Goal: Transaction & Acquisition: Purchase product/service

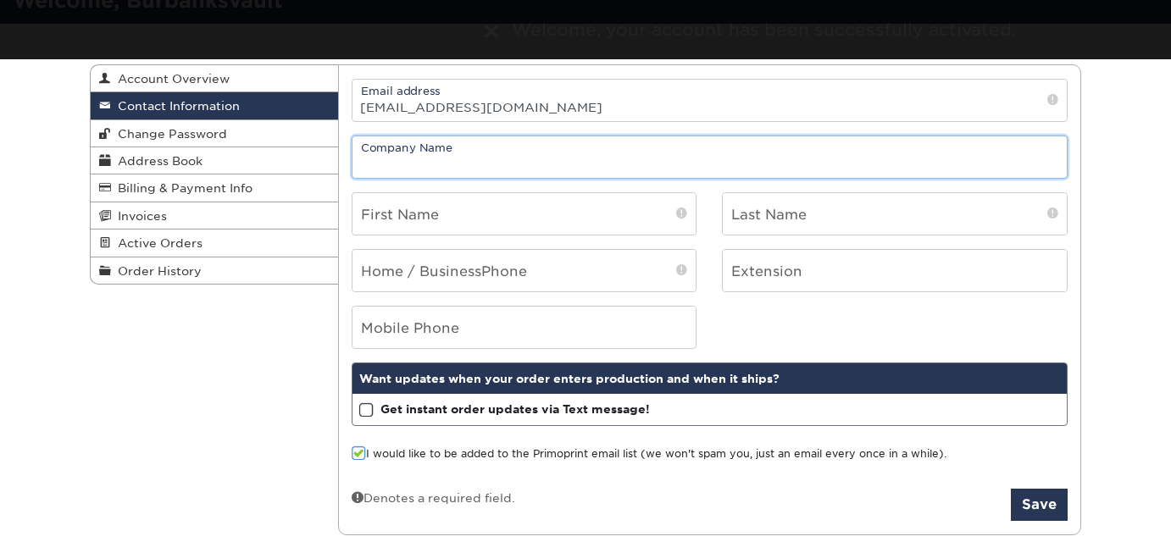
click at [433, 161] on input "text" at bounding box center [710, 157] width 715 height 42
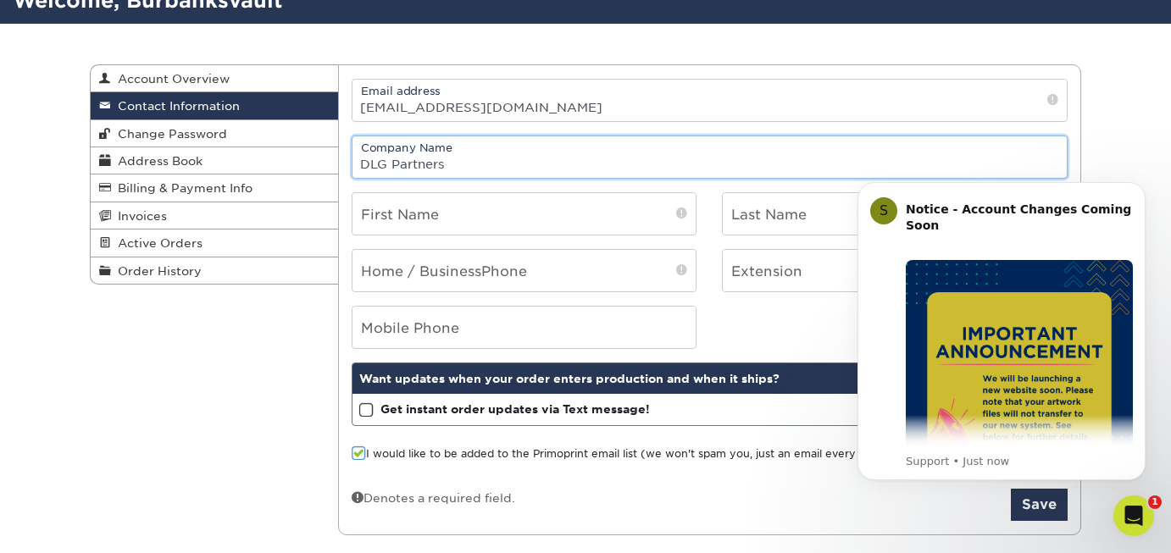
type input "DLG Partners"
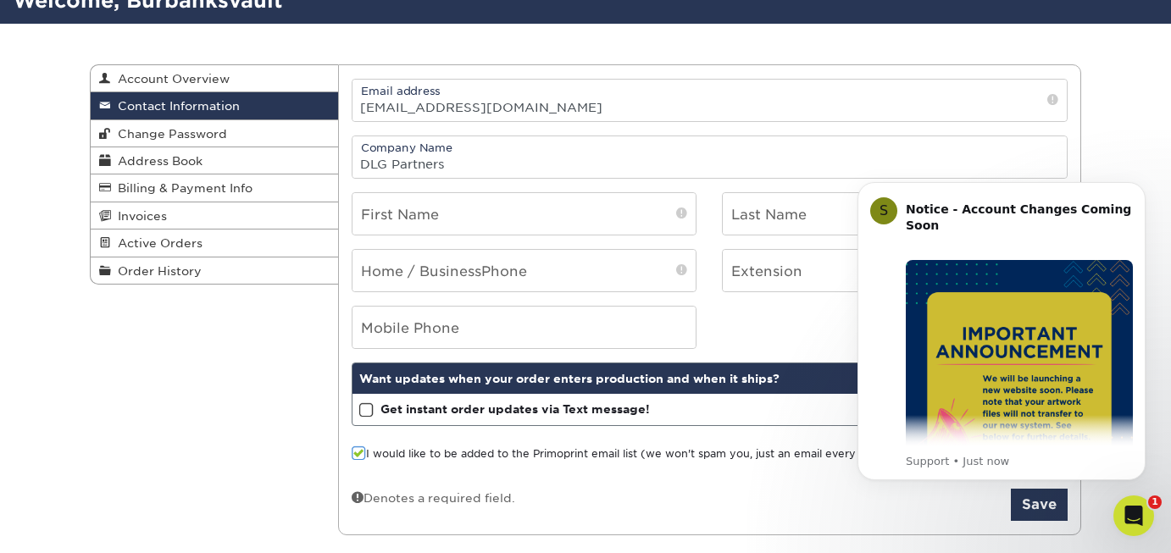
click at [1127, 143] on div "Contact Information Account Overview Contact Information Change Password Addres…" at bounding box center [585, 300] width 1171 height 553
click at [418, 223] on input "text" at bounding box center [525, 214] width 344 height 42
type input "Simone"
type input "simonerowland@yahoo.com"
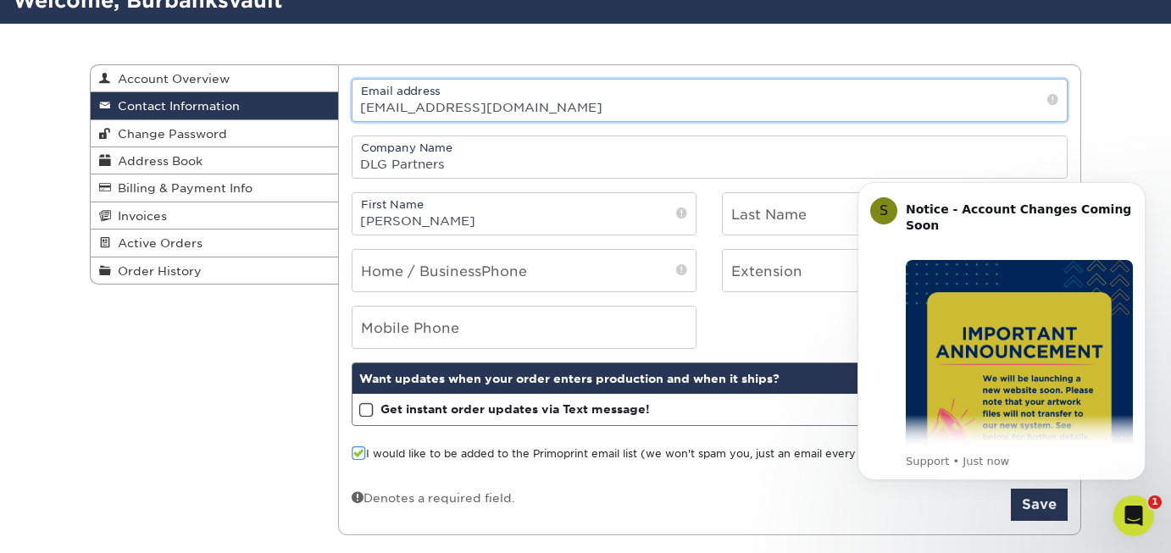
type input "Rowland-Wyatt"
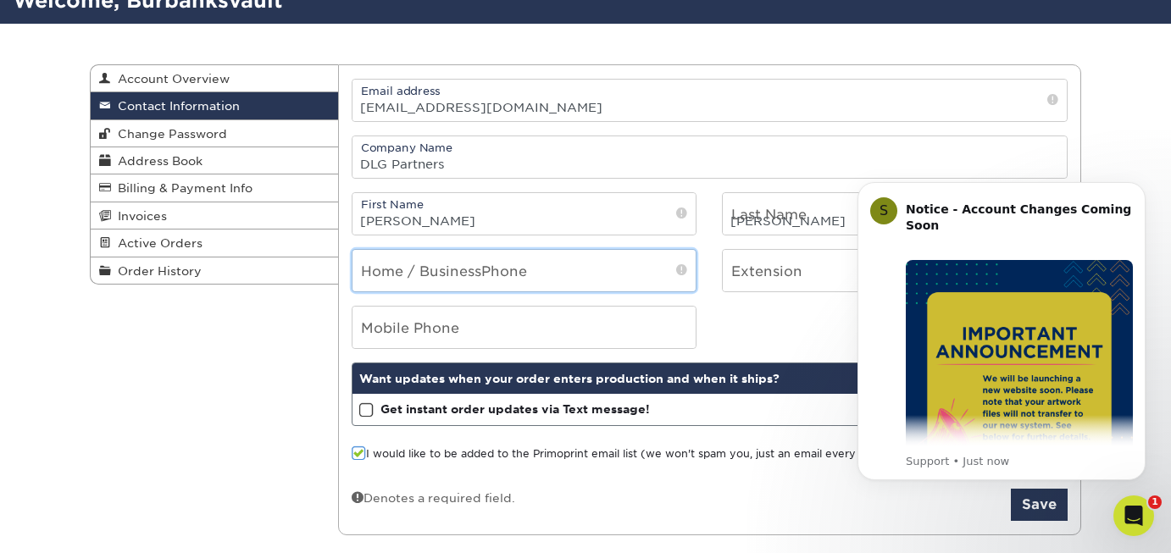
type input "7027227780"
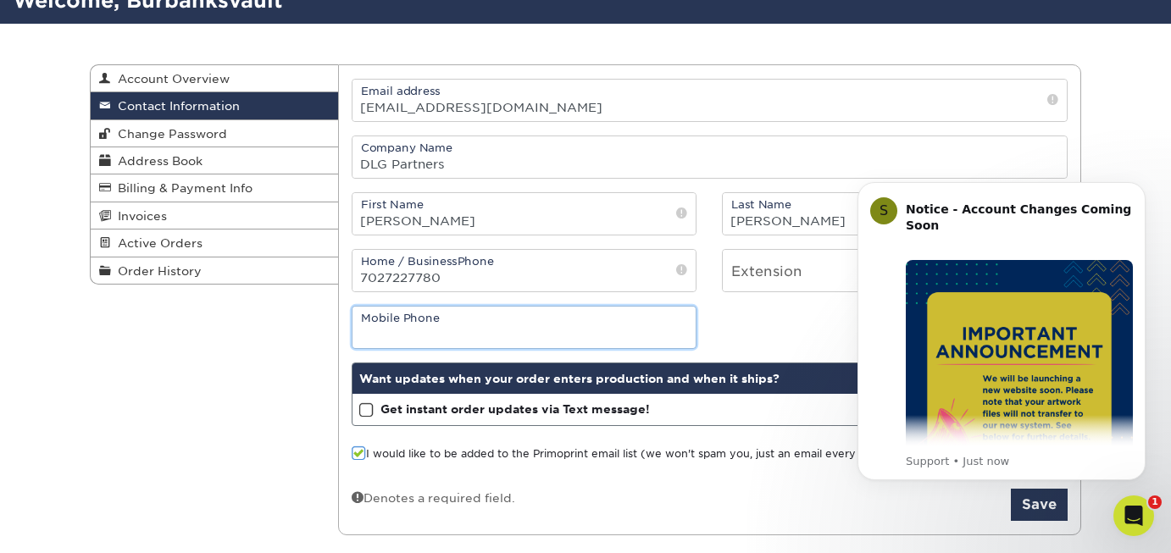
click at [503, 322] on input "tel" at bounding box center [525, 328] width 344 height 42
type input "7027227780"
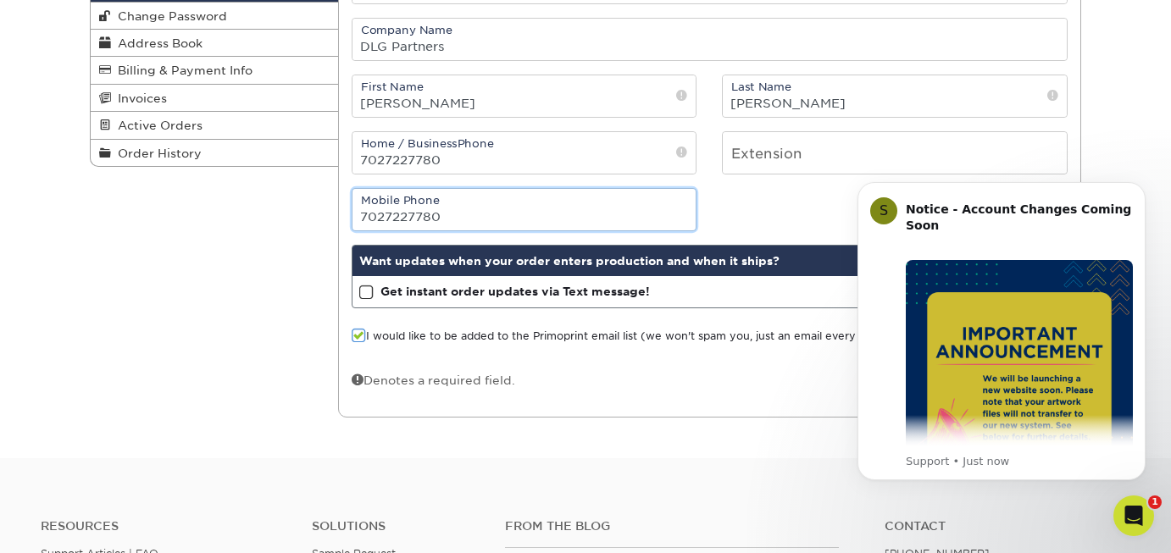
scroll to position [277, 0]
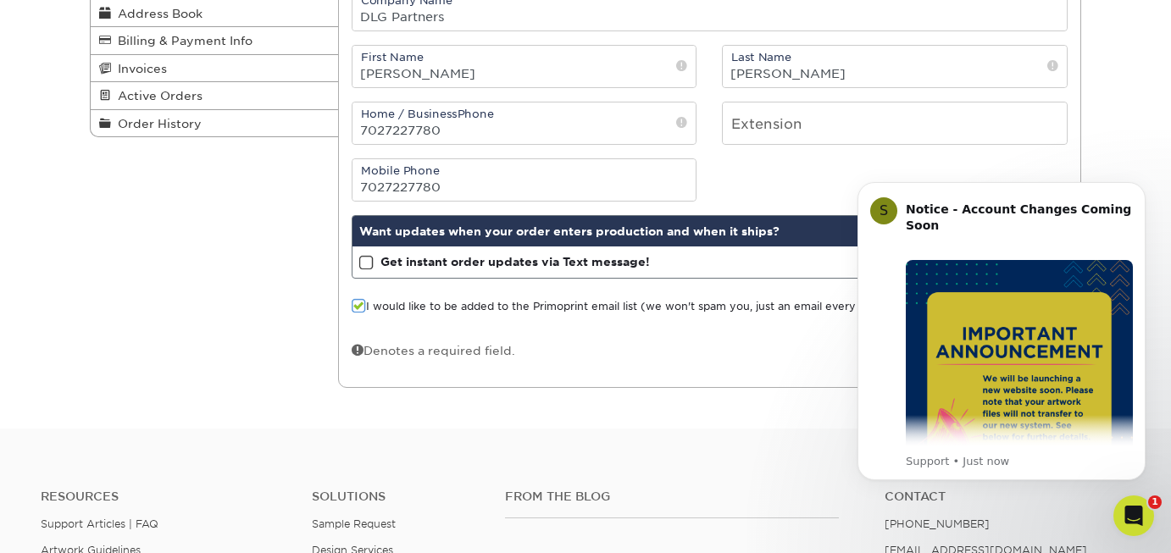
click at [369, 260] on span at bounding box center [366, 263] width 14 height 16
click at [0, 0] on input "Get instant order updates via Text message!" at bounding box center [0, 0] width 0 height 0
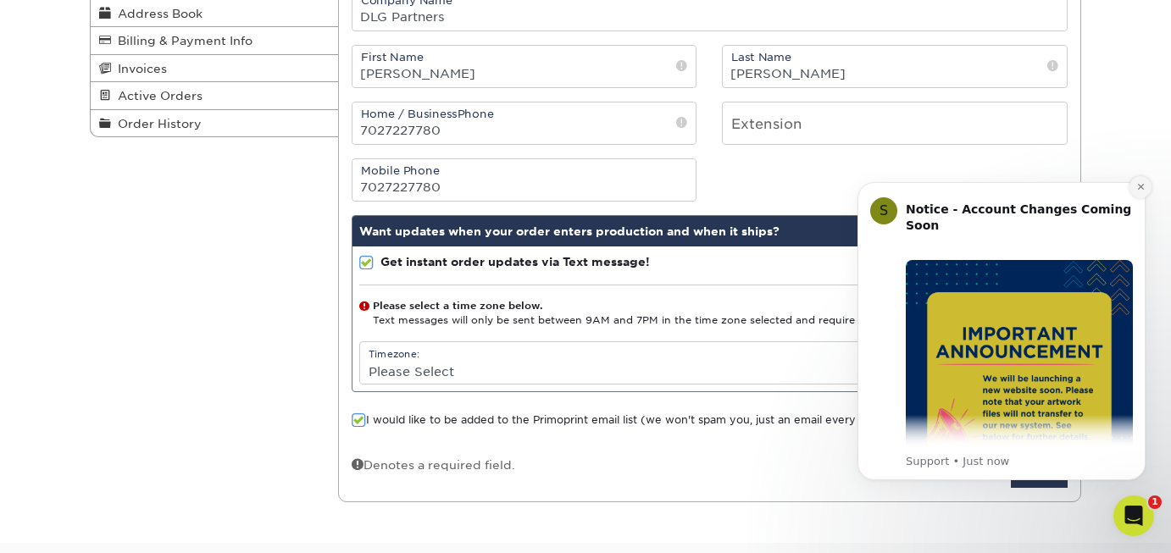
click at [1142, 190] on icon "Dismiss notification" at bounding box center [1141, 186] width 9 height 9
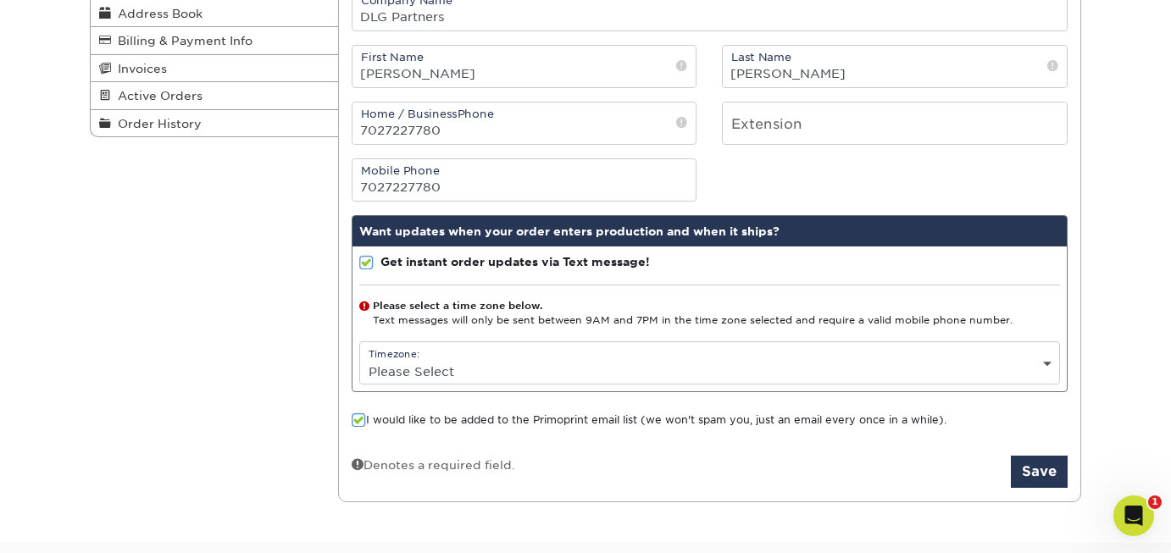
click at [1051, 360] on select "Please Select (GMT -12:00) Eniwetok, Kwajalein (GMT -11:00) Midway Island, Samo…" at bounding box center [710, 371] width 700 height 25
select select "-8.0"
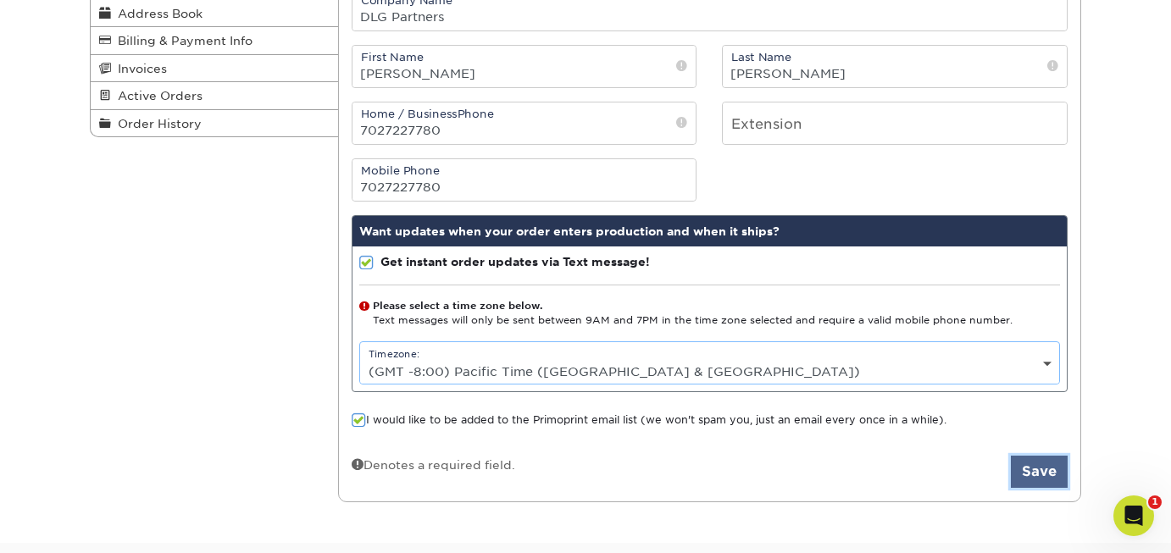
click at [1039, 469] on button "Save" at bounding box center [1039, 472] width 57 height 32
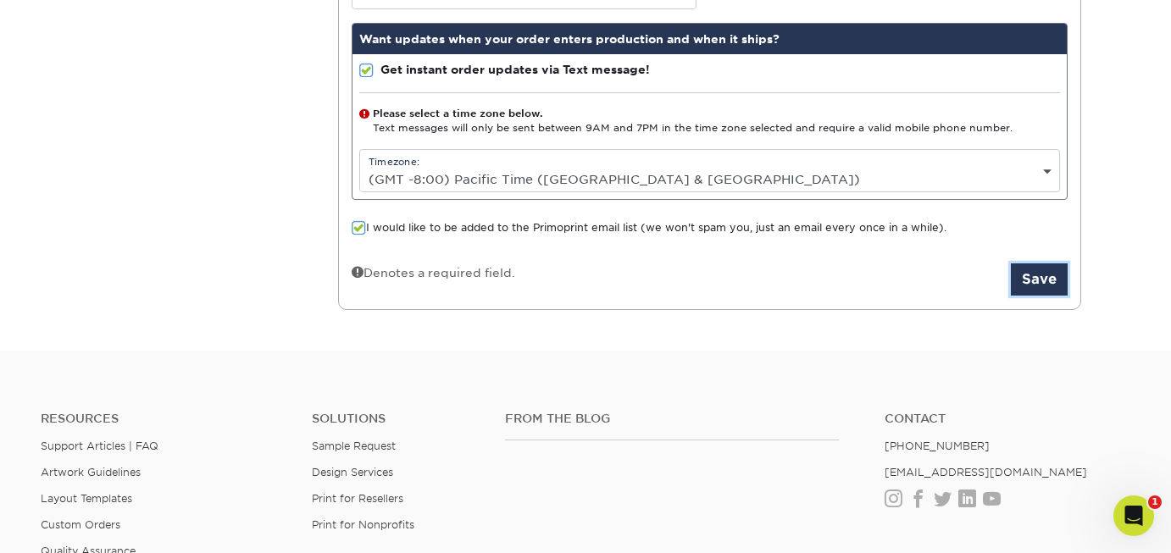
scroll to position [549, 0]
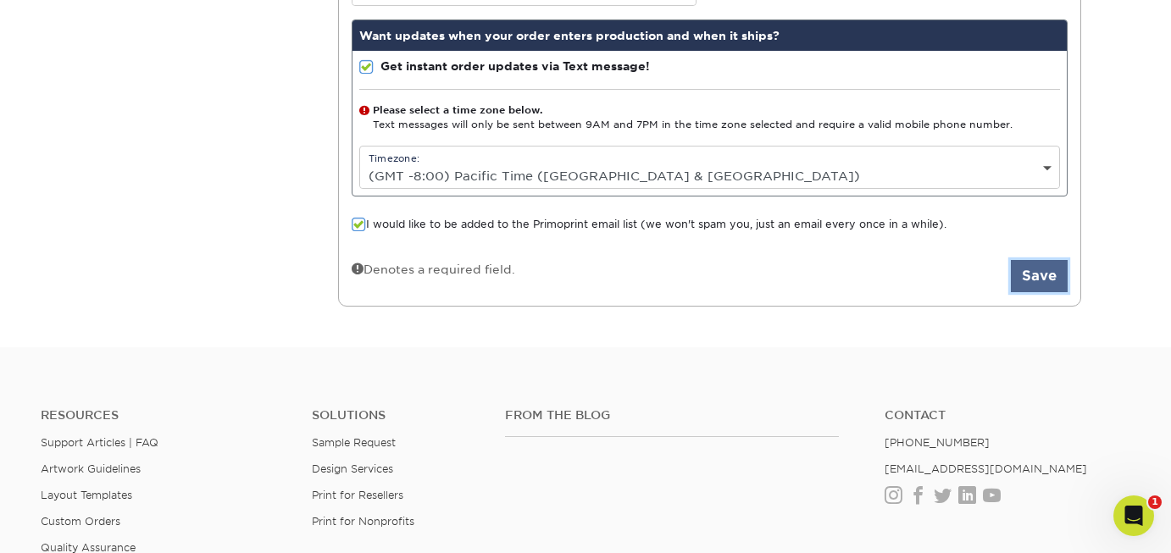
click at [1046, 279] on button "Save" at bounding box center [1039, 276] width 57 height 32
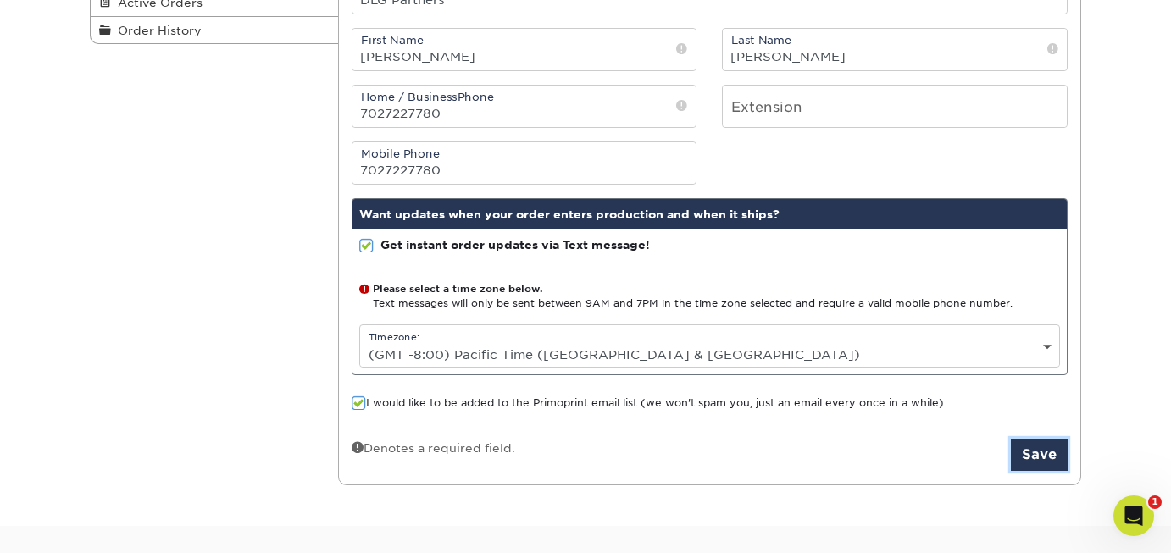
scroll to position [387, 0]
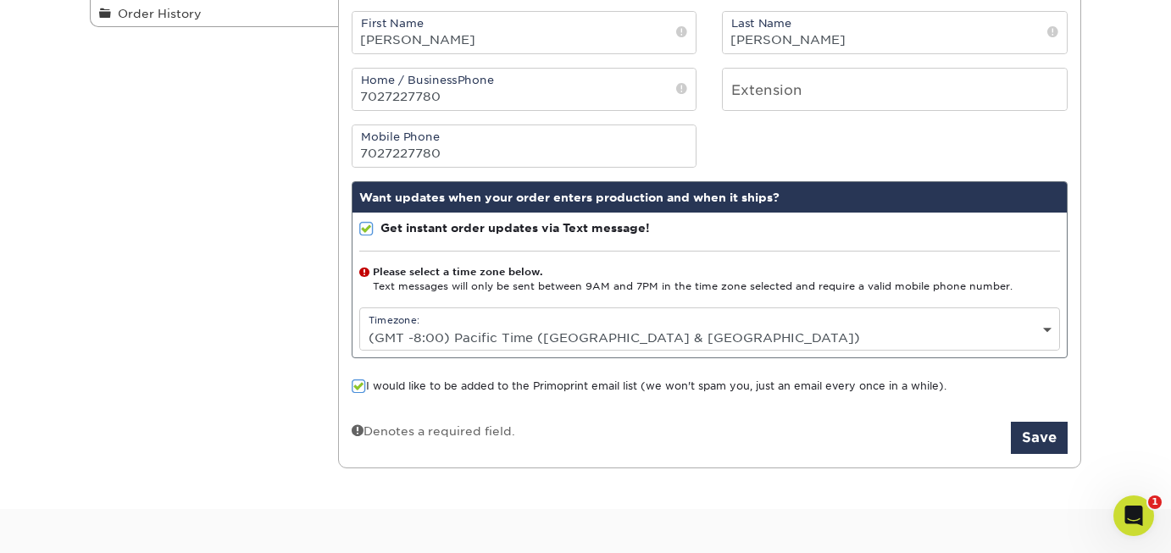
click at [1043, 325] on select "Please Select (GMT -12:00) Eniwetok, Kwajalein (GMT -11:00) Midway Island, Samo…" at bounding box center [710, 337] width 700 height 25
click at [1059, 440] on button "Save" at bounding box center [1039, 438] width 57 height 32
click at [1134, 507] on icon "Open Intercom Messenger" at bounding box center [1132, 514] width 28 height 28
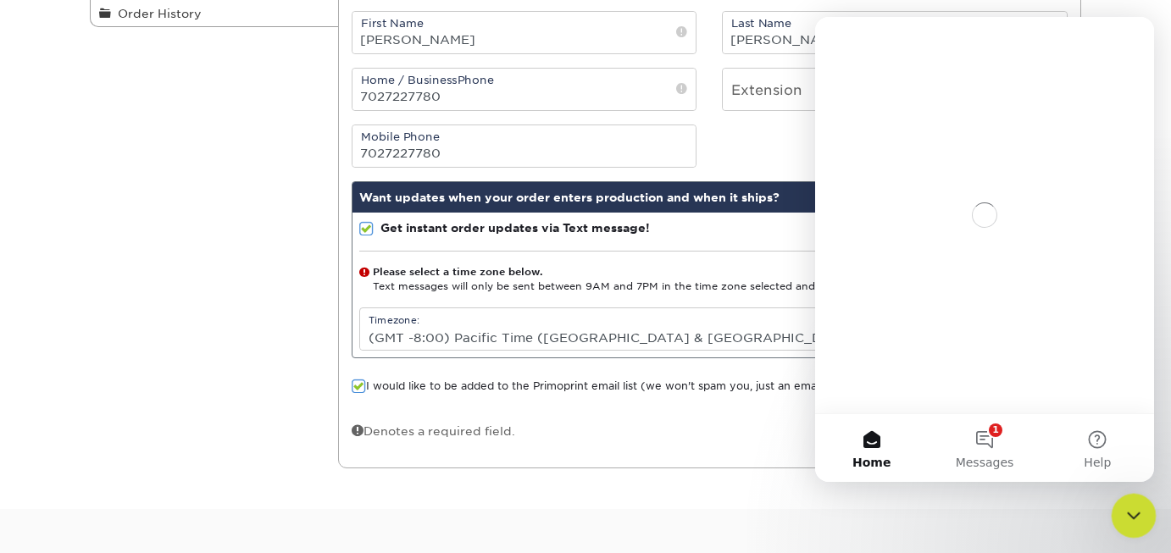
scroll to position [0, 0]
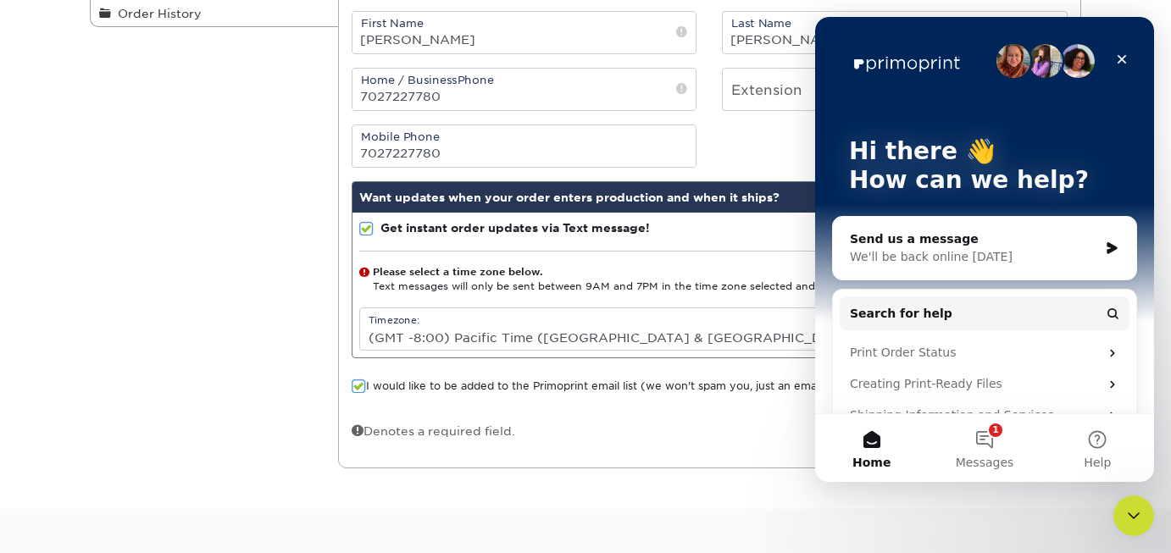
click at [1123, 56] on icon "Close" at bounding box center [1122, 60] width 14 height 14
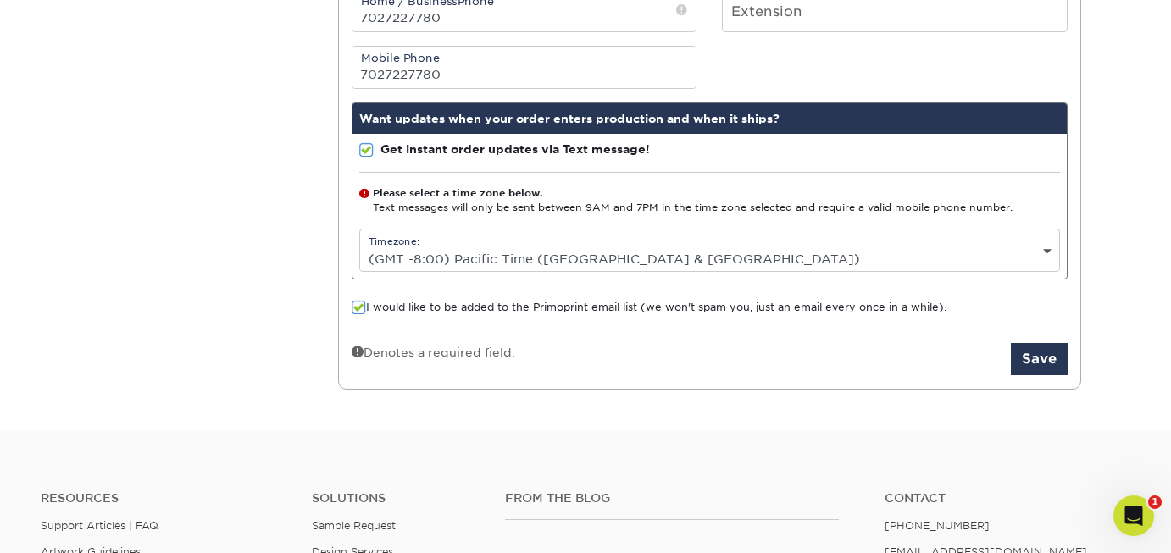
scroll to position [553, 0]
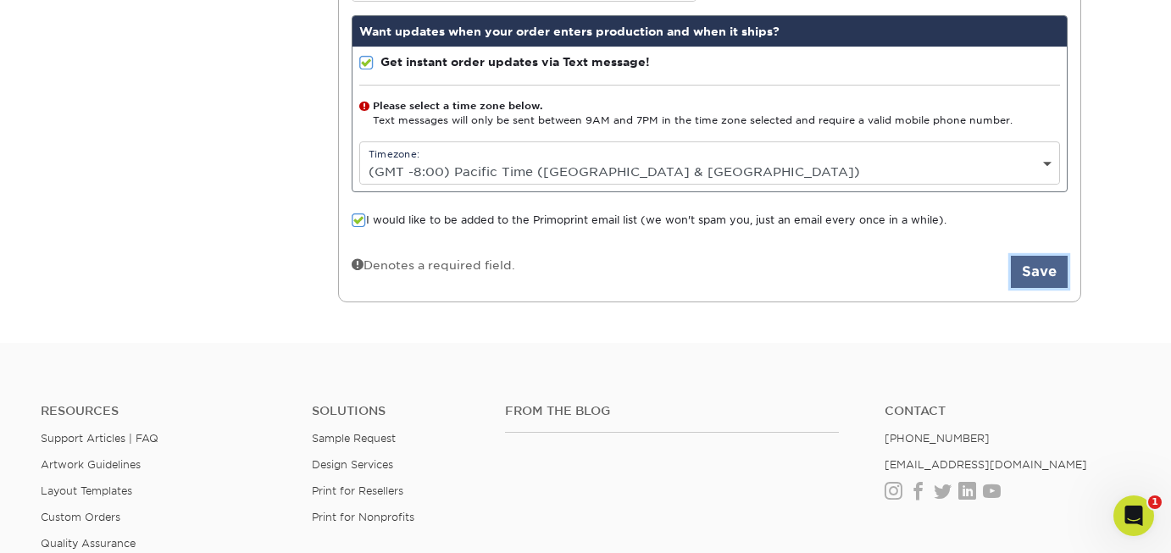
click at [1045, 278] on button "Save" at bounding box center [1039, 272] width 57 height 32
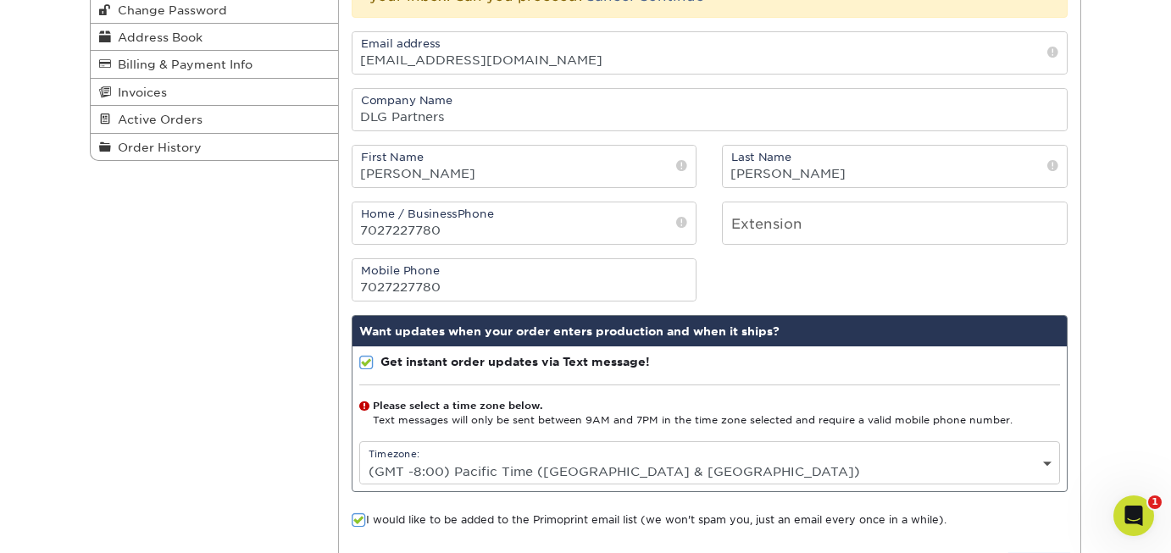
scroll to position [96, 0]
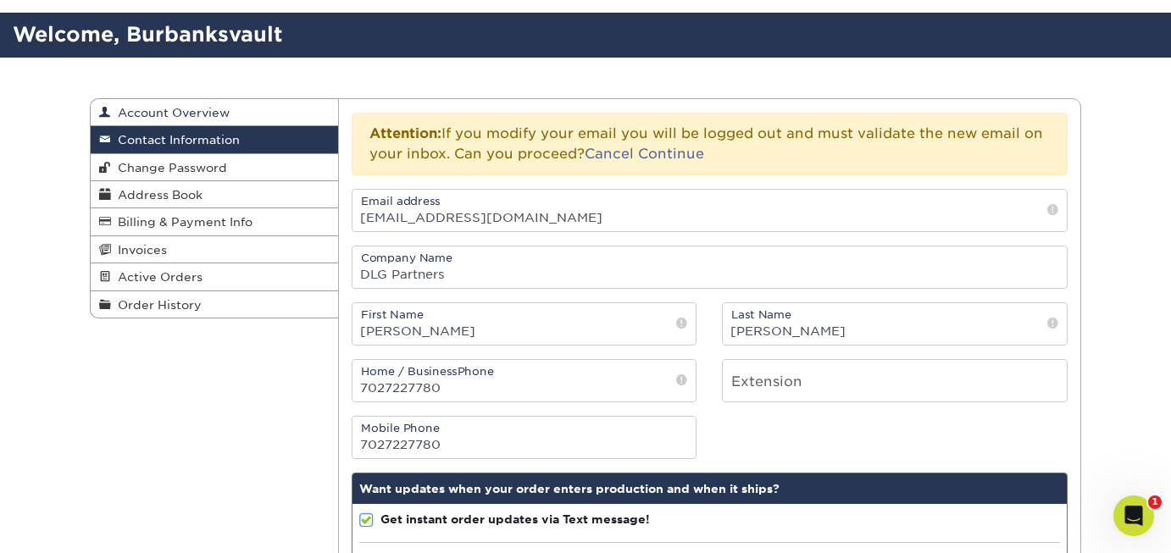
click at [150, 113] on span "Account Overview" at bounding box center [170, 113] width 119 height 14
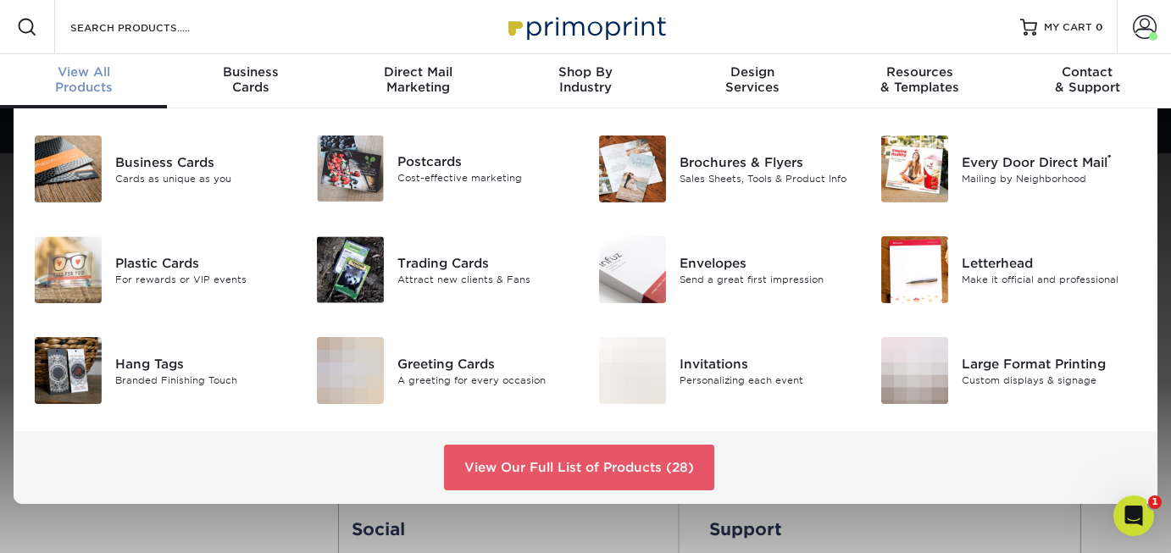
click at [81, 76] on span "View All" at bounding box center [83, 71] width 167 height 15
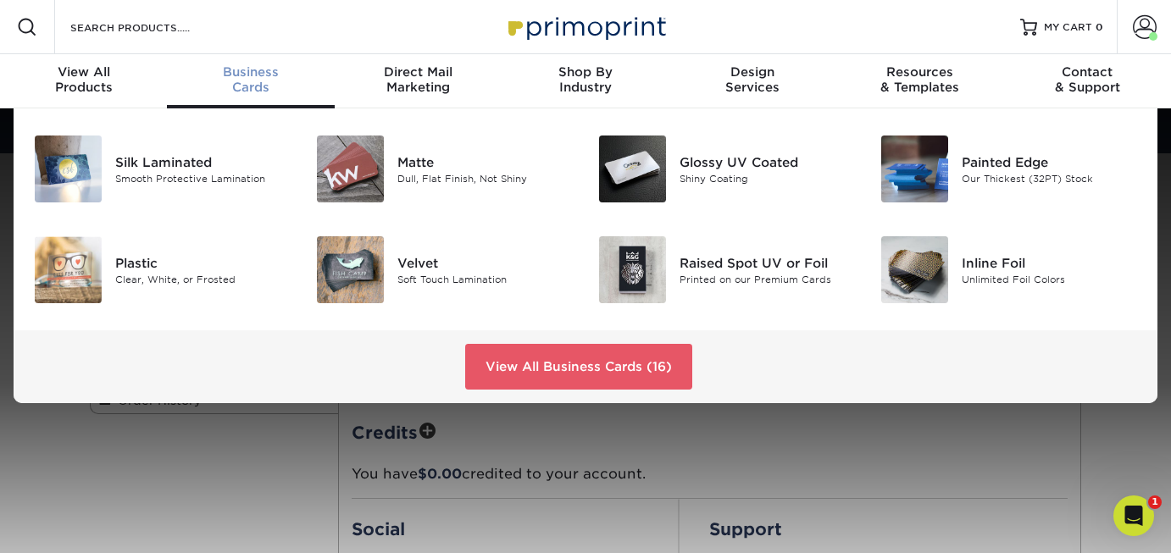
click at [247, 75] on span "Business" at bounding box center [250, 71] width 167 height 15
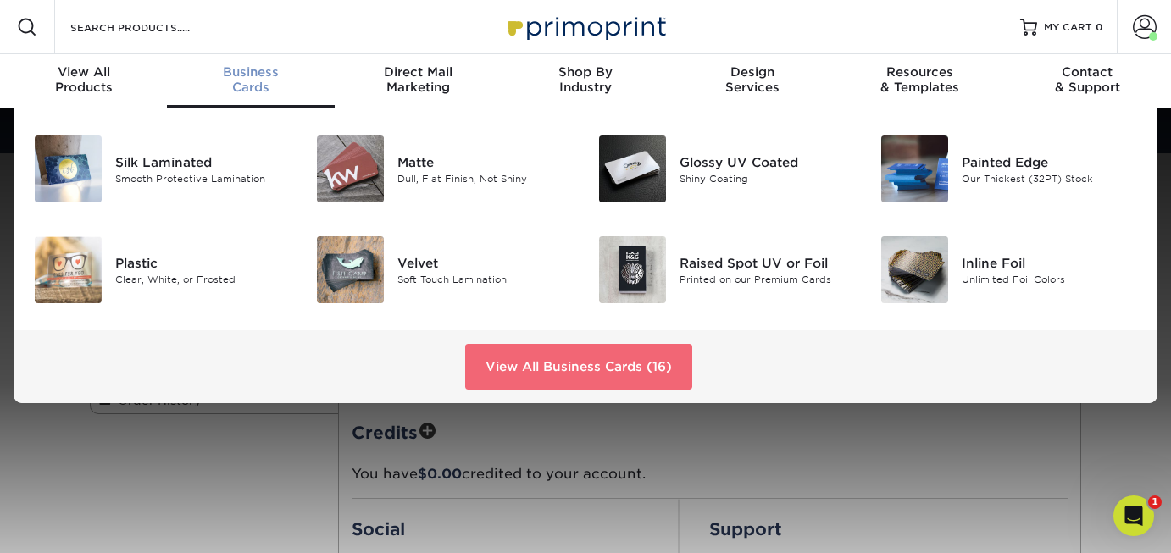
click at [552, 355] on link "View All Business Cards (16)" at bounding box center [578, 367] width 227 height 46
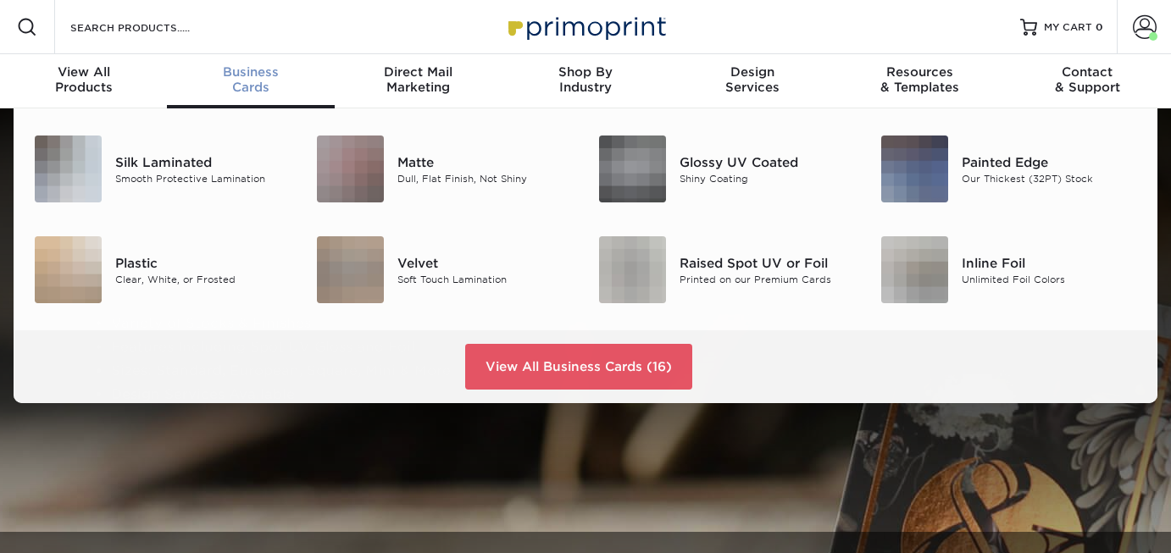
click at [262, 83] on div "Business Cards" at bounding box center [250, 79] width 167 height 31
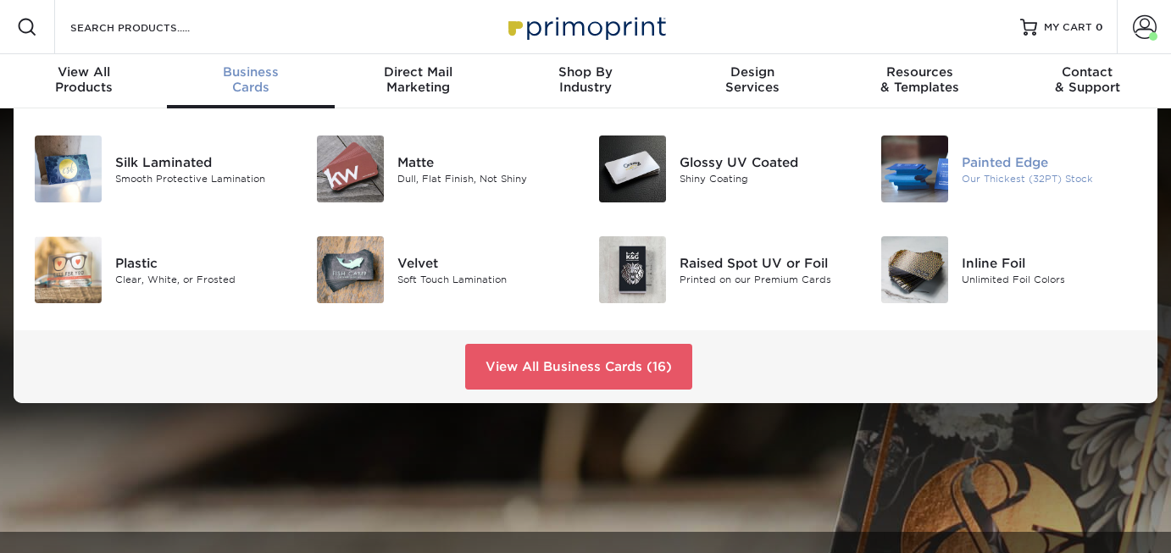
click at [1003, 155] on div "Painted Edge" at bounding box center [1049, 162] width 175 height 19
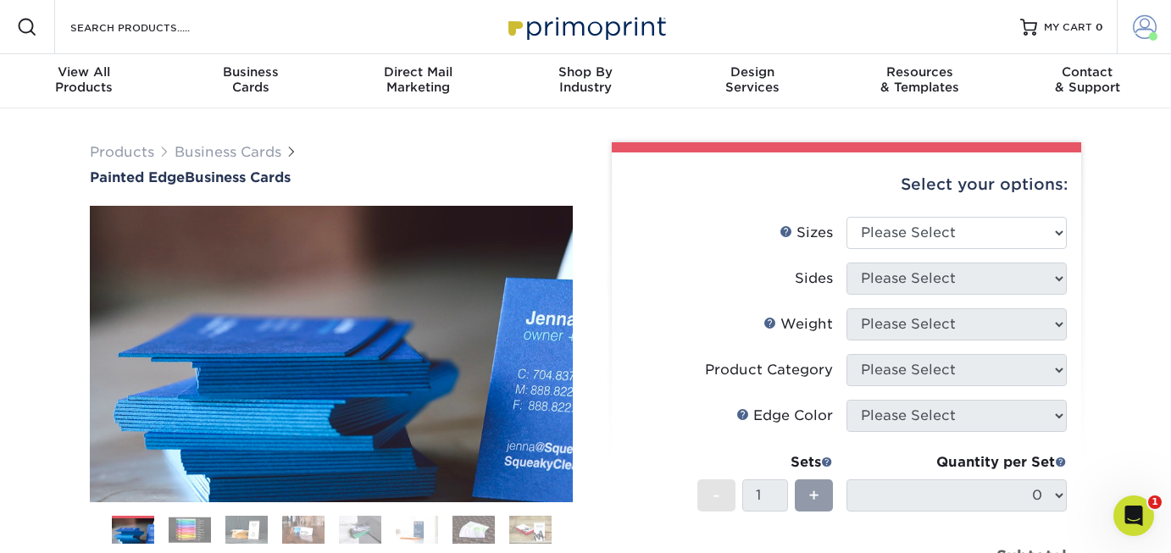
click at [1145, 29] on span at bounding box center [1145, 27] width 24 height 24
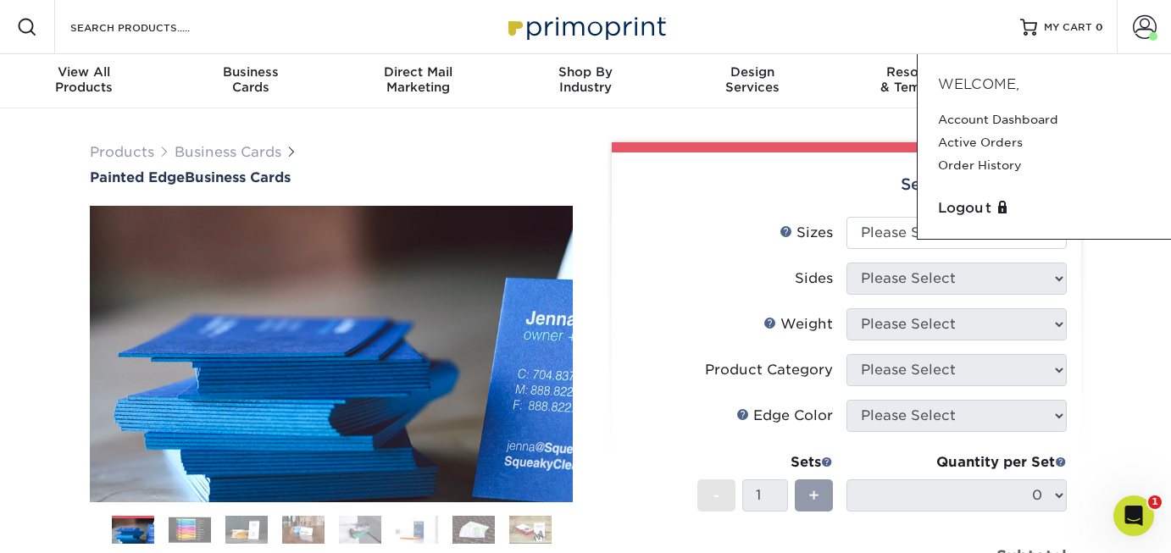
click at [1133, 405] on div "Products Business Cards Painted Edge Business Cards Previous Next" at bounding box center [585, 560] width 1171 height 905
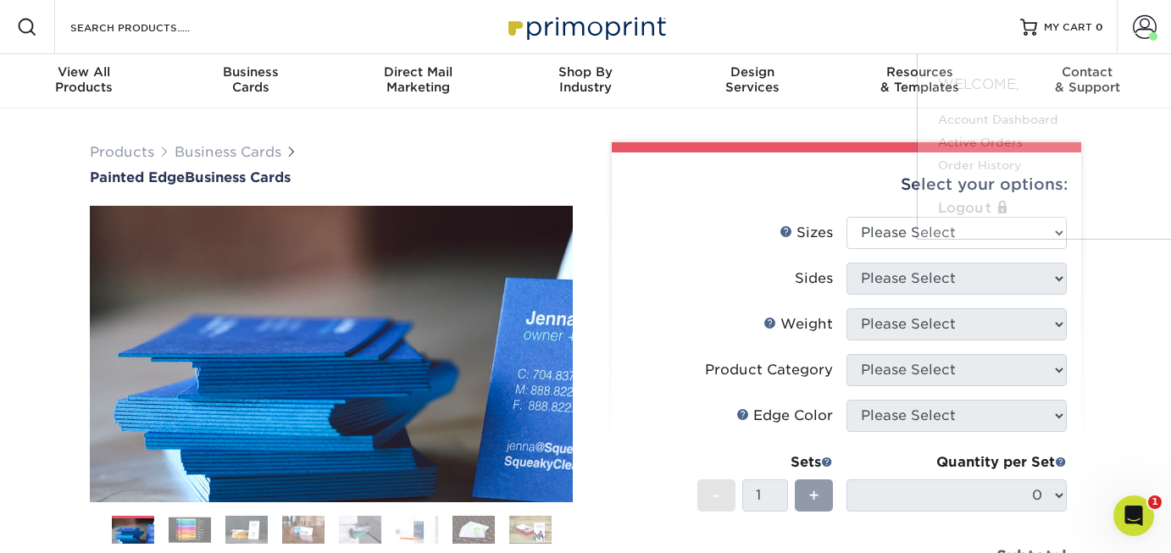
click at [1140, 383] on div "Products Business Cards Painted Edge Business Cards Previous Next" at bounding box center [585, 560] width 1171 height 905
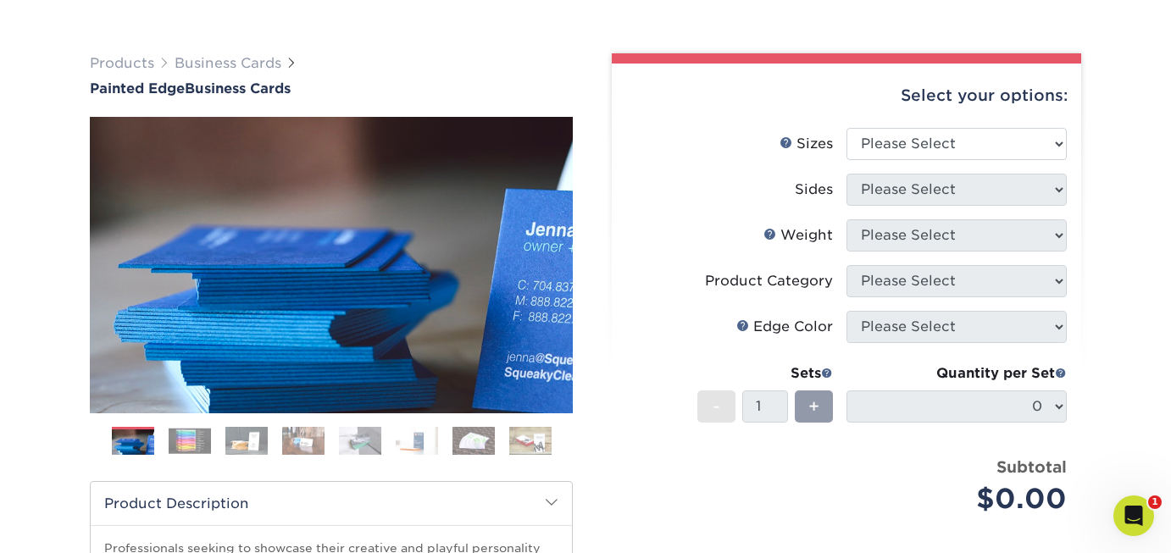
scroll to position [92, 0]
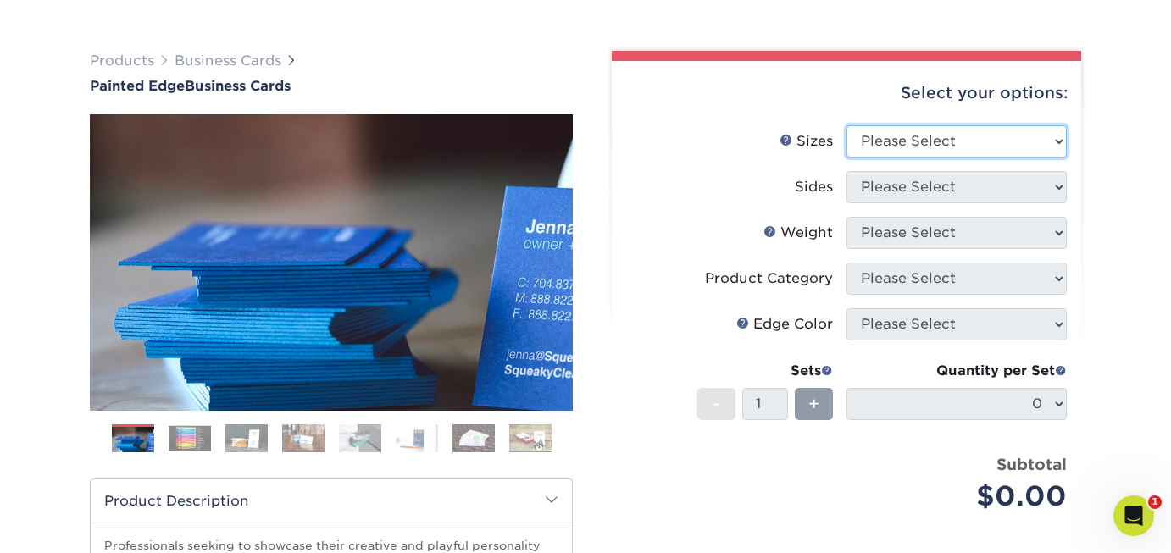
click at [1058, 135] on select "Please Select 2" x 3.5" - Standard 2.125" x 3.375" - European 2.5" x 2.5" - Squ…" at bounding box center [957, 141] width 220 height 32
select select "2.12x3.38"
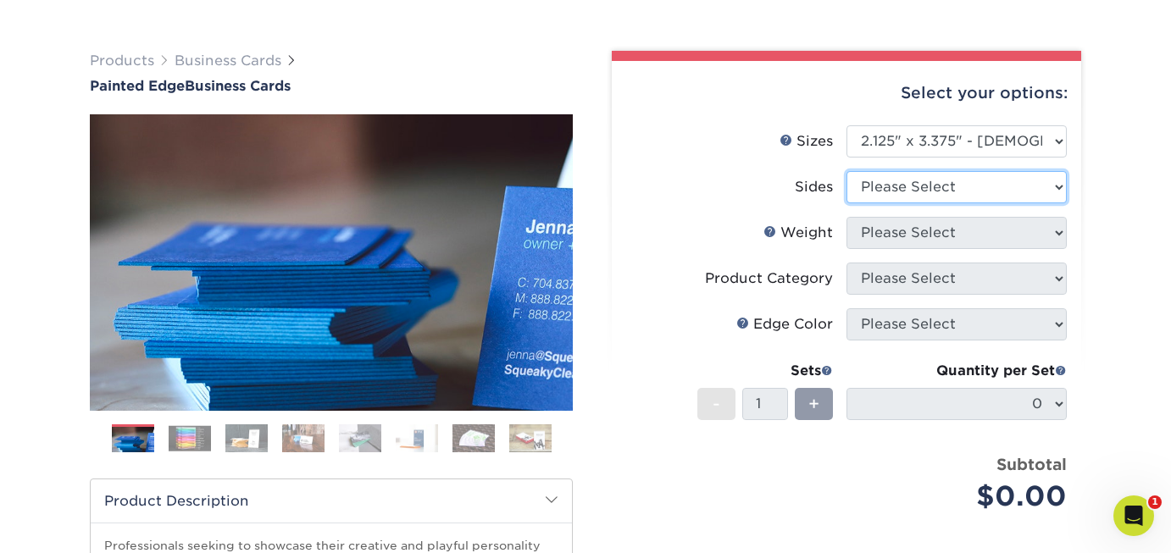
click at [1057, 185] on select "Please Select Print Both Sides Print Front Only" at bounding box center [957, 187] width 220 height 32
select select "13abbda7-1d64-4f25-8bb2-c179b224825d"
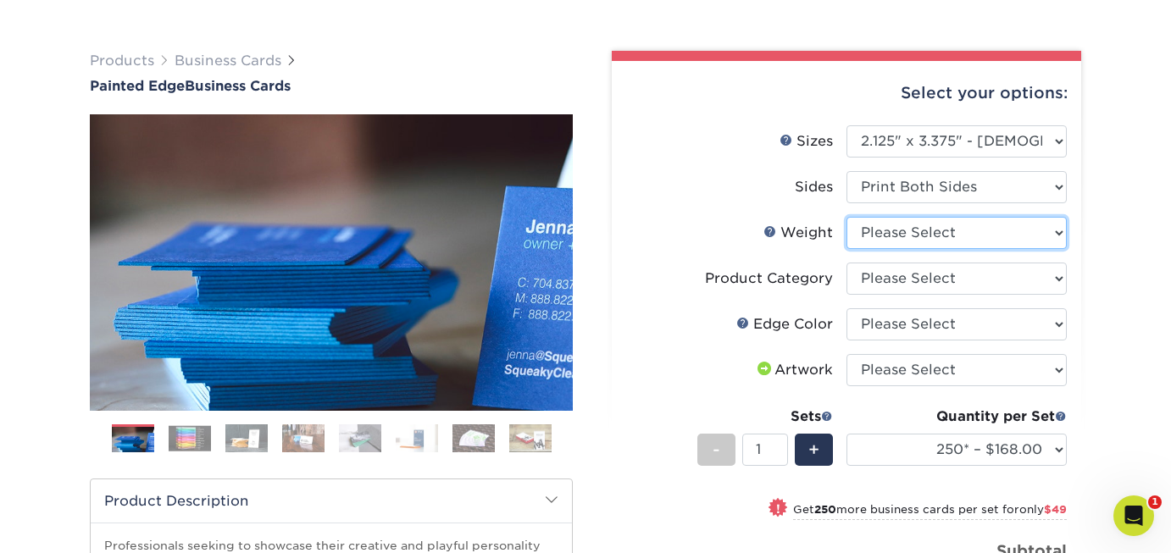
click at [1059, 232] on select "Please Select 32PTUC" at bounding box center [957, 233] width 220 height 32
select select "32PTUC"
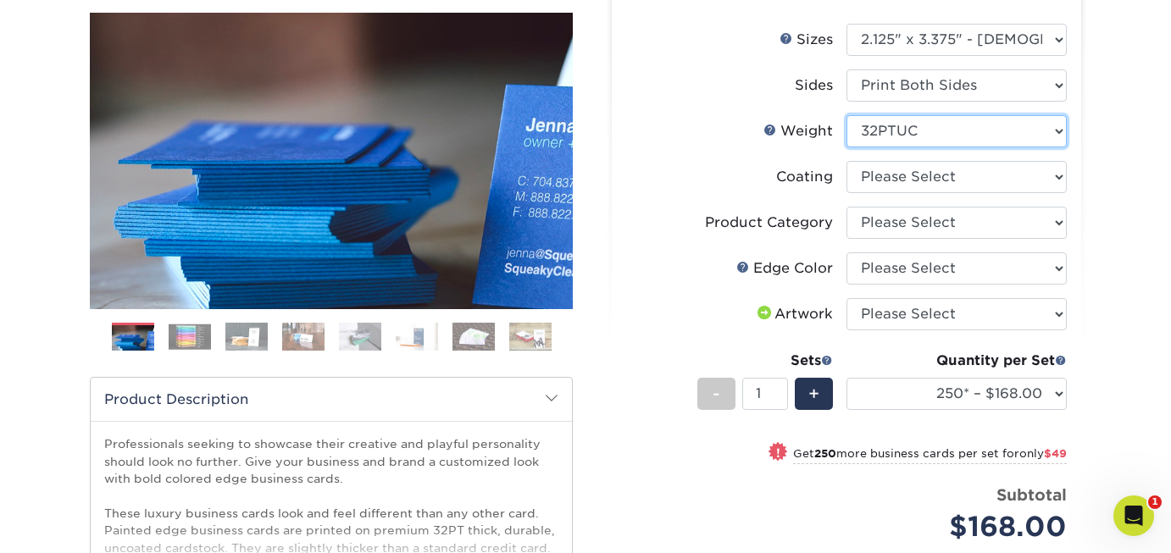
scroll to position [203, 0]
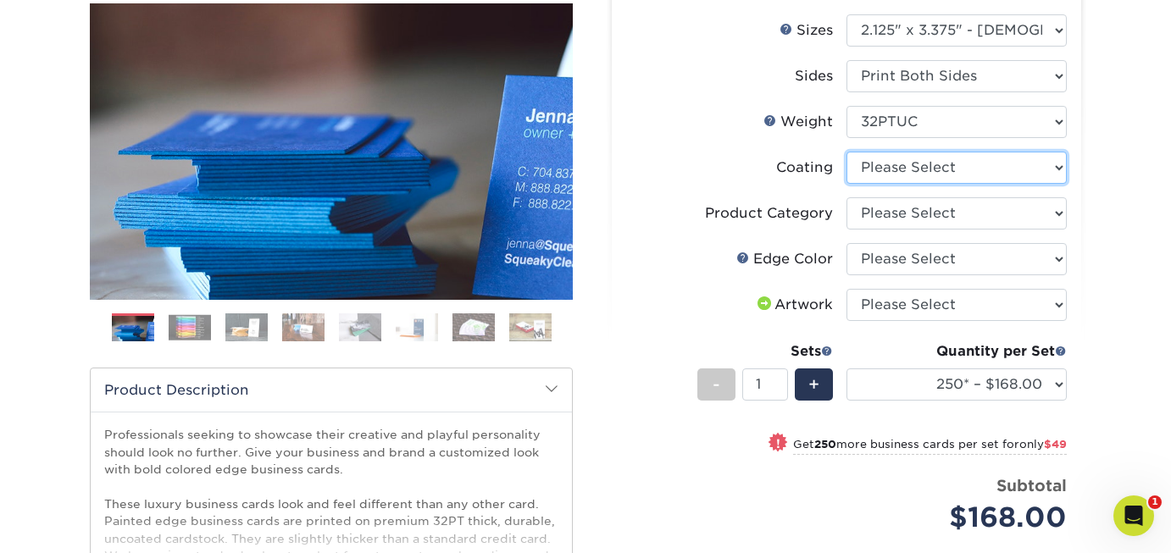
click at [1059, 166] on select at bounding box center [957, 168] width 220 height 32
select select "3e7618de-abca-4bda-9f97-8b9129e913d8"
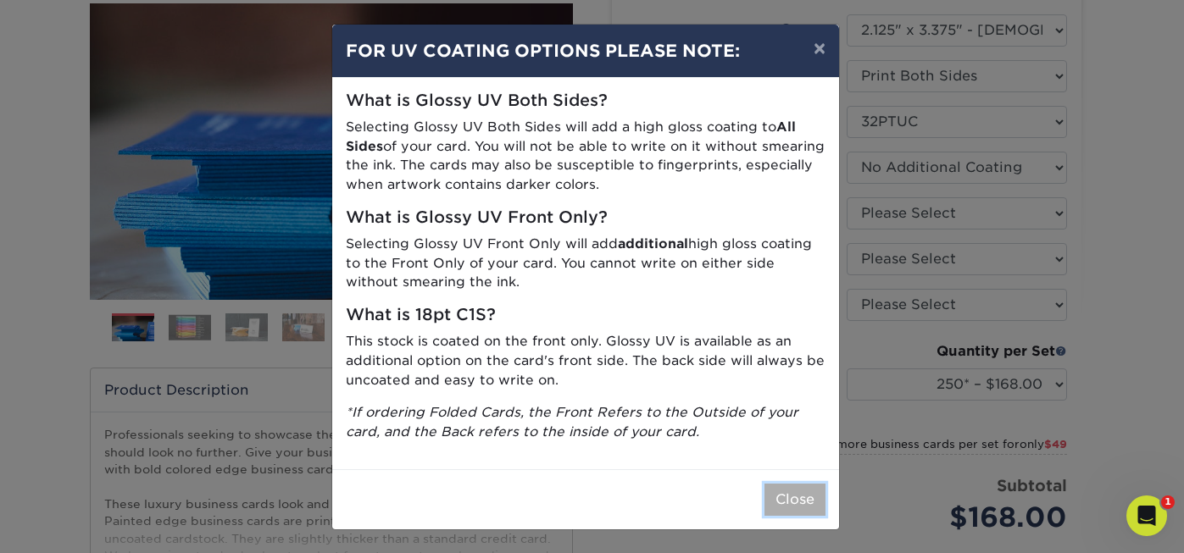
click at [792, 501] on button "Close" at bounding box center [795, 500] width 61 height 32
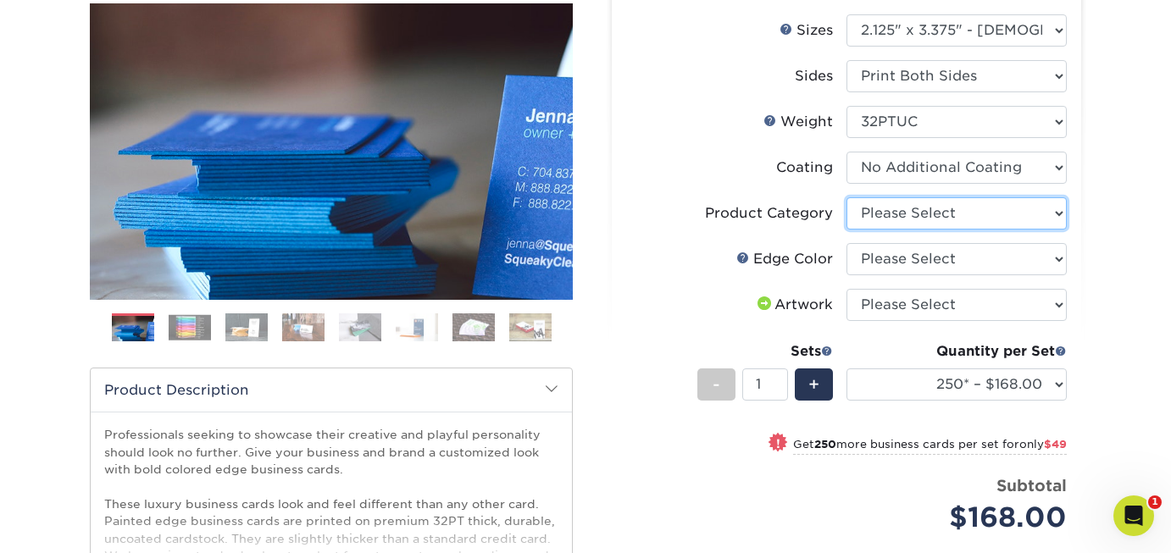
click at [1059, 214] on select "Please Select Business Cards" at bounding box center [957, 213] width 220 height 32
select select "3b5148f1-0588-4f88-a218-97bcfdce65c1"
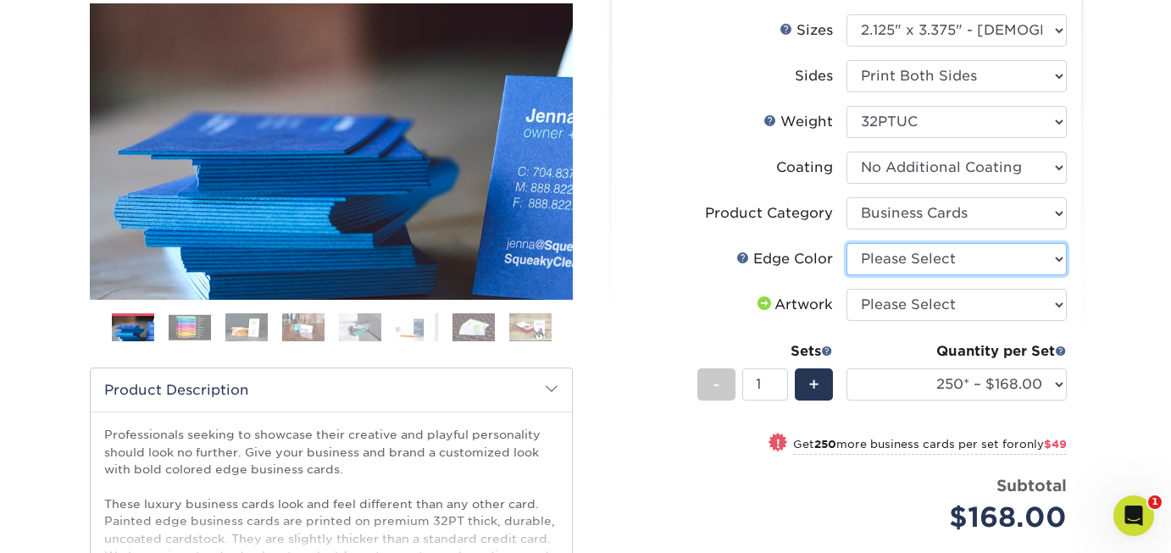
click at [1054, 262] on select "Please Select Charcoal Black Brown Blue Pearlescent Blue Pearlescent Gold Pearl…" at bounding box center [957, 259] width 220 height 32
select select "34794e23-ba15-445e-813c-341542a5462f"
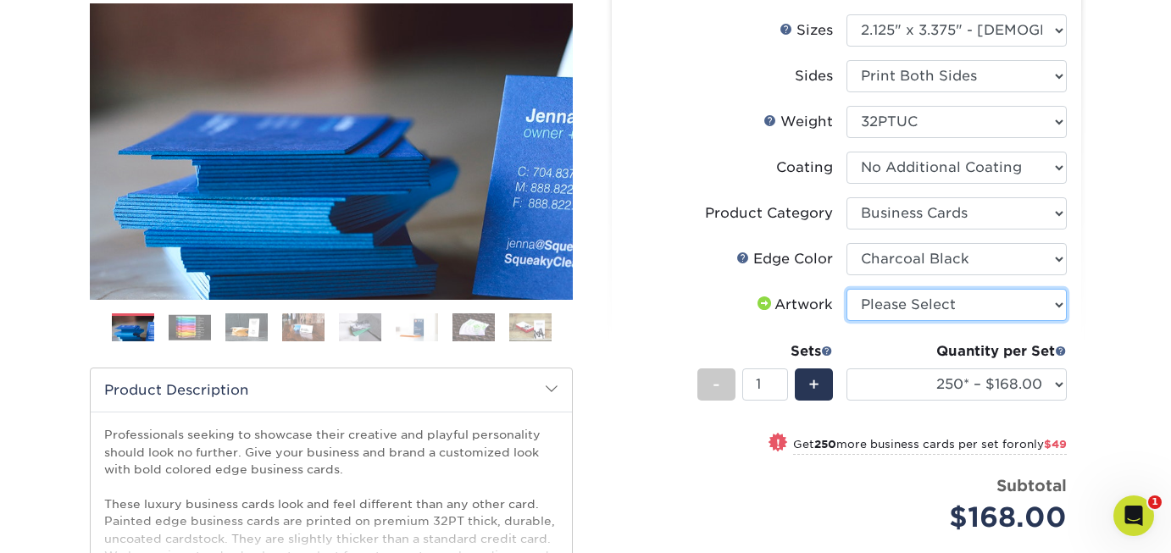
click at [1059, 302] on select "Please Select I will upload files I need a design - $100" at bounding box center [957, 305] width 220 height 32
select select "upload"
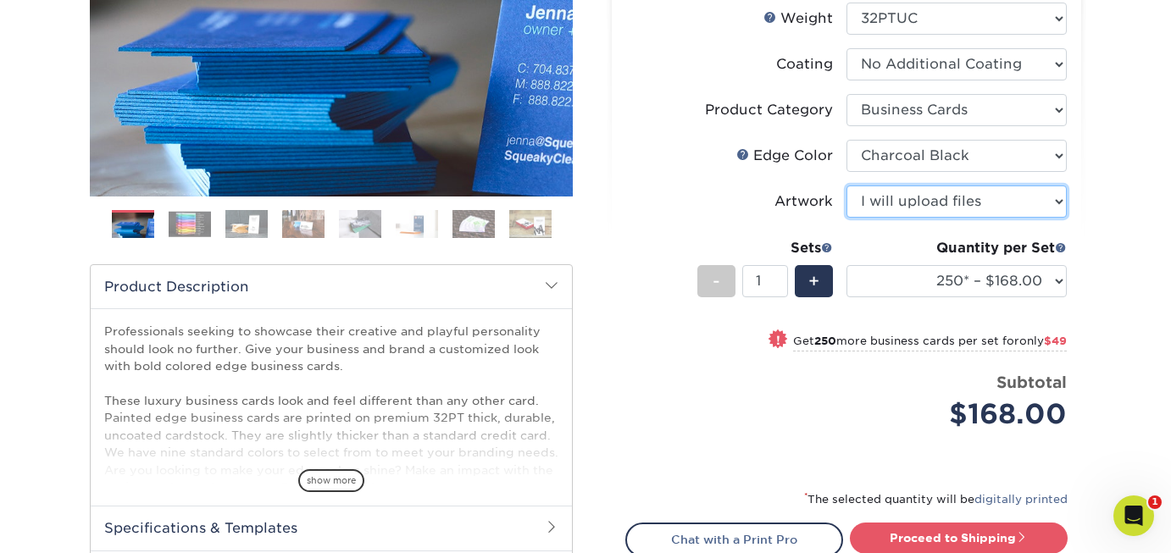
scroll to position [308, 0]
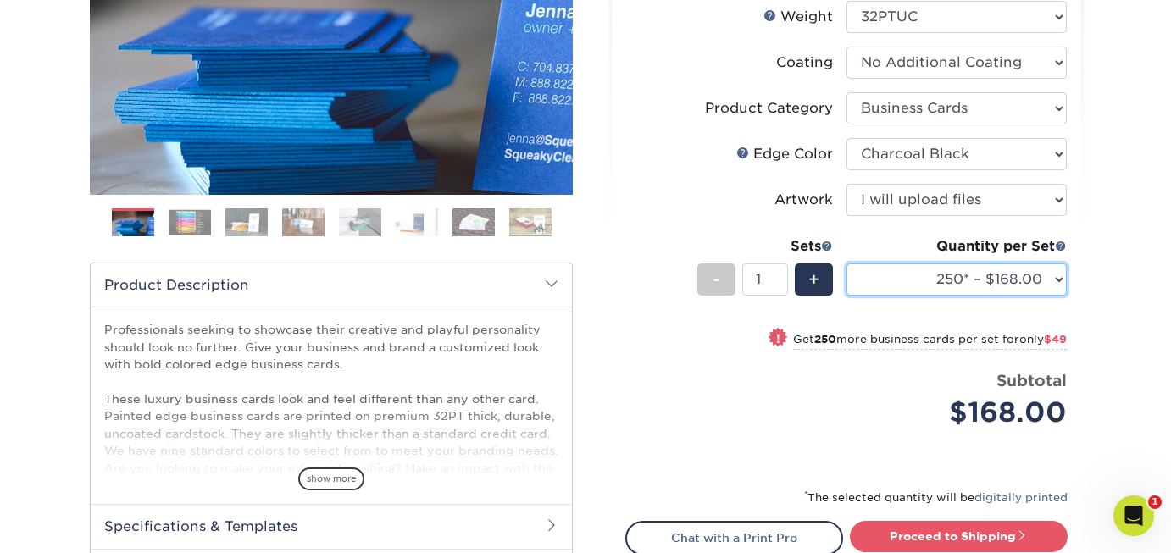
click at [1059, 287] on select "250* – $168.00 500* – $217.00 1000* – $339.00" at bounding box center [957, 280] width 220 height 32
select select "1000* – $339.00"
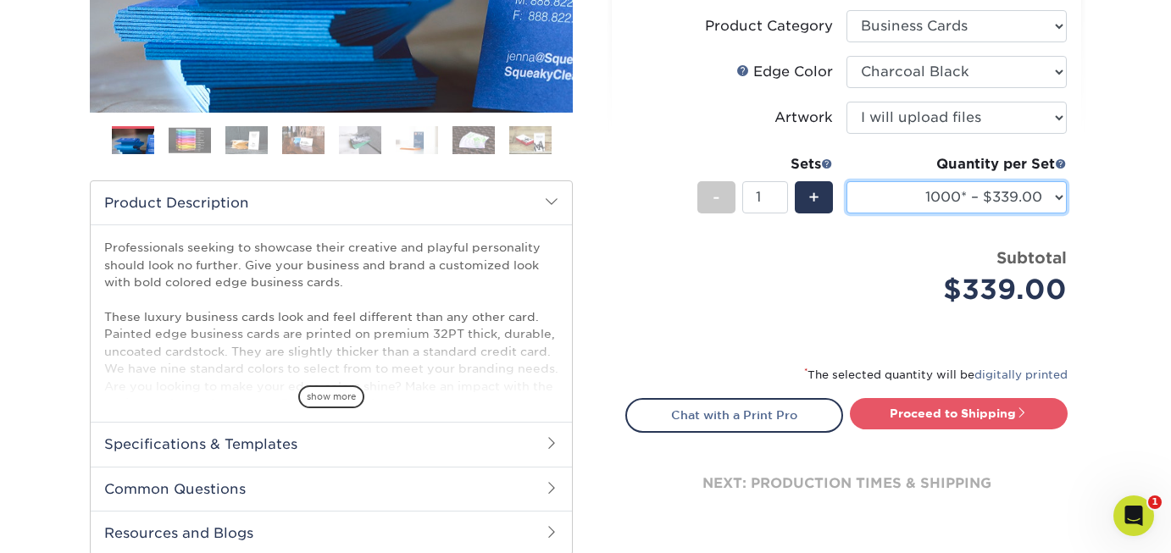
scroll to position [392, 0]
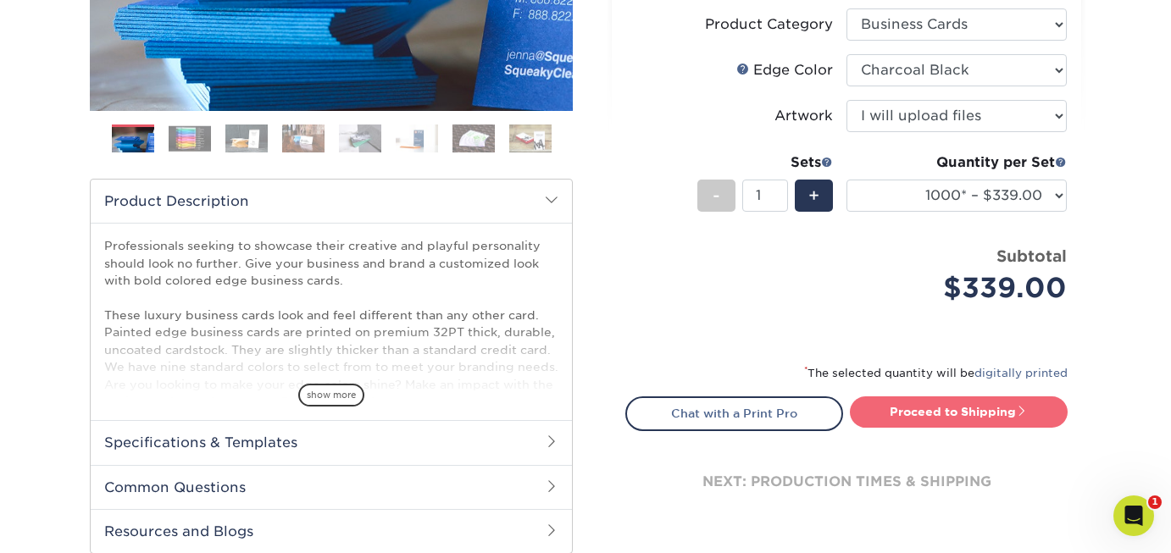
click at [979, 405] on link "Proceed to Shipping" at bounding box center [959, 412] width 218 height 31
type input "Set 1"
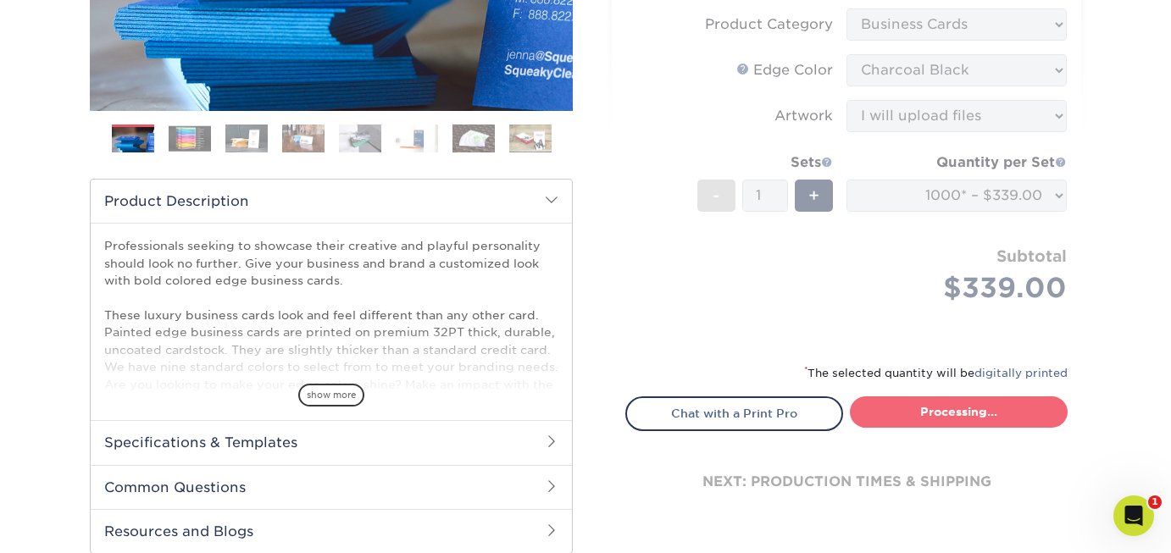
select select "afb3feae-6310-47dc-a317-36c9b6cccbf1"
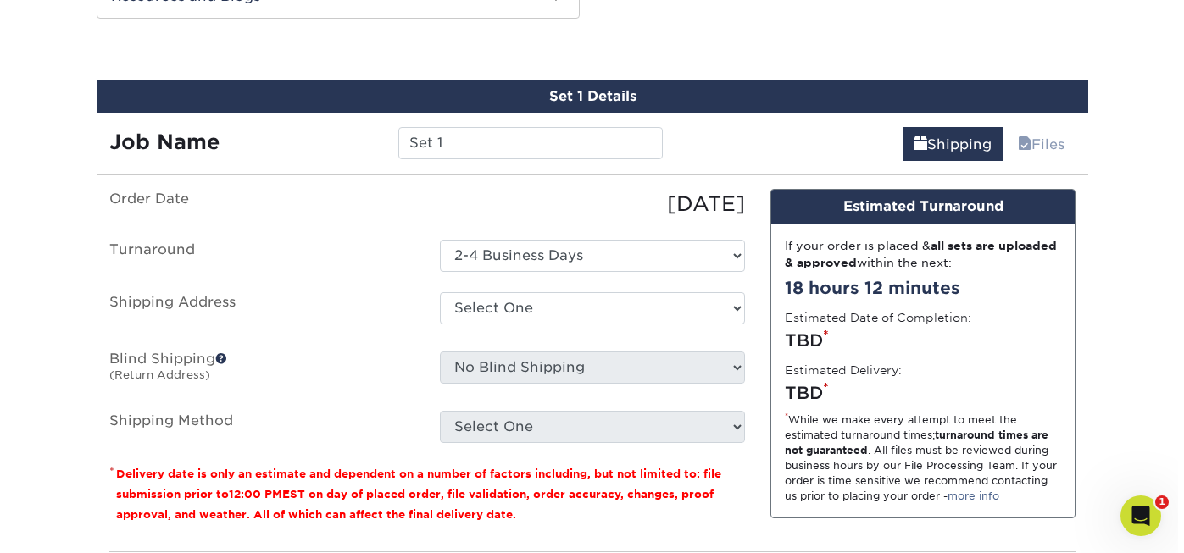
scroll to position [1011, 0]
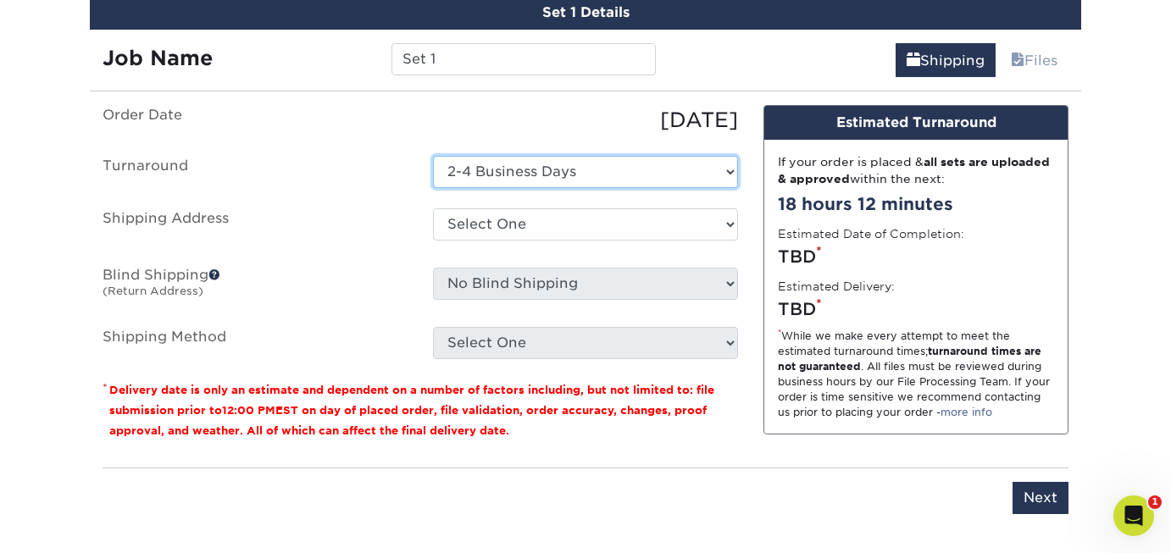
click at [731, 173] on select "Select One 2-4 Business Days" at bounding box center [585, 172] width 305 height 32
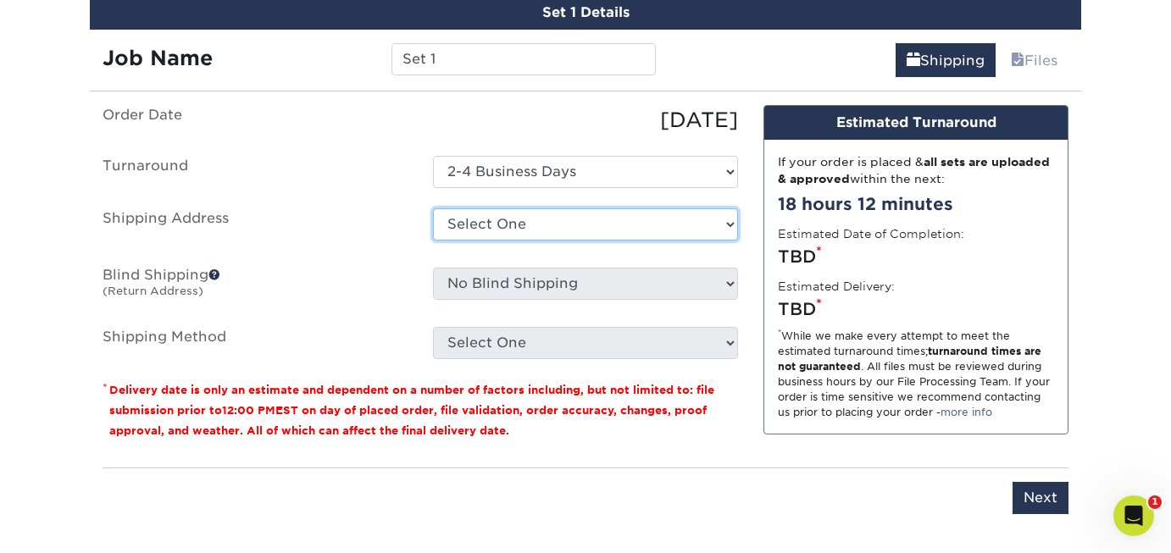
click at [726, 223] on select "Select One + Add New Address" at bounding box center [585, 225] width 305 height 32
select select "newaddress"
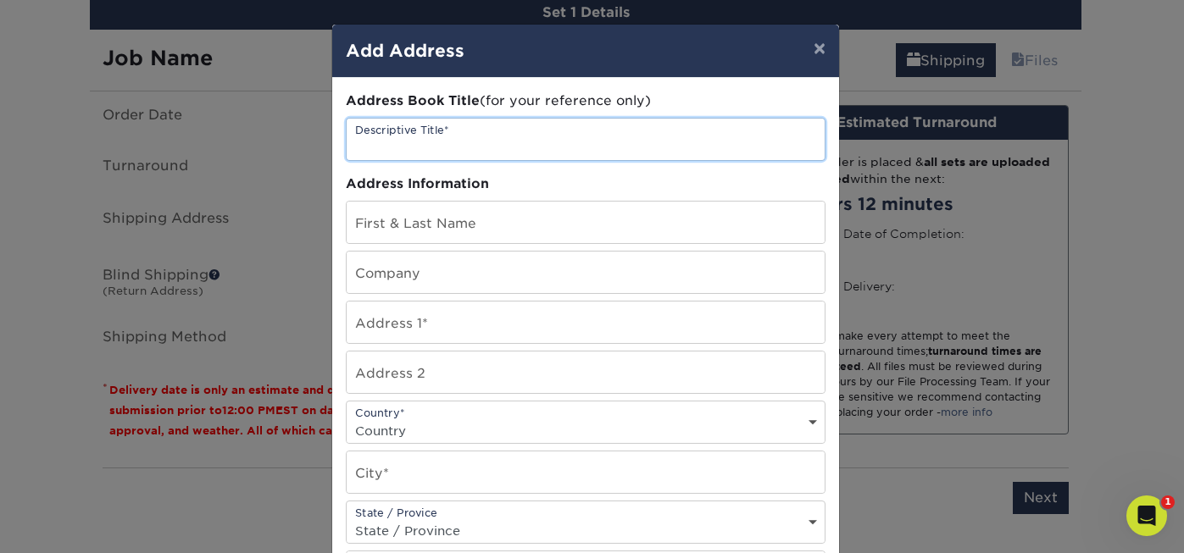
click at [406, 141] on input "text" at bounding box center [586, 140] width 478 height 42
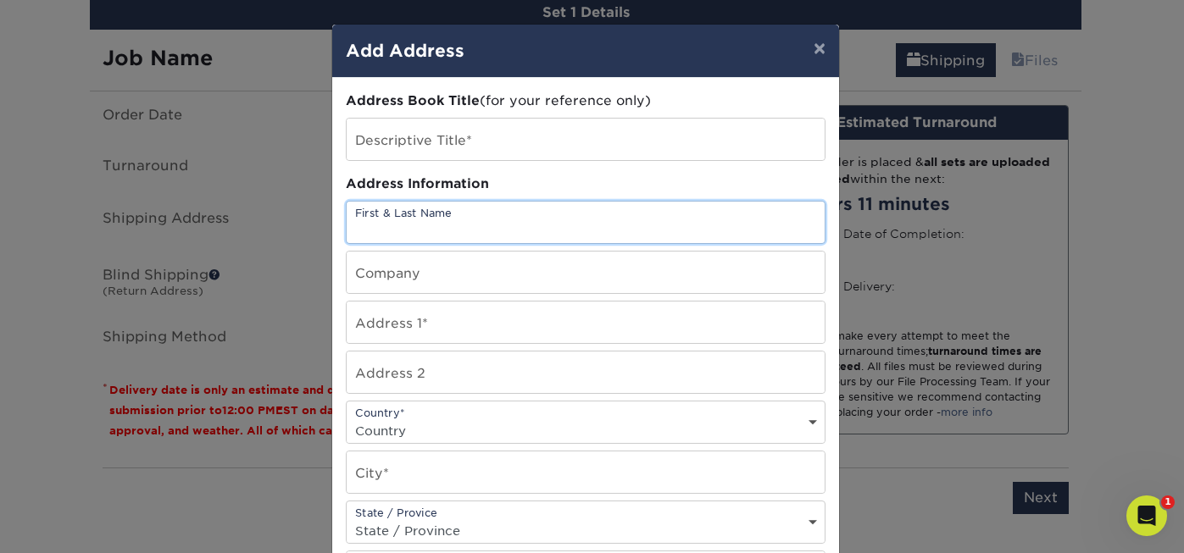
click at [435, 226] on input "text" at bounding box center [586, 223] width 478 height 42
type input "Oliver Kellman"
type input "Dragon List Global"
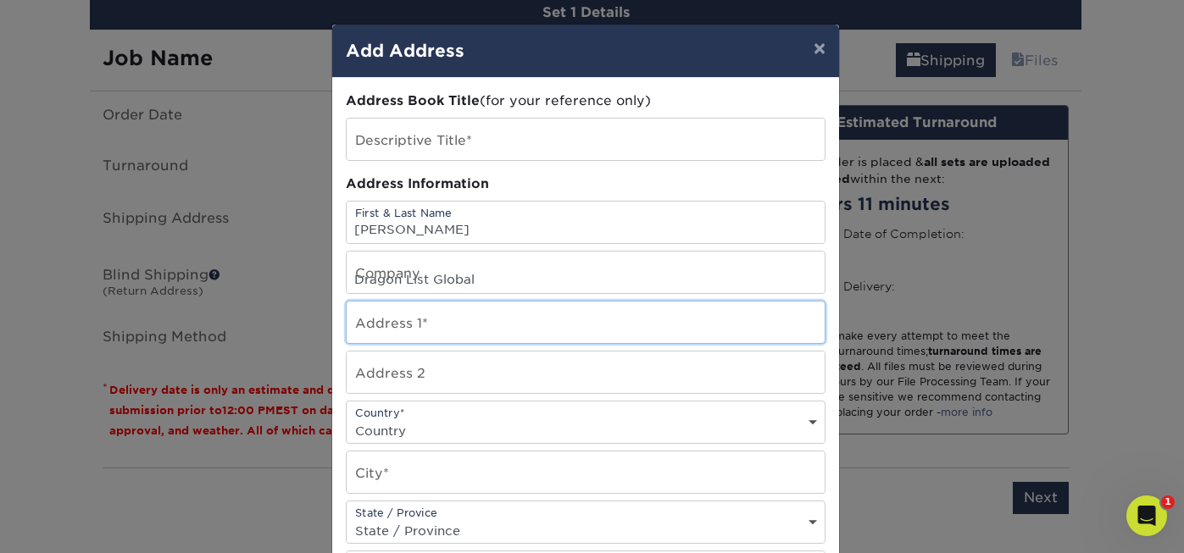
type input "1717 Pennsylvania Avenue"
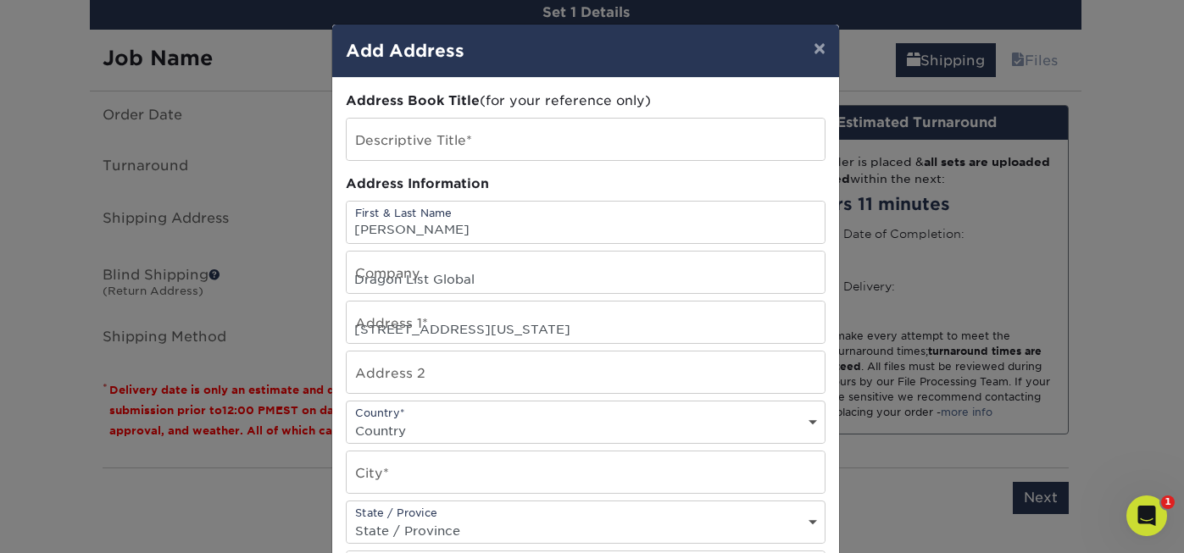
type input "NW Suite 1025"
select select "US"
type input "Washington"
select select "DC"
type input "20006"
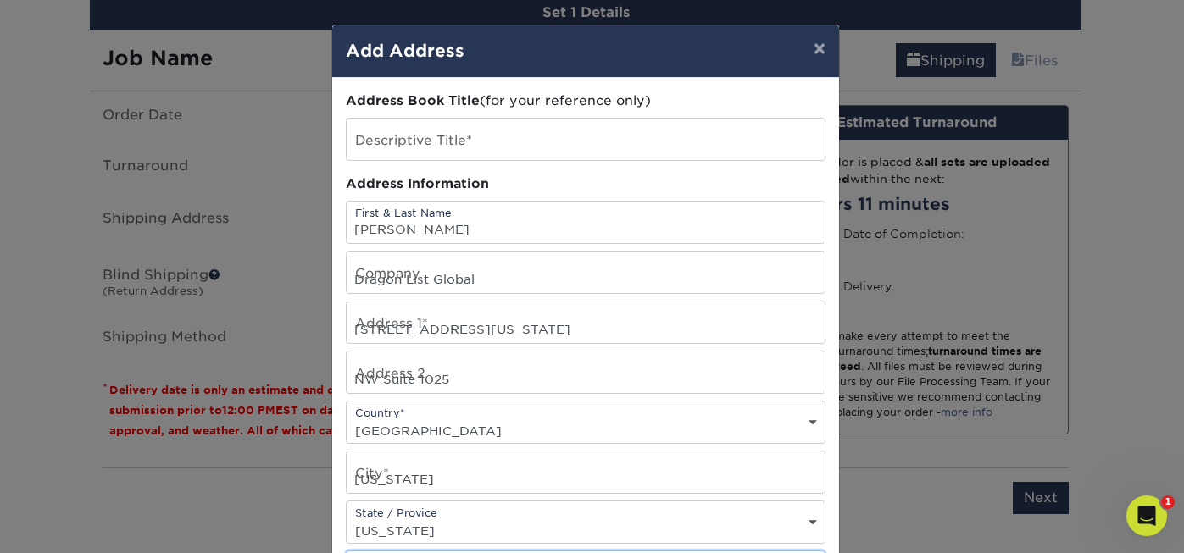
type input "2029857038"
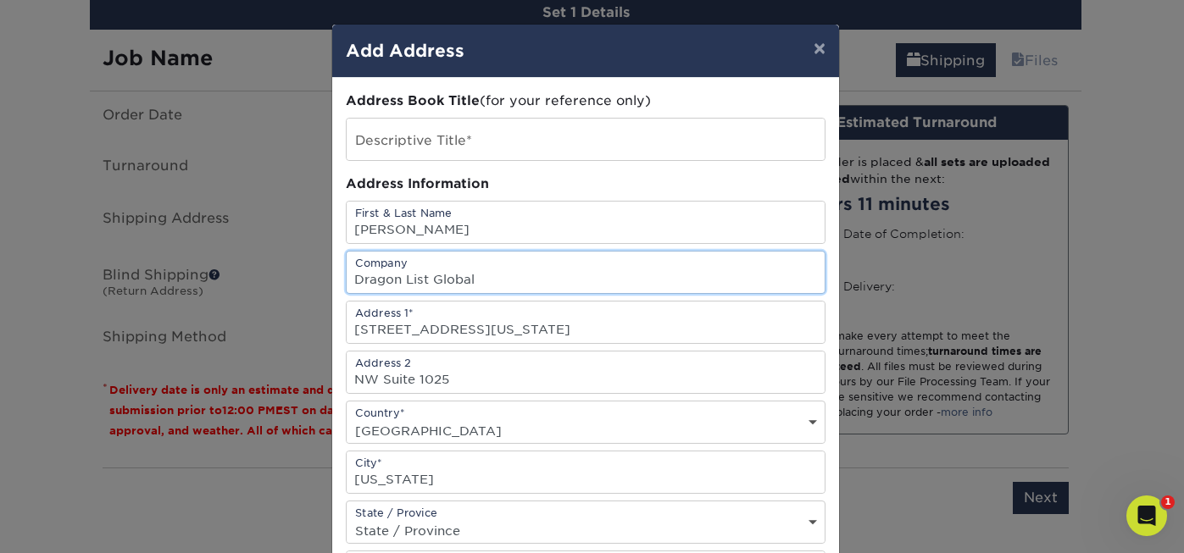
scroll to position [0, 0]
drag, startPoint x: 502, startPoint y: 283, endPoint x: 329, endPoint y: 281, distance: 172.9
click at [332, 281] on div "Address Book Title (for your reference only) Descriptive Title* Address Informa…" at bounding box center [585, 457] width 507 height 759
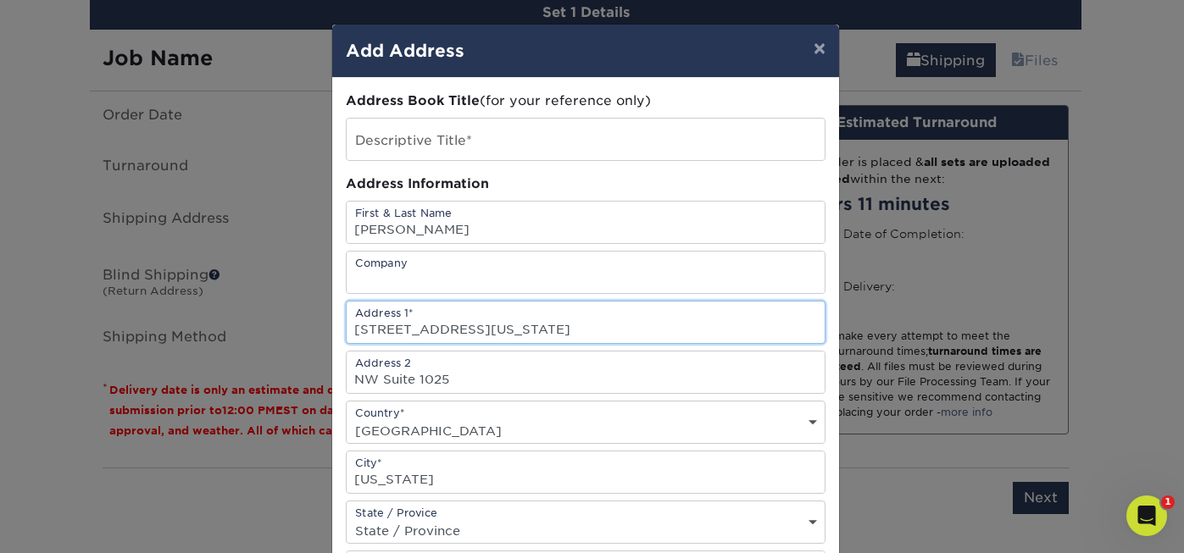
click at [529, 324] on input "1717 Pennsylvania Avenue" at bounding box center [586, 323] width 478 height 42
type input "1"
paste input "1930 18th Street NW #1025"
type input "1930 18th Street NW #1025"
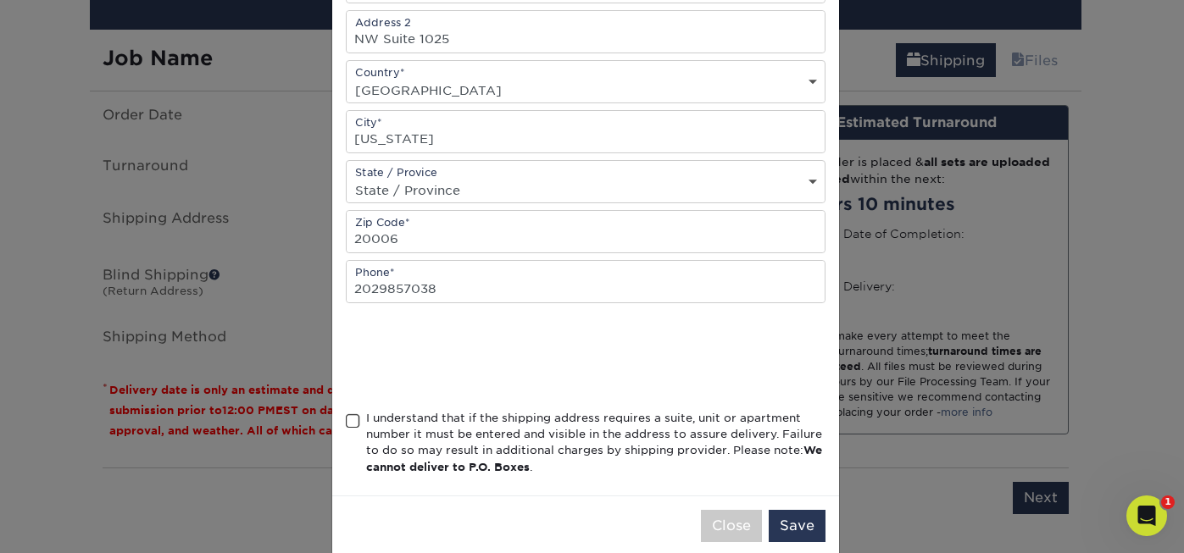
scroll to position [353, 0]
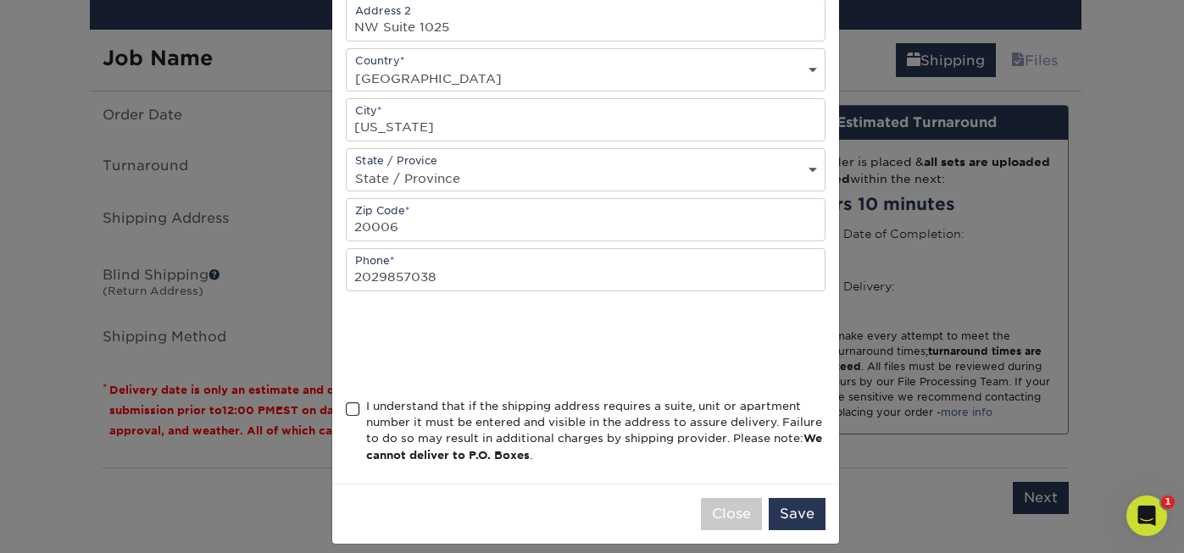
click at [347, 411] on span at bounding box center [353, 410] width 14 height 16
click at [0, 0] on input "I understand that if the shipping address requires a suite, unit or apartment n…" at bounding box center [0, 0] width 0 height 0
click at [792, 514] on button "Save" at bounding box center [797, 514] width 57 height 32
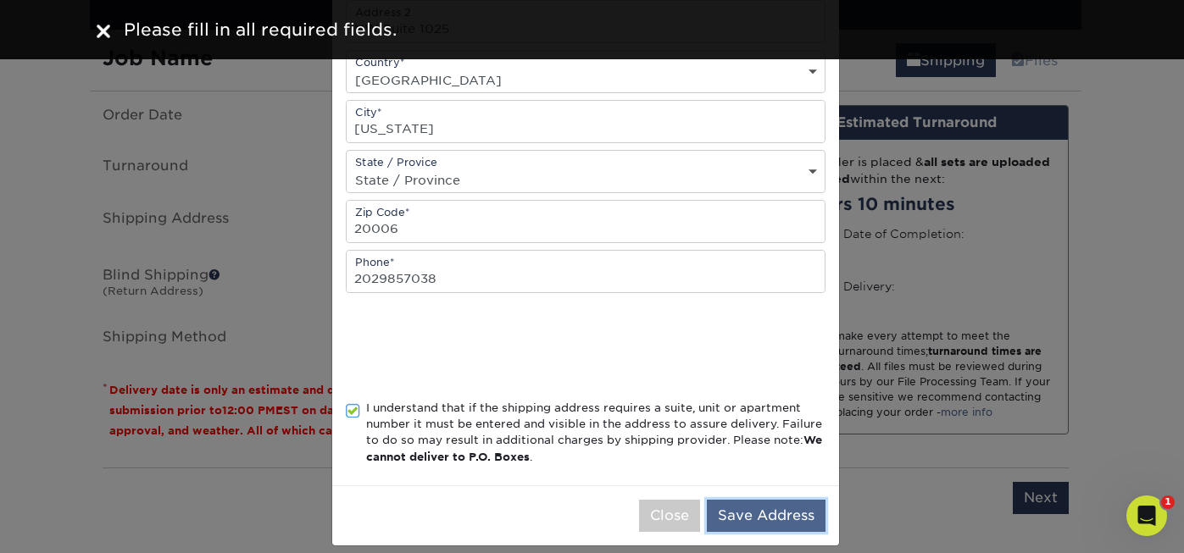
click at [750, 514] on button "Save Address" at bounding box center [766, 516] width 119 height 32
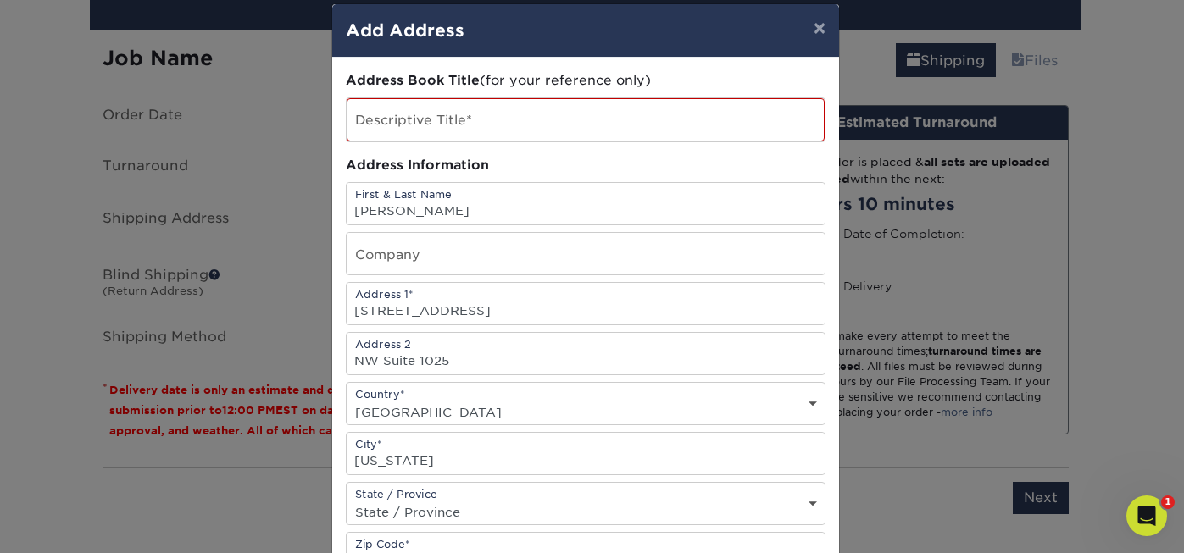
scroll to position [19, 0]
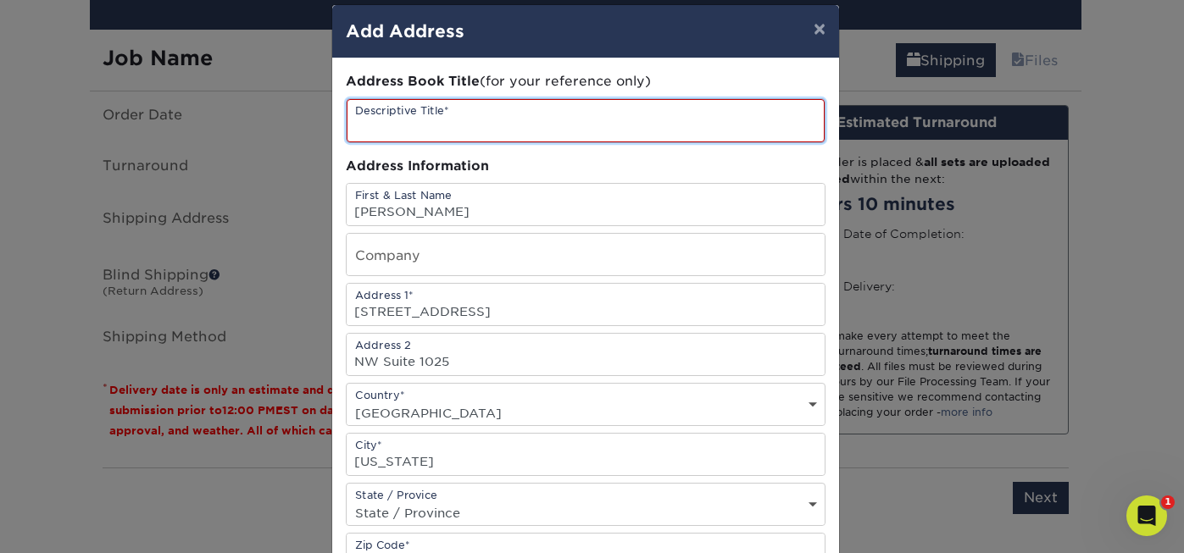
click at [471, 120] on input "text" at bounding box center [586, 120] width 478 height 43
type input "Business Cards"
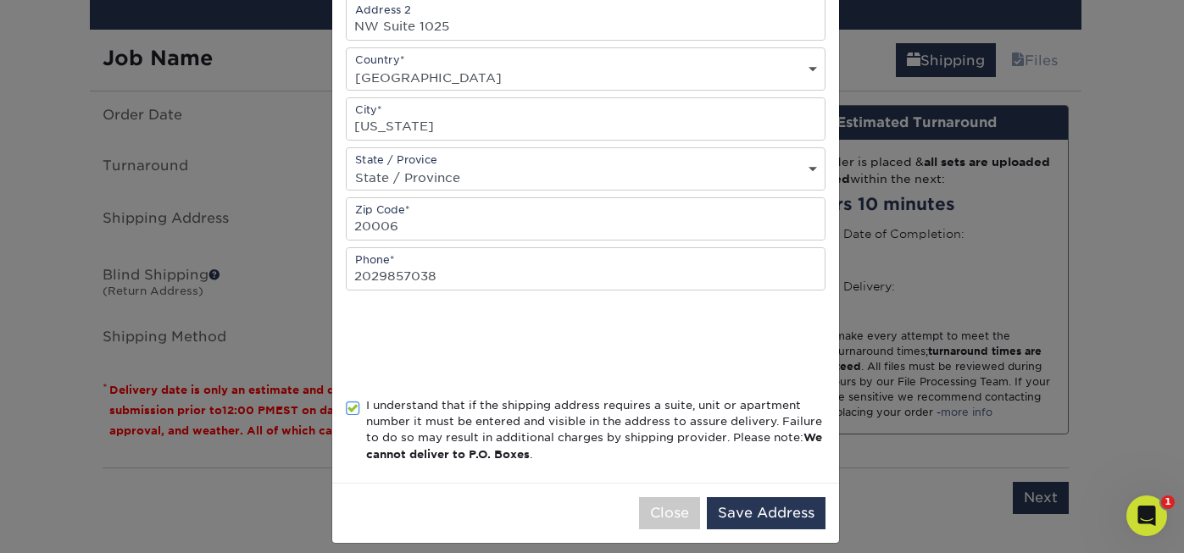
scroll to position [359, 0]
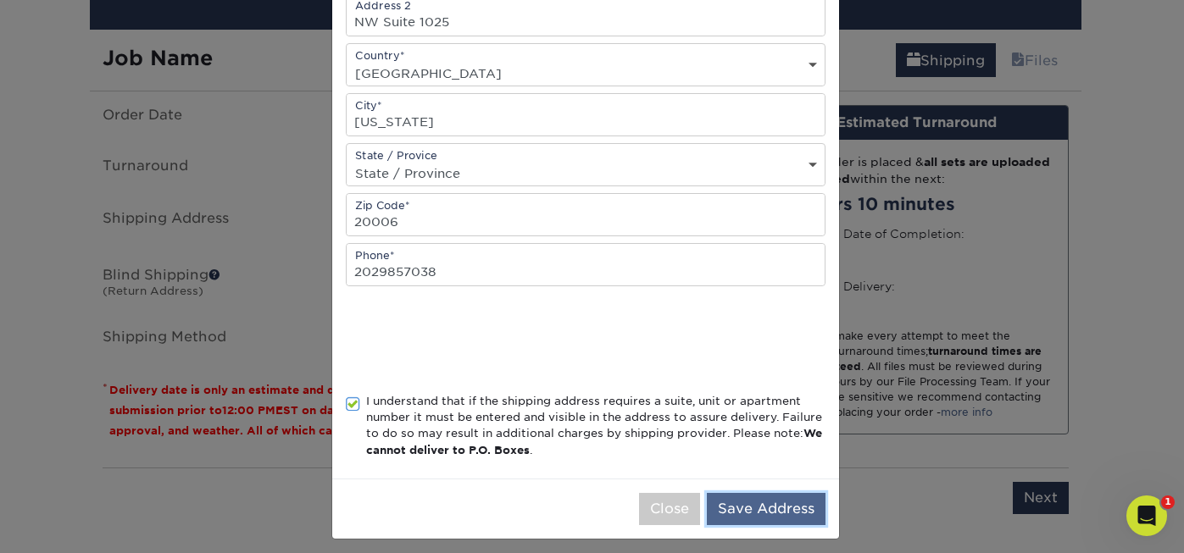
click at [785, 509] on button "Save Address" at bounding box center [766, 509] width 119 height 32
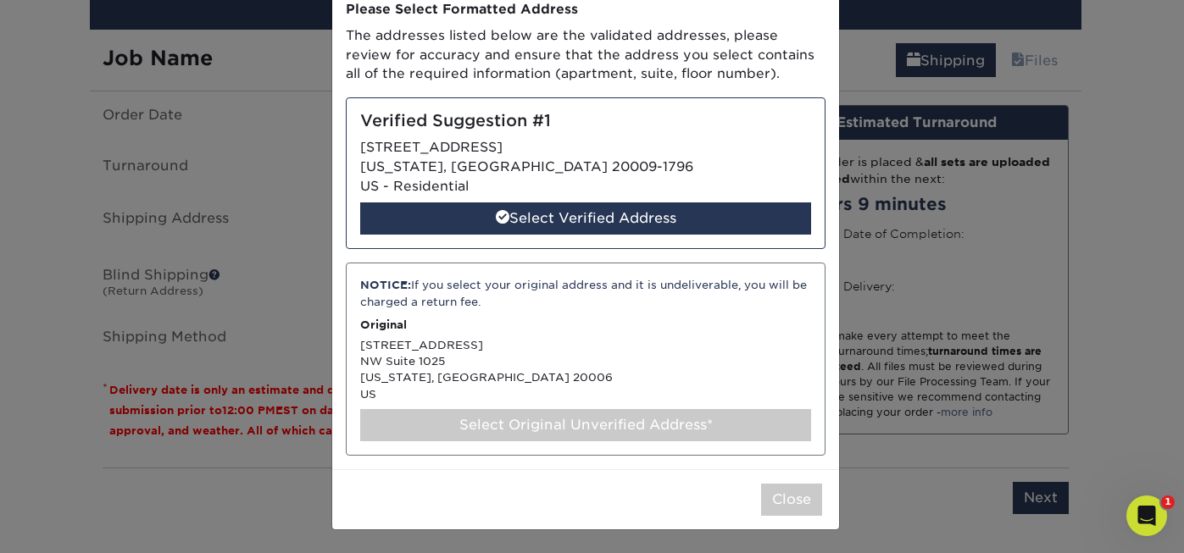
scroll to position [92, 0]
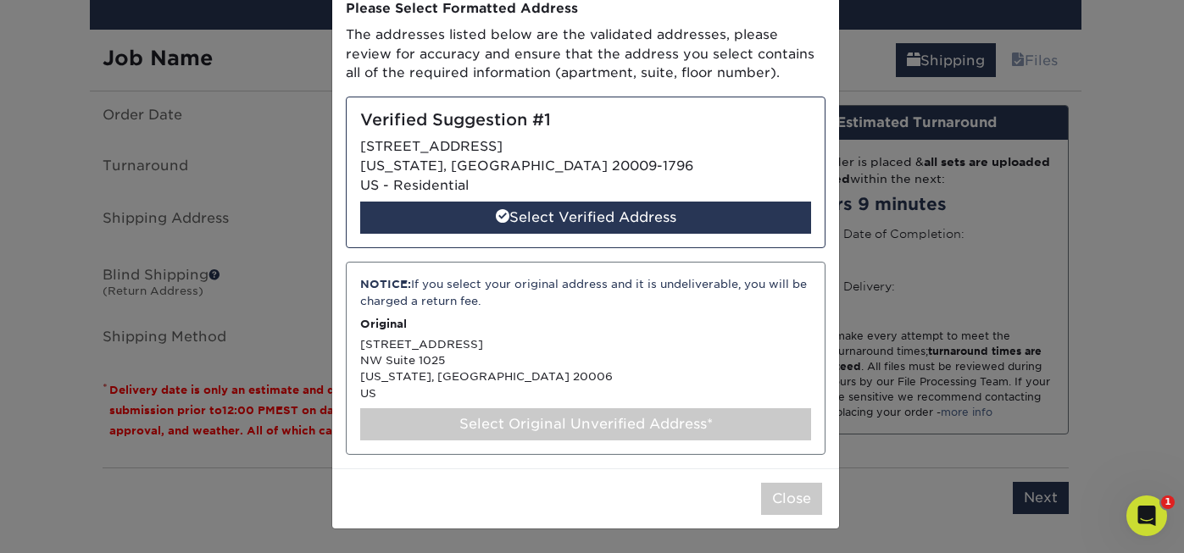
click at [586, 427] on div "Select Original Unverified Address*" at bounding box center [585, 425] width 451 height 32
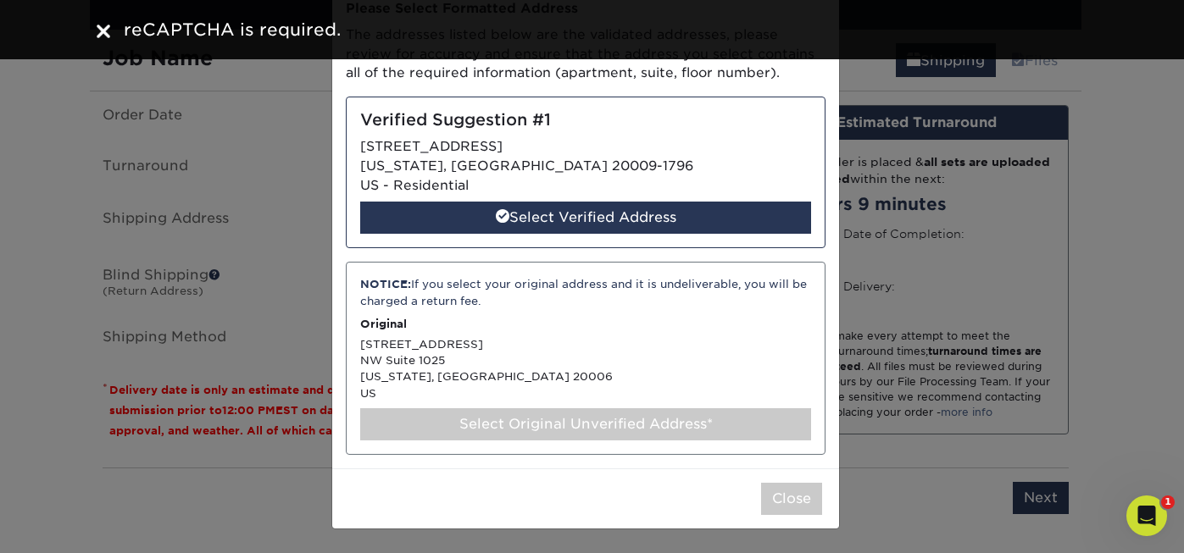
click at [446, 359] on div "NOTICE: If you select your original address and it is undeliverable, you will b…" at bounding box center [586, 358] width 480 height 193
click at [446, 318] on p "Original" at bounding box center [585, 324] width 451 height 16
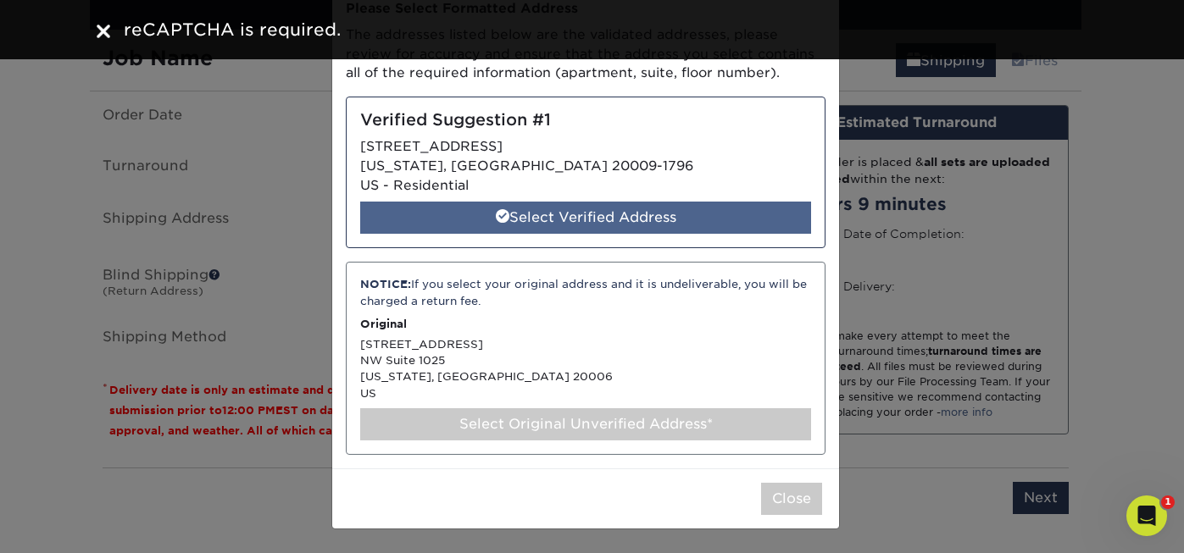
click at [496, 214] on span at bounding box center [503, 216] width 14 height 14
click at [496, 220] on span at bounding box center [503, 216] width 14 height 14
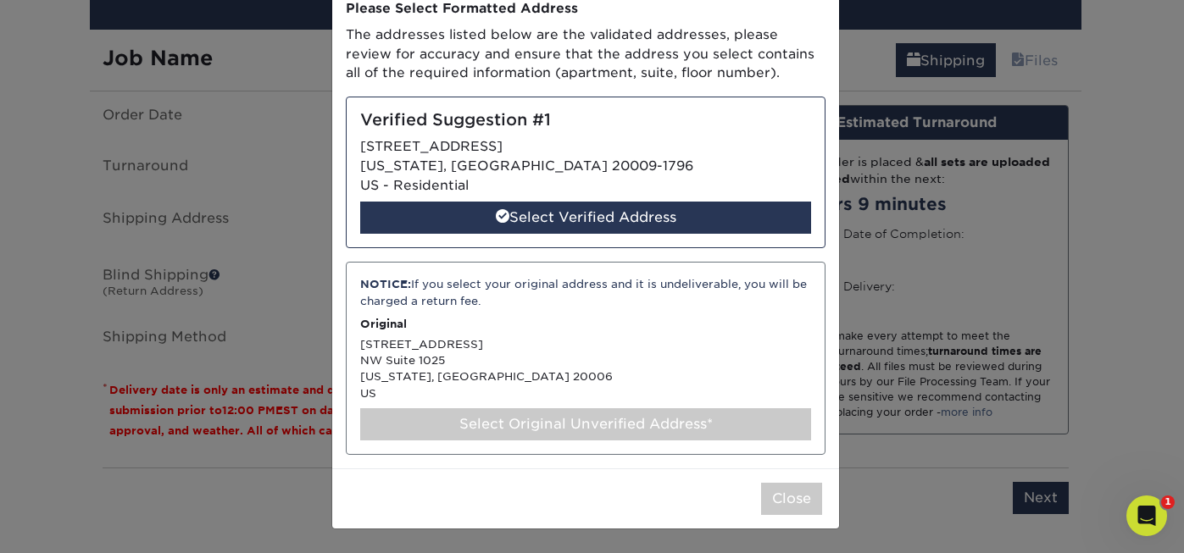
click at [526, 364] on div "NOTICE: If you select your original address and it is undeliverable, you will b…" at bounding box center [586, 358] width 480 height 193
click at [646, 423] on div "Select Original Unverified Address*" at bounding box center [585, 425] width 451 height 32
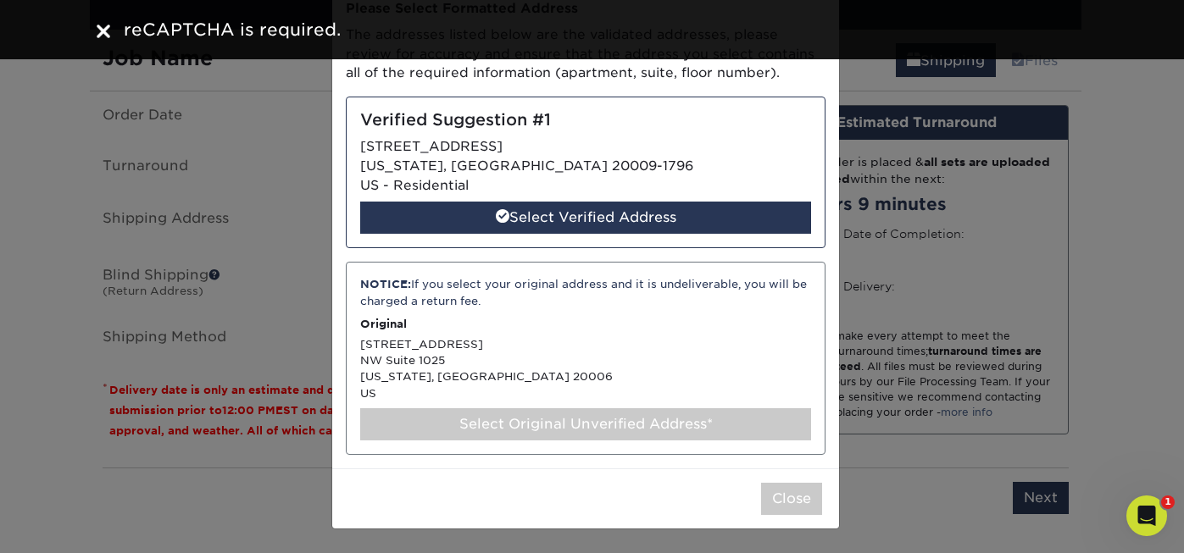
click at [678, 366] on div "NOTICE: If you select your original address and it is undeliverable, you will b…" at bounding box center [586, 358] width 480 height 193
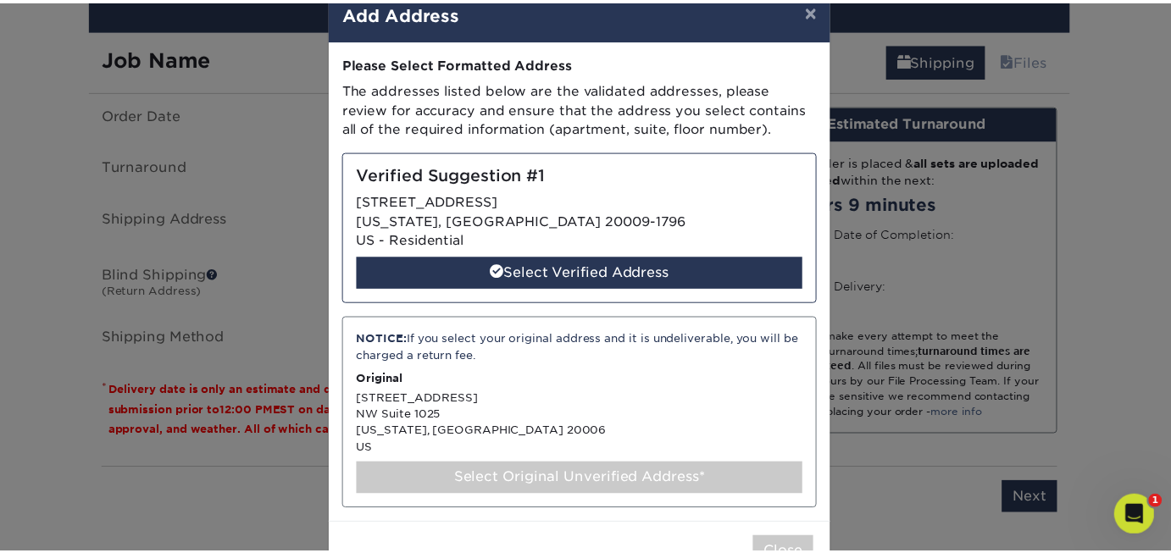
scroll to position [0, 0]
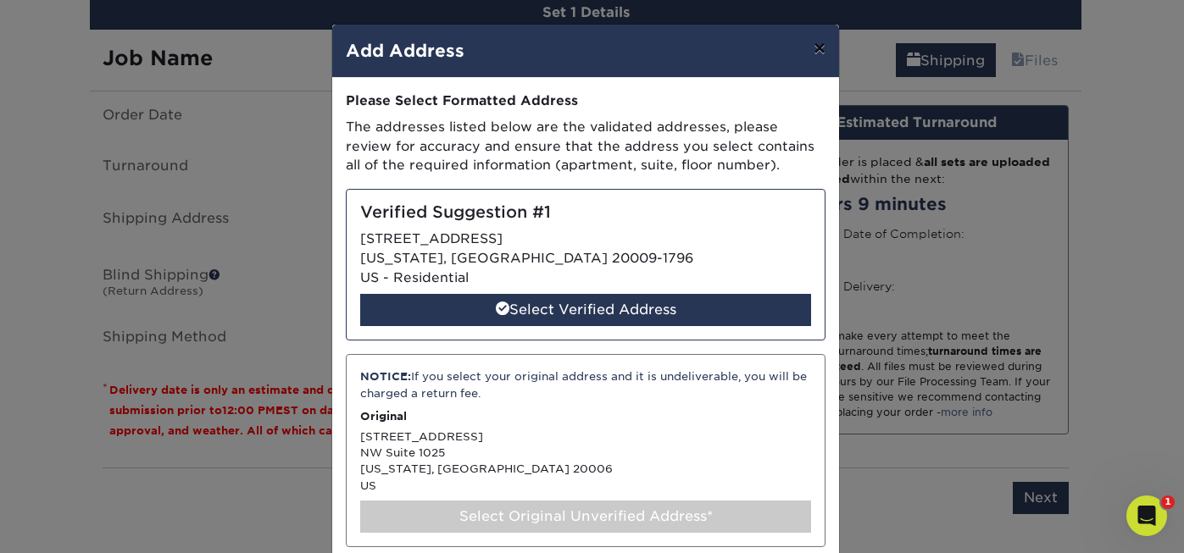
click at [803, 51] on button "×" at bounding box center [819, 48] width 39 height 47
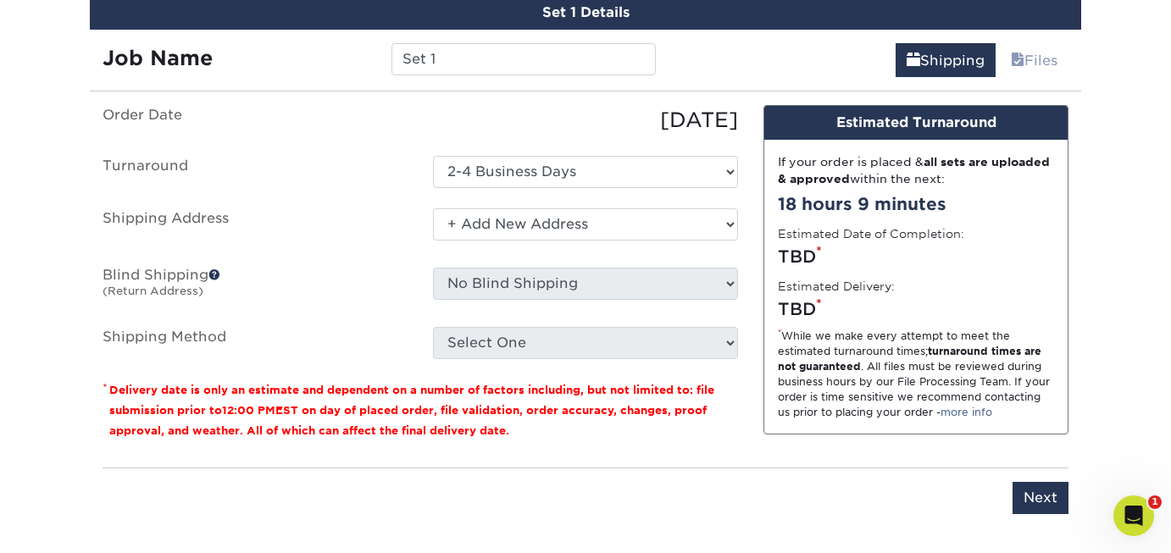
scroll to position [1013, 0]
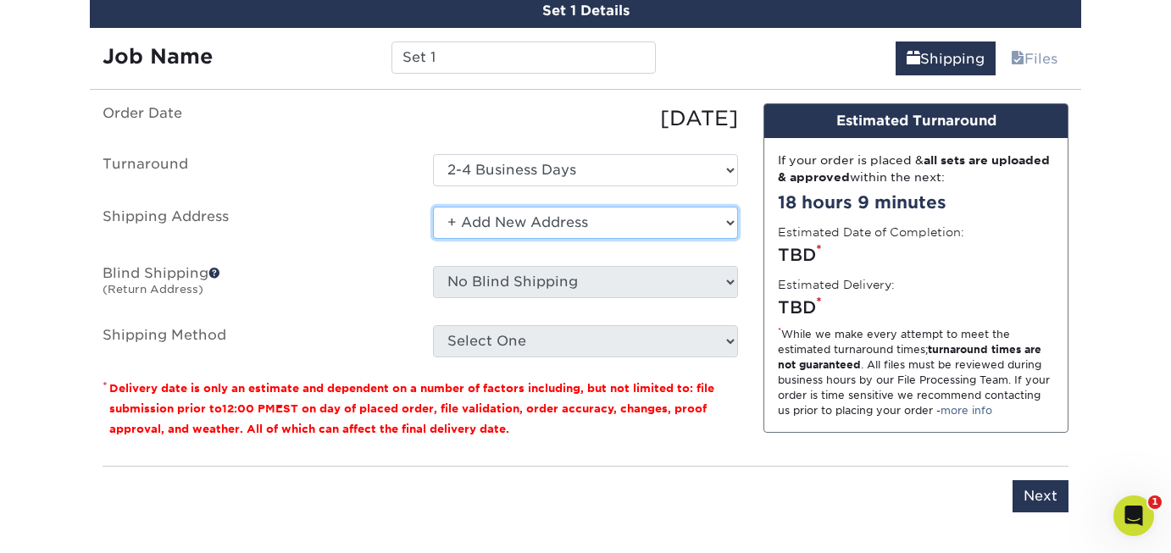
click at [730, 224] on select "Select One + Add New Address" at bounding box center [585, 223] width 305 height 32
click at [520, 223] on select "Select One + Add New Address" at bounding box center [585, 223] width 305 height 32
click at [733, 222] on select "Select One + Add New Address" at bounding box center [585, 223] width 305 height 32
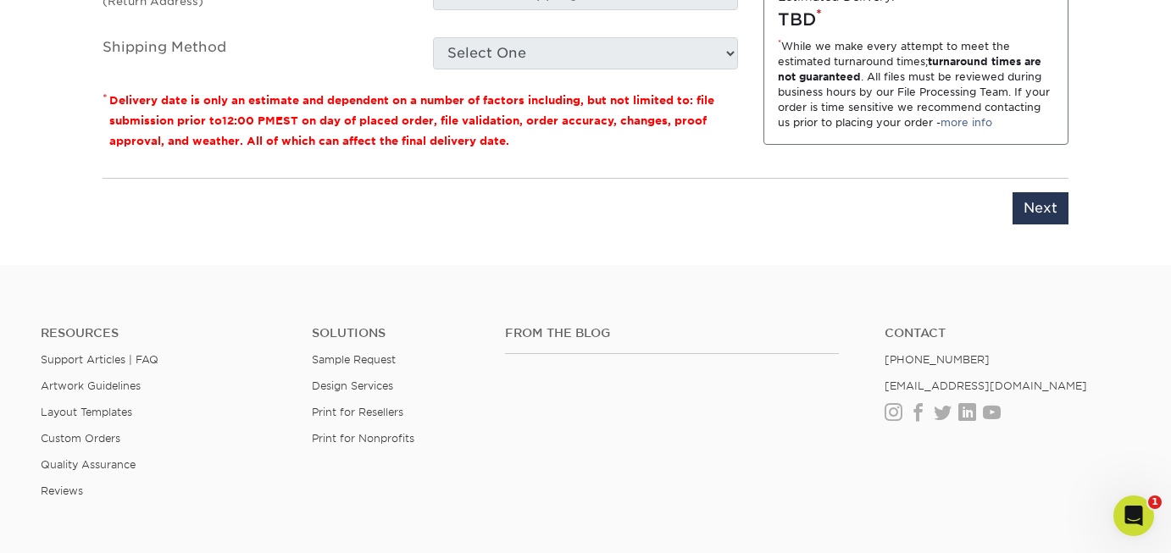
scroll to position [1250, 0]
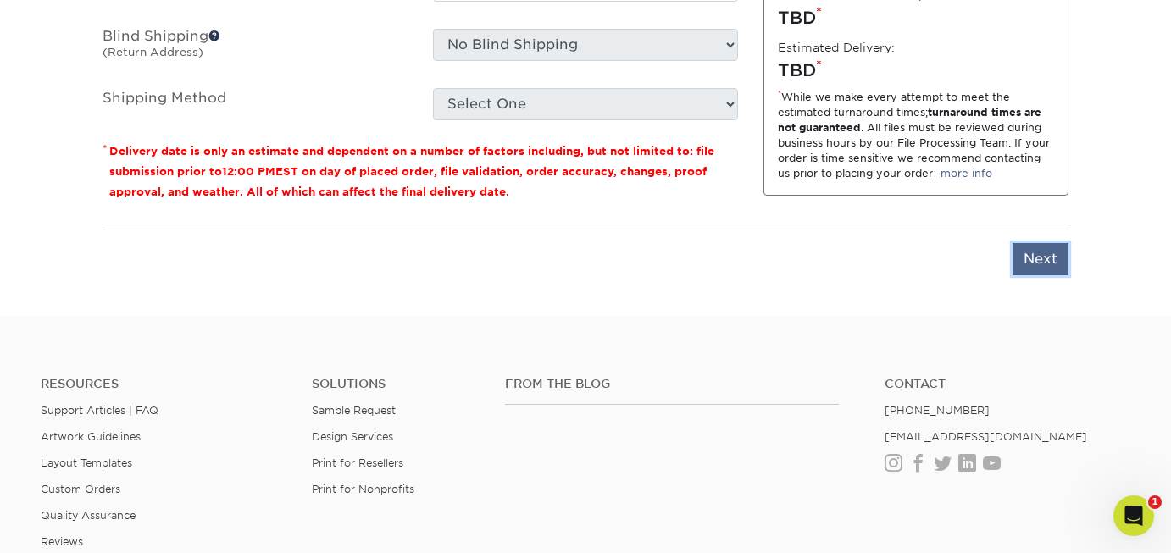
click at [1045, 259] on input "Next" at bounding box center [1041, 259] width 56 height 32
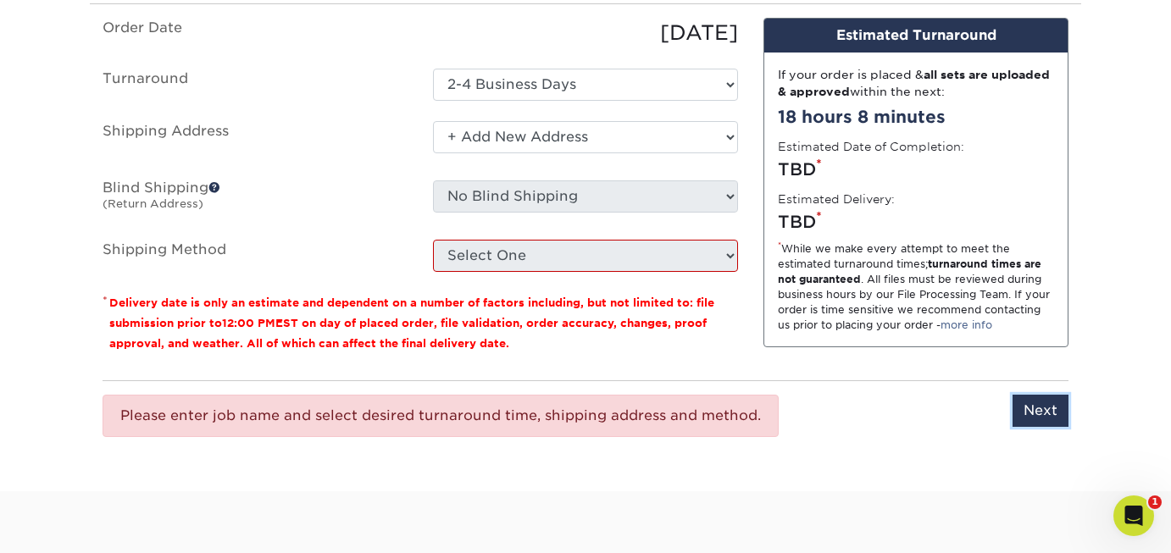
scroll to position [1044, 0]
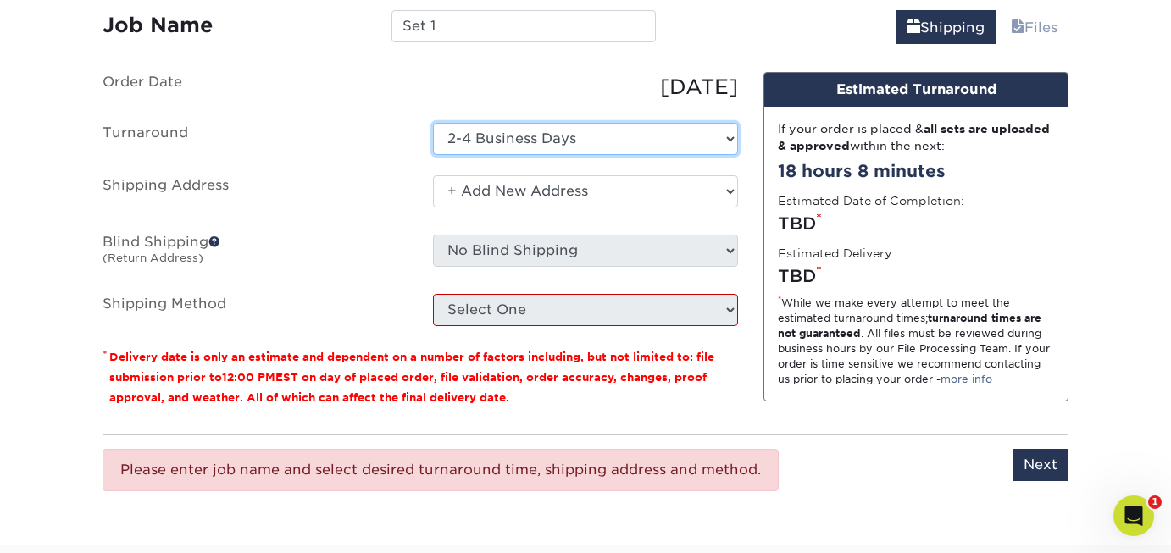
click at [731, 134] on select "Select One 2-4 Business Days" at bounding box center [585, 139] width 305 height 32
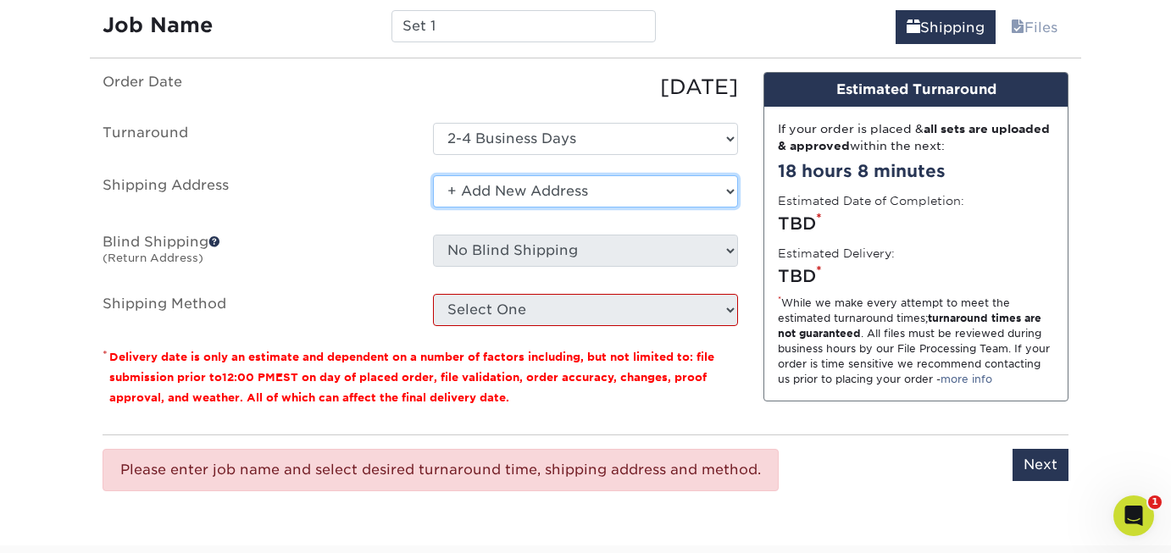
click at [730, 192] on select "Select One + Add New Address" at bounding box center [585, 191] width 305 height 32
click at [650, 192] on select "Select One + Add New Address" at bounding box center [585, 191] width 305 height 32
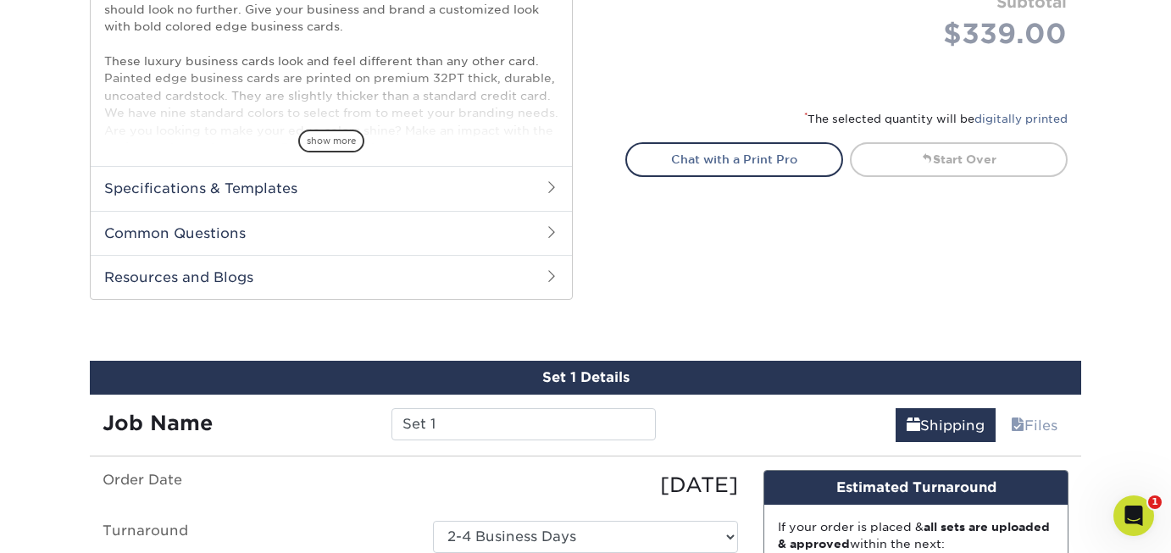
scroll to position [876, 0]
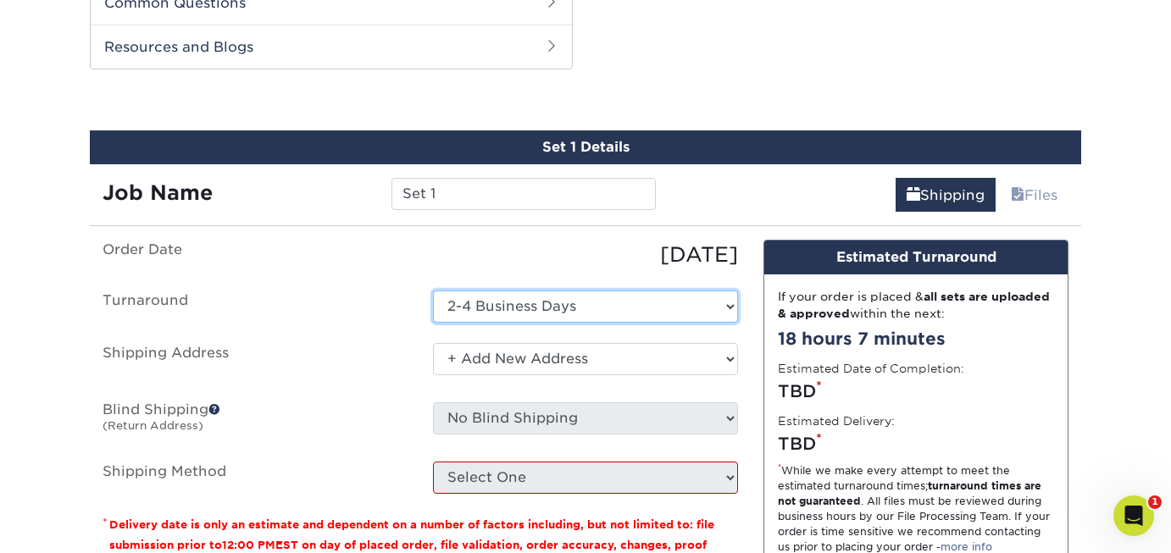
click at [731, 306] on select "Select One 2-4 Business Days" at bounding box center [585, 307] width 305 height 32
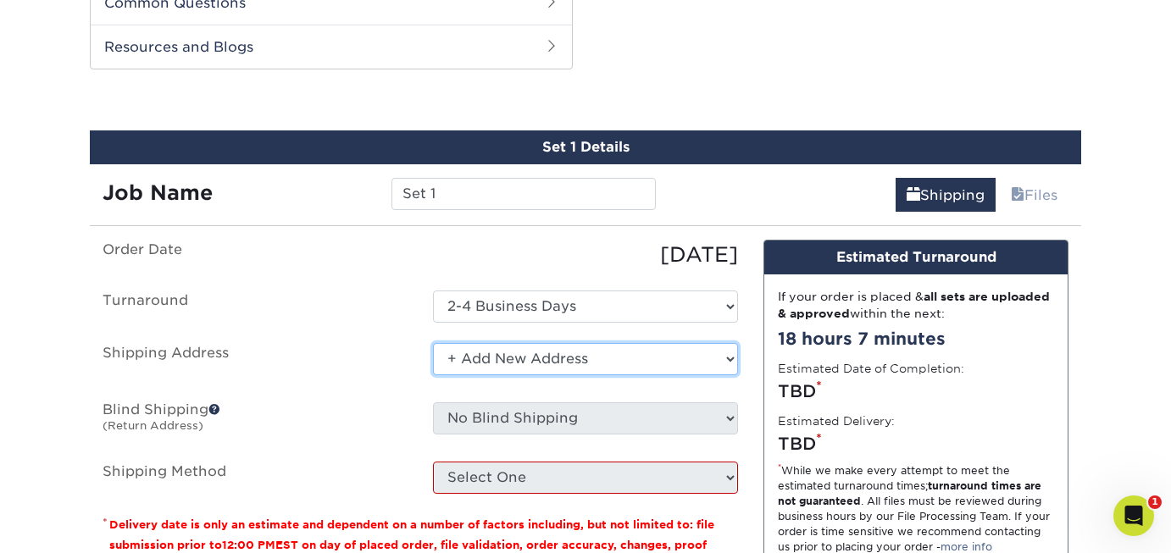
click at [731, 360] on select "Select One + Add New Address" at bounding box center [585, 359] width 305 height 32
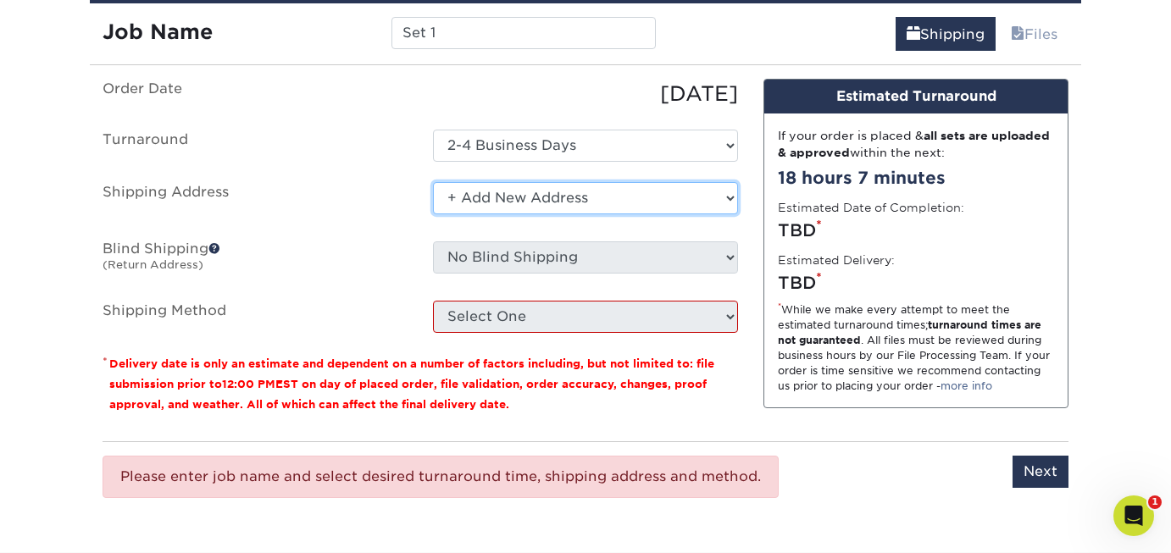
scroll to position [1065, 0]
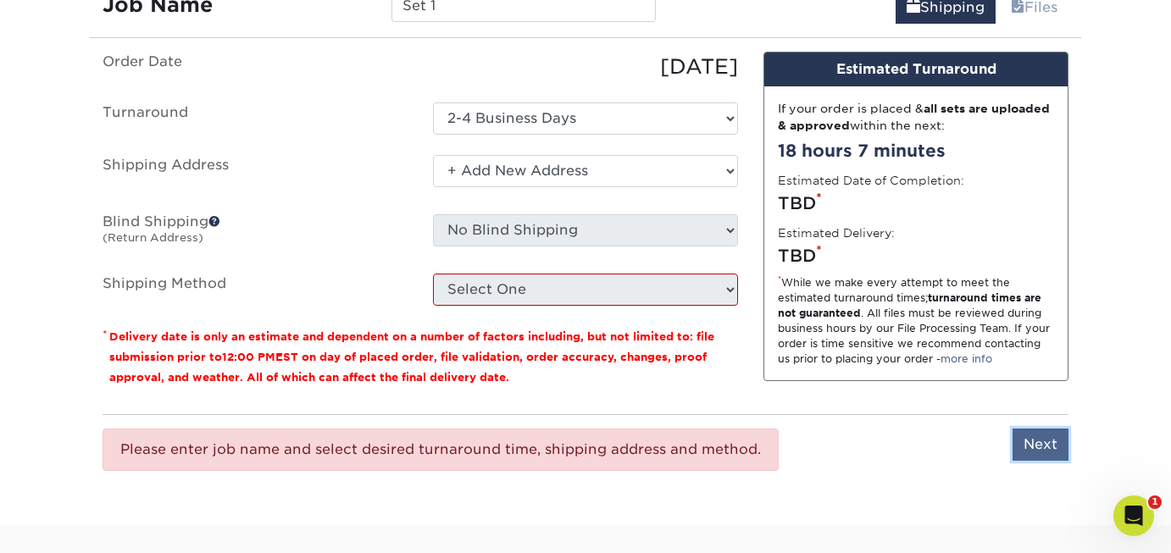
click at [1036, 441] on input "Next" at bounding box center [1041, 445] width 56 height 32
type input "Next"
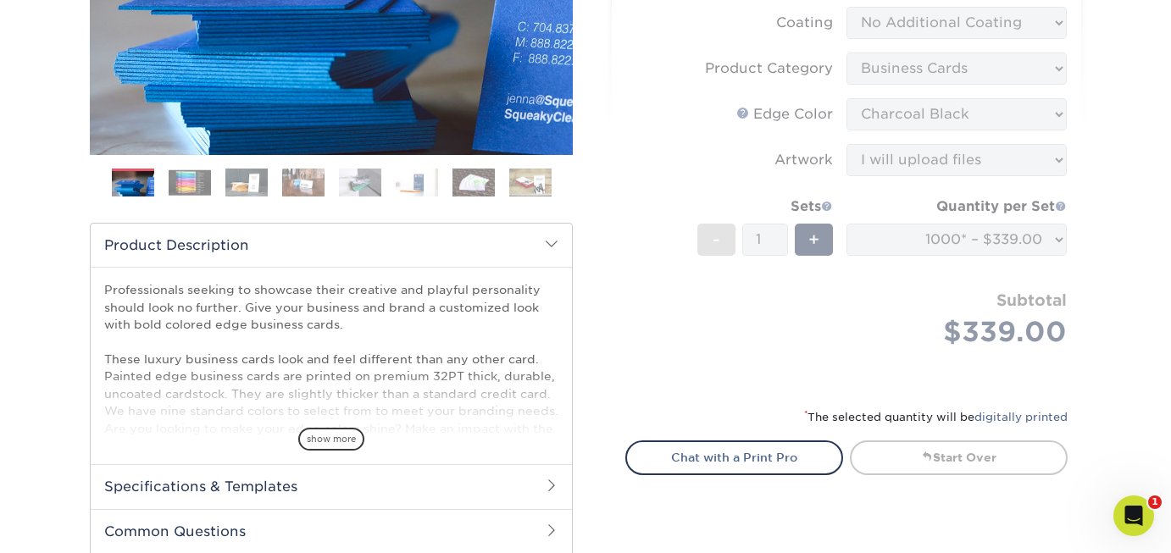
scroll to position [351, 0]
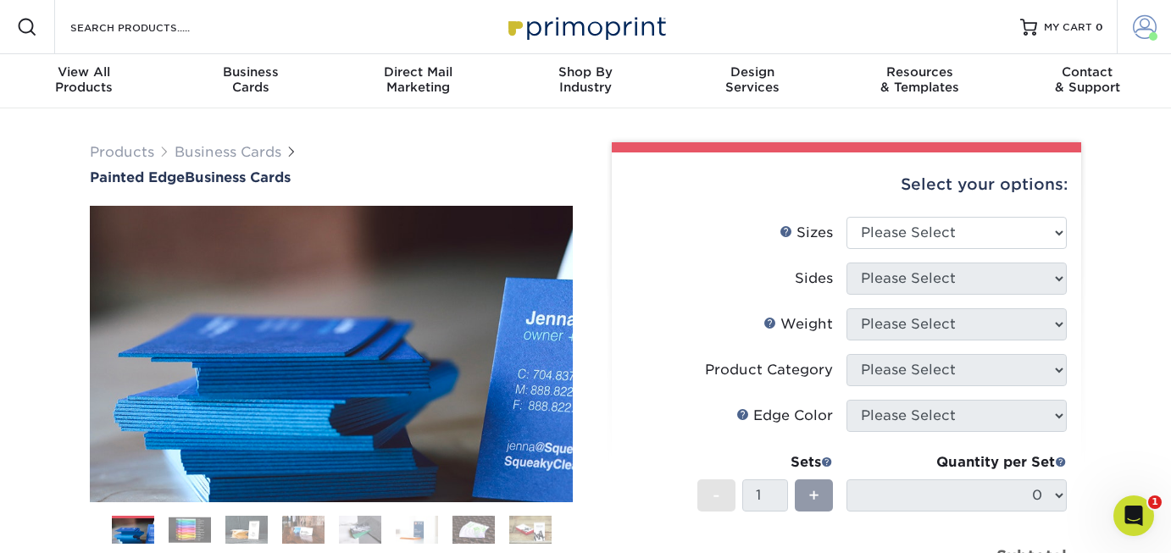
click at [1140, 27] on span at bounding box center [1145, 27] width 24 height 24
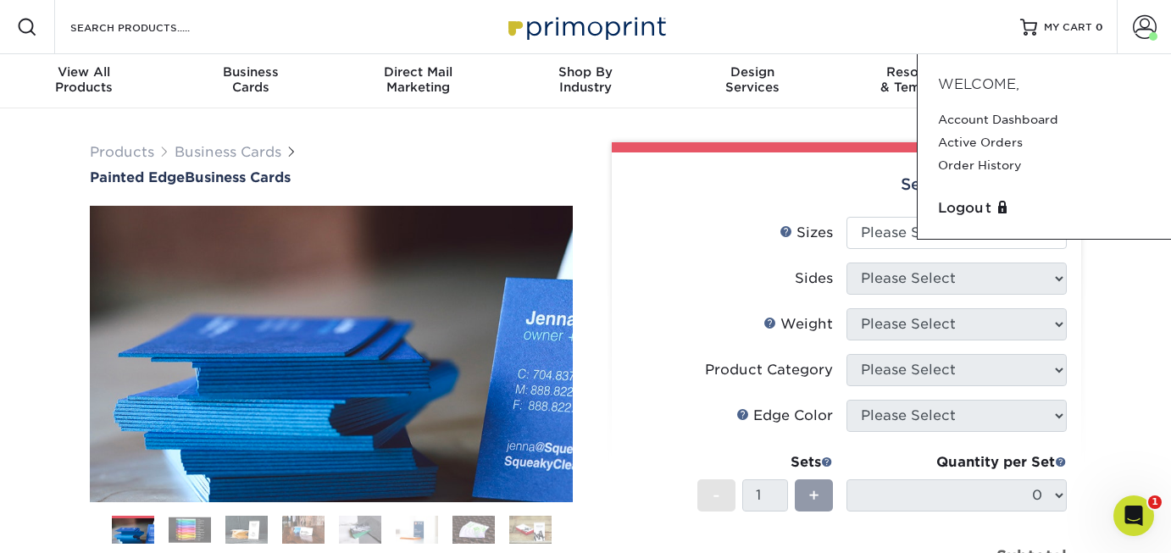
click at [1110, 315] on div "Products Business Cards Painted Edge Business Cards Previous Next" at bounding box center [585, 560] width 1171 height 905
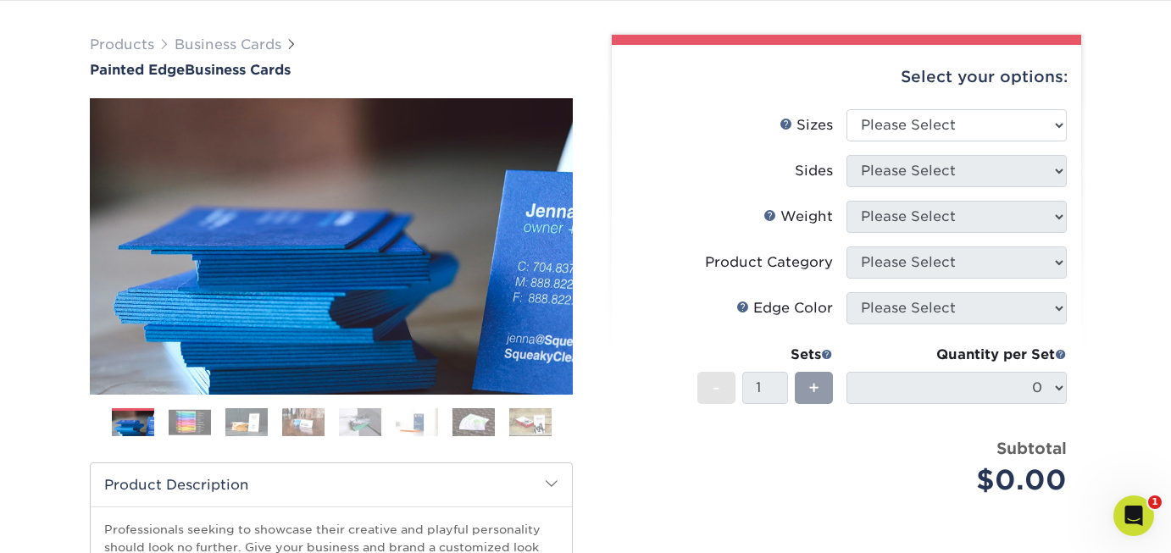
scroll to position [75, 0]
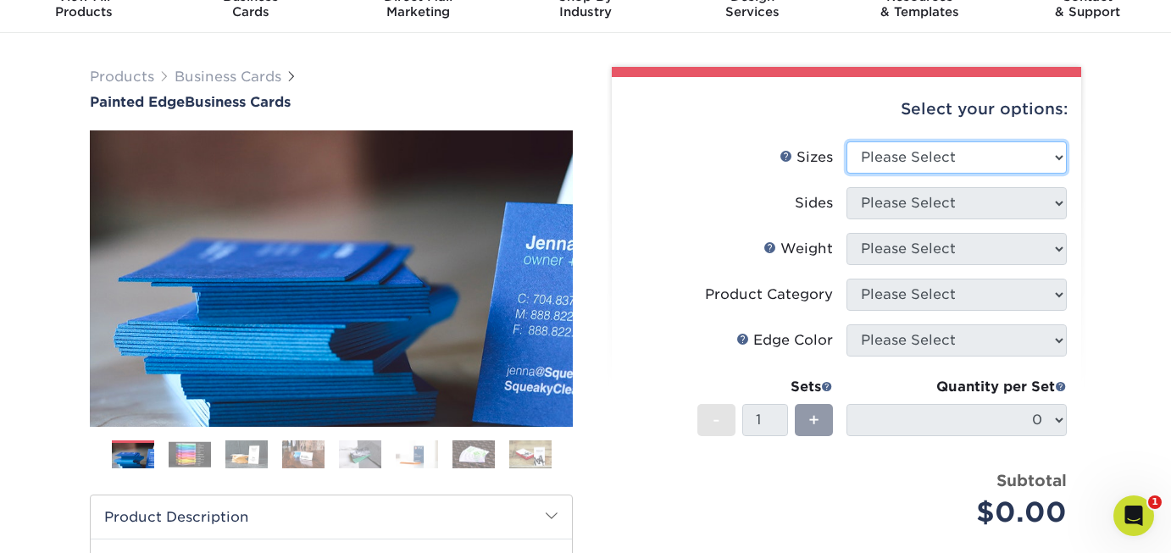
click at [1059, 155] on select "Please Select 2" x 3.5" - Standard 2.125" x 3.375" - European 2.5" x 2.5" - Squ…" at bounding box center [957, 158] width 220 height 32
select select "2.12x3.38"
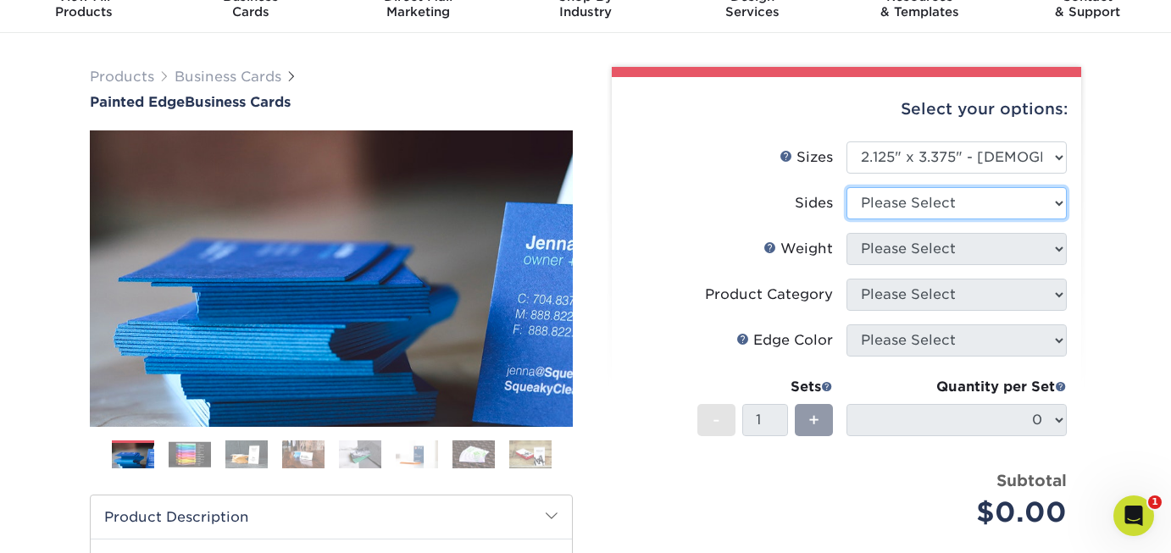
click at [1059, 203] on select "Please Select Print Both Sides Print Front Only" at bounding box center [957, 203] width 220 height 32
select select "13abbda7-1d64-4f25-8bb2-c179b224825d"
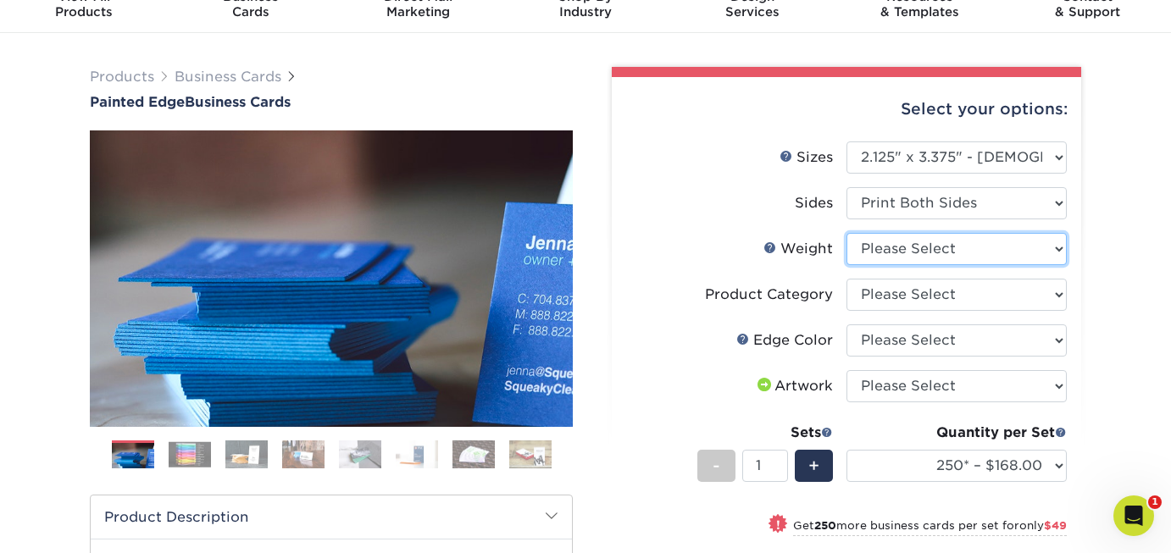
click at [1059, 247] on select "Please Select 32PTUC" at bounding box center [957, 249] width 220 height 32
select select "32PTUC"
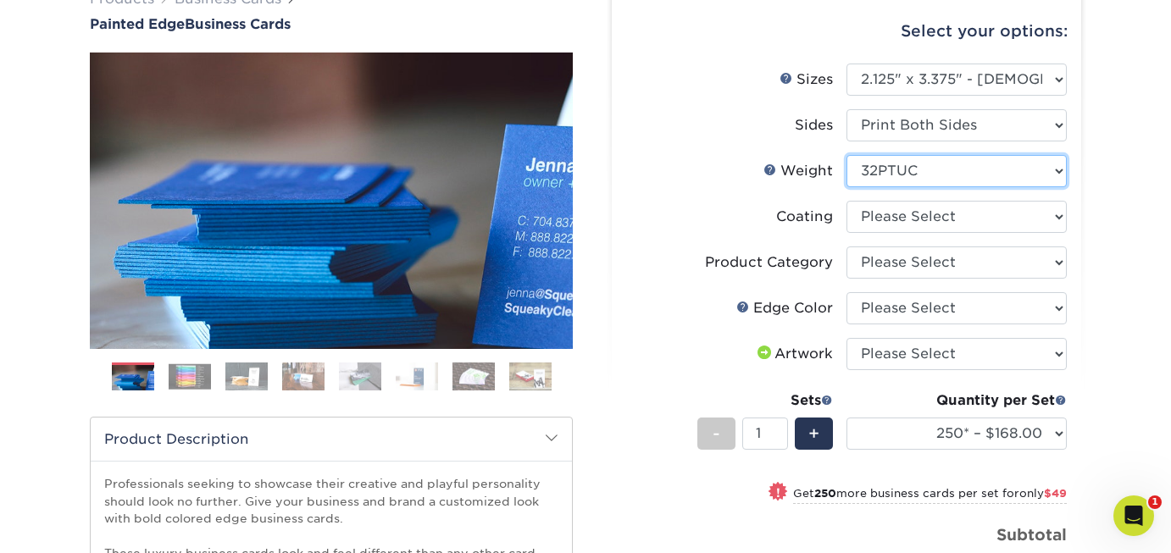
scroll to position [164, 0]
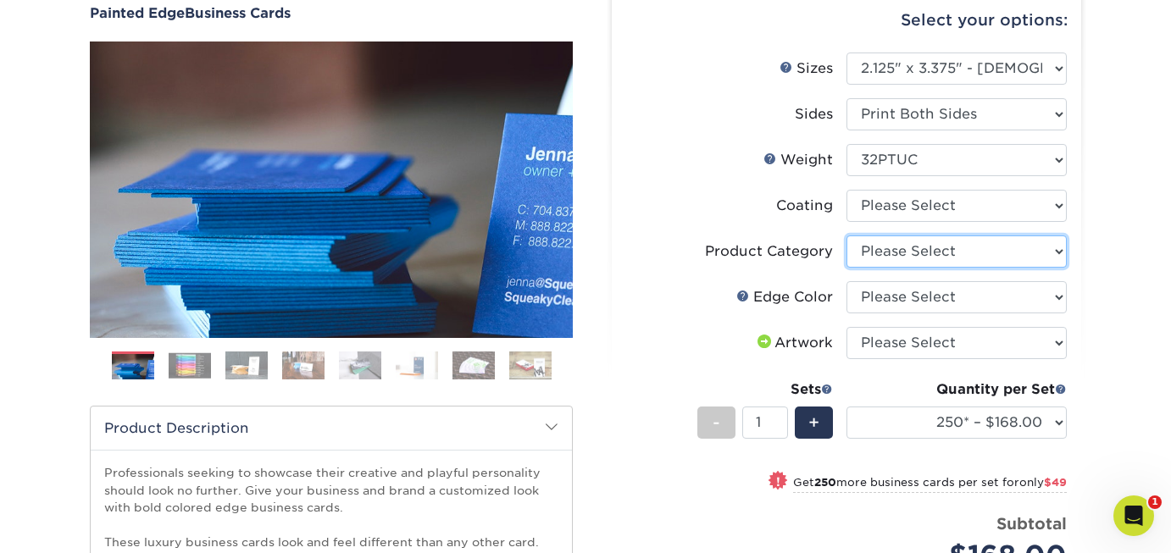
click at [1058, 255] on select "Please Select Business Cards" at bounding box center [957, 252] width 220 height 32
select select "3b5148f1-0588-4f88-a218-97bcfdce65c1"
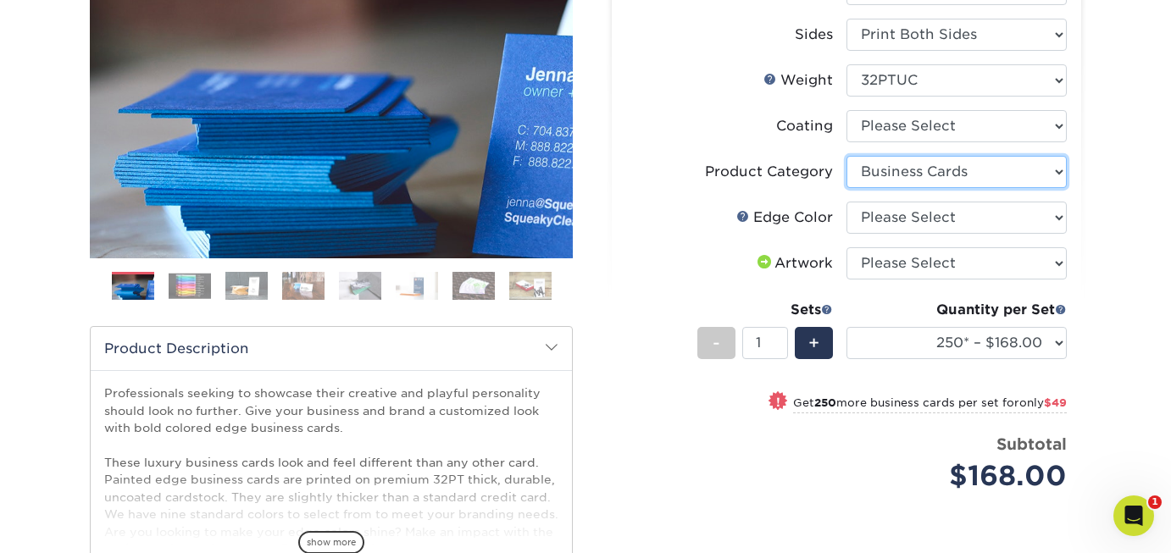
scroll to position [258, 0]
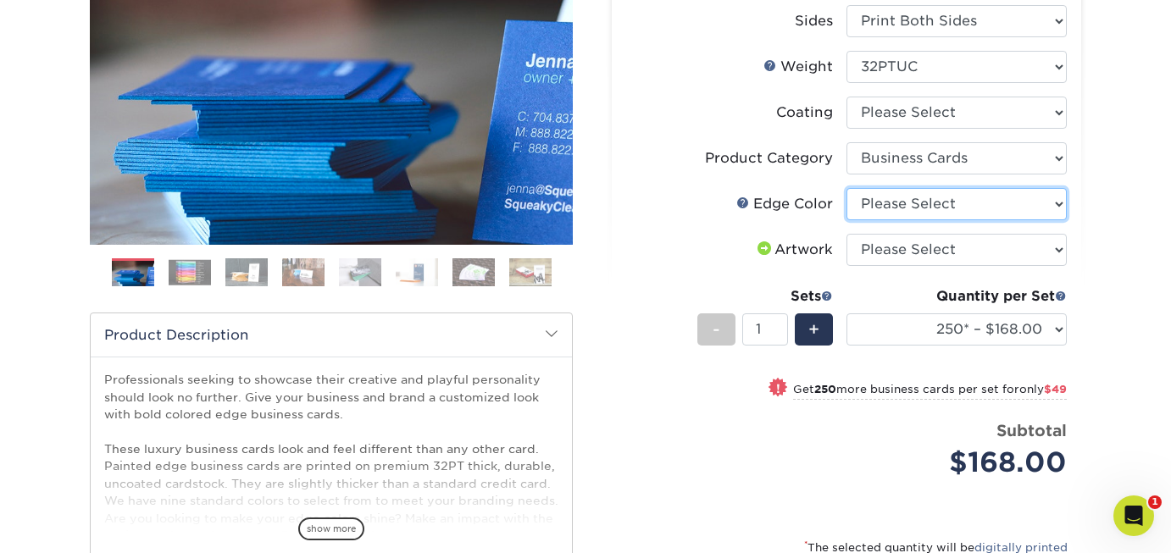
click at [1059, 205] on select "Please Select Charcoal Black Brown Blue Pearlescent Blue Pearlescent Gold Pearl…" at bounding box center [957, 204] width 220 height 32
select select "34794e23-ba15-445e-813c-341542a5462f"
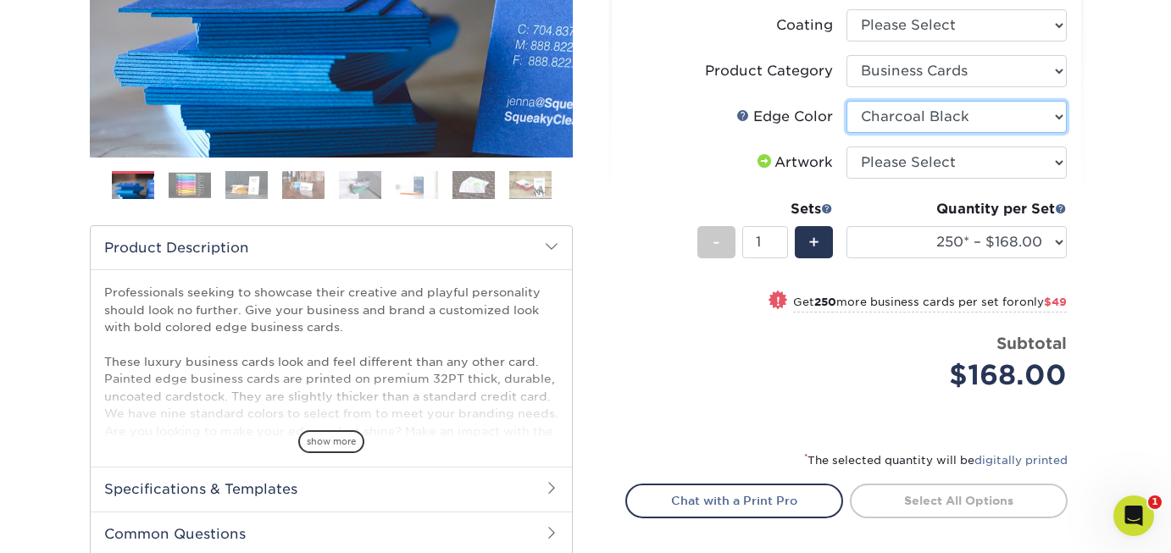
scroll to position [348, 0]
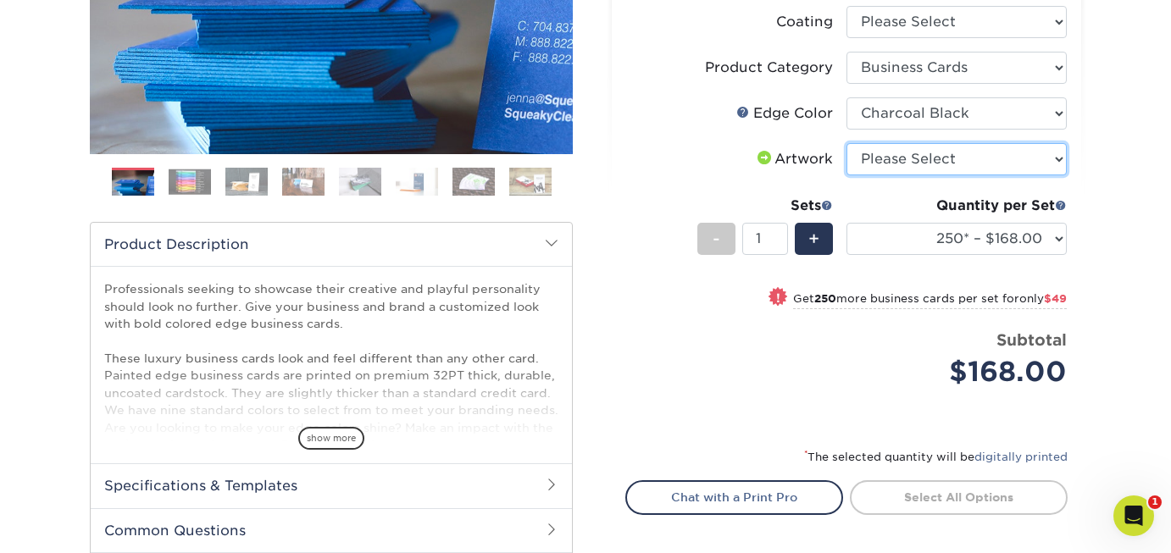
click at [1059, 158] on select "Please Select I will upload files I need a design - $100" at bounding box center [957, 159] width 220 height 32
select select "upload"
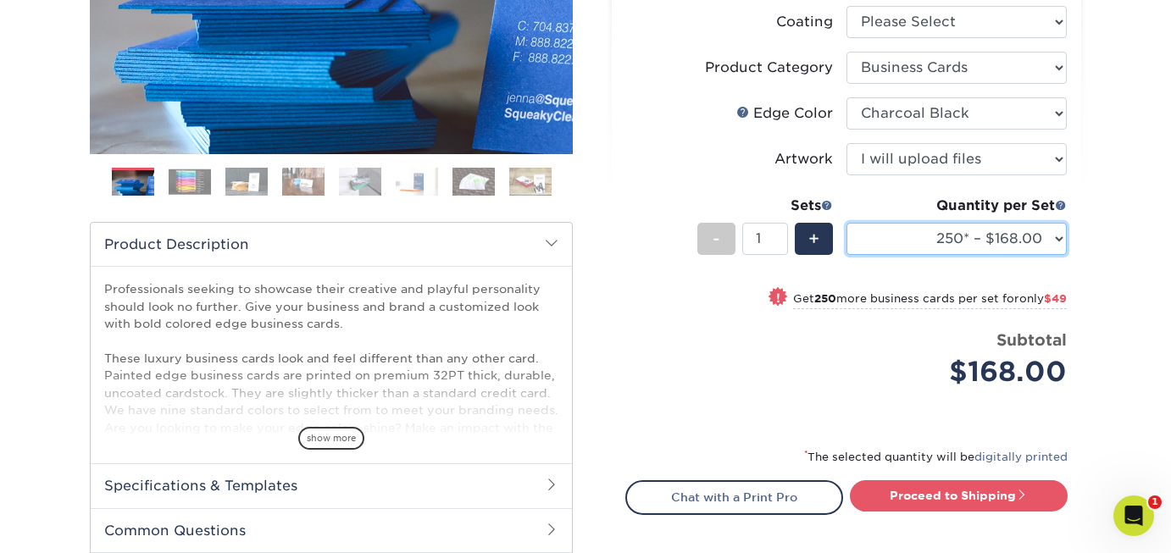
click at [1062, 240] on select "250* – $168.00 500* – $217.00 1000* – $339.00" at bounding box center [957, 239] width 220 height 32
select select "1000* – $339.00"
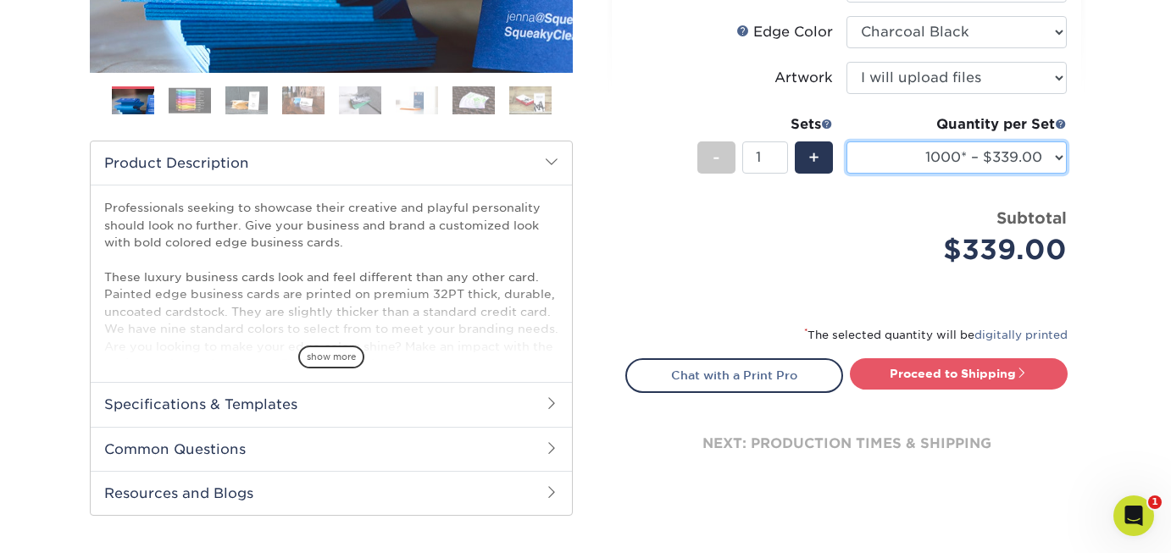
scroll to position [433, 0]
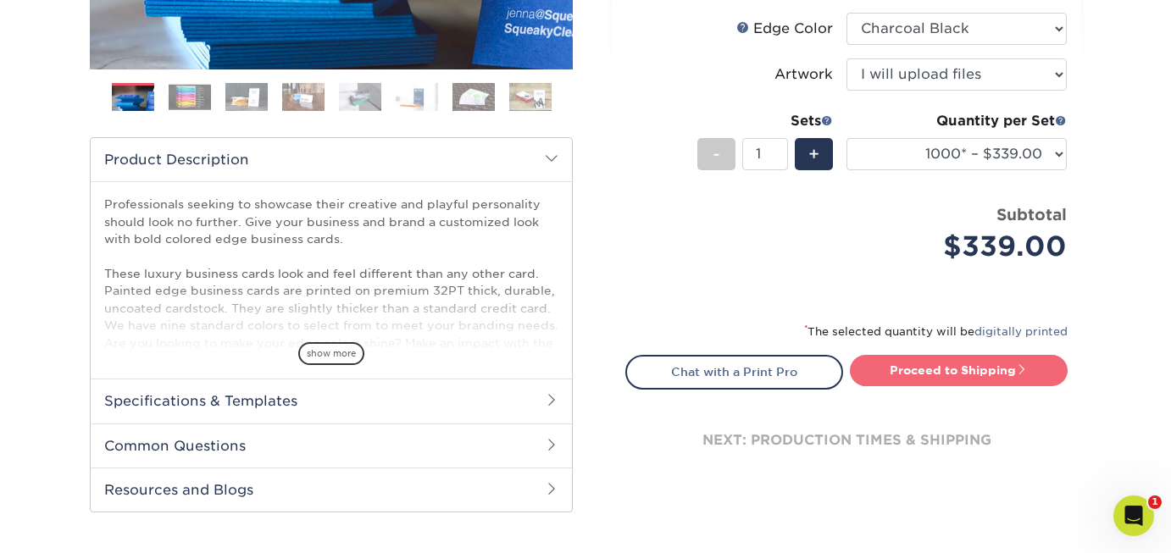
click at [972, 376] on link "Proceed to Shipping" at bounding box center [959, 370] width 218 height 31
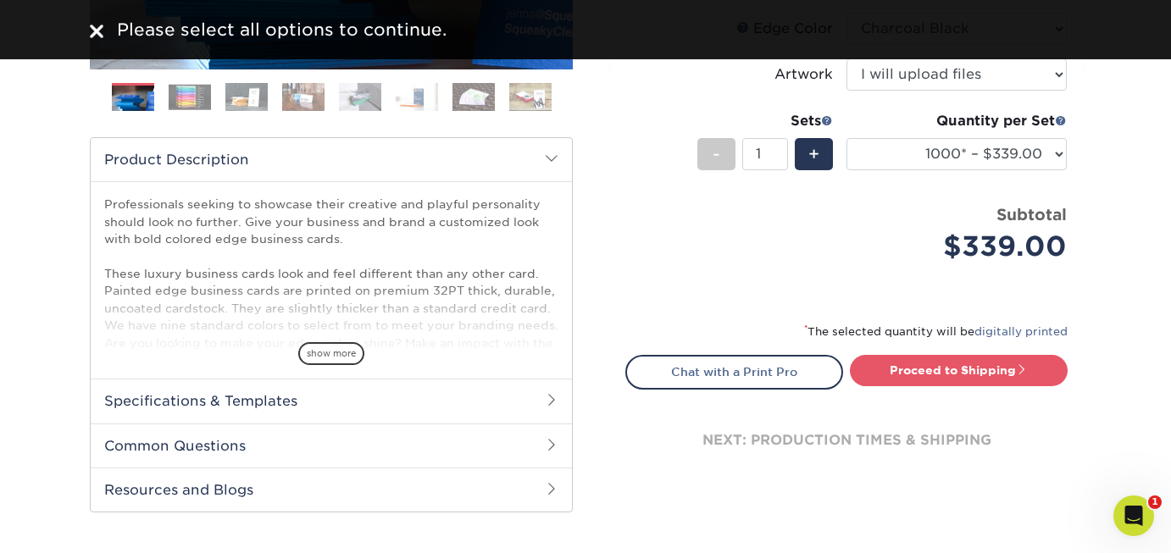
click at [1110, 282] on div "Products Business Cards Painted Edge Business Cards Previous Next" at bounding box center [585, 127] width 1171 height 905
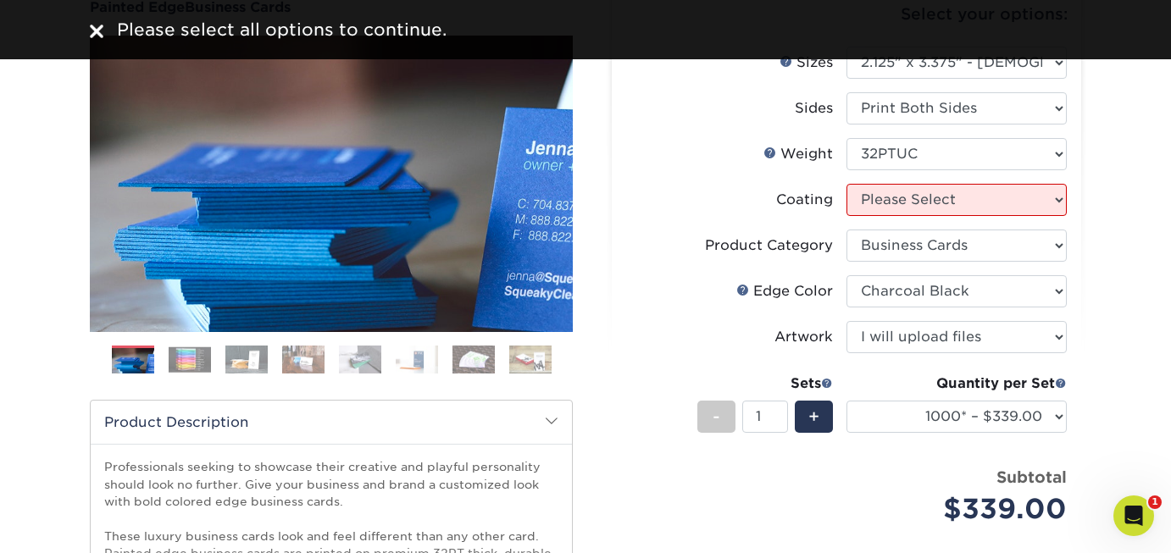
scroll to position [161, 0]
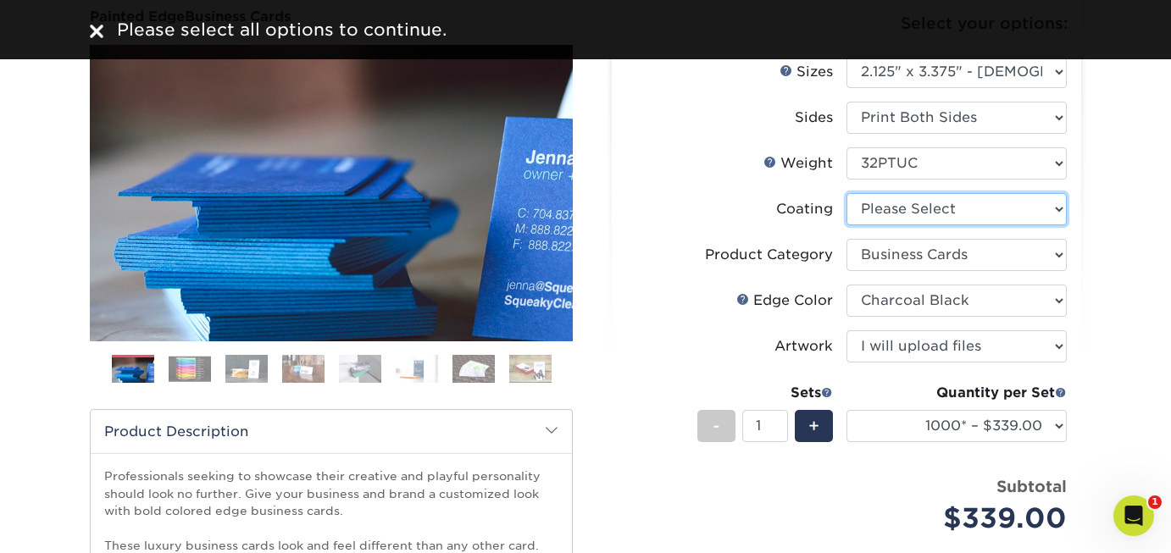
click at [1061, 203] on select at bounding box center [957, 209] width 220 height 32
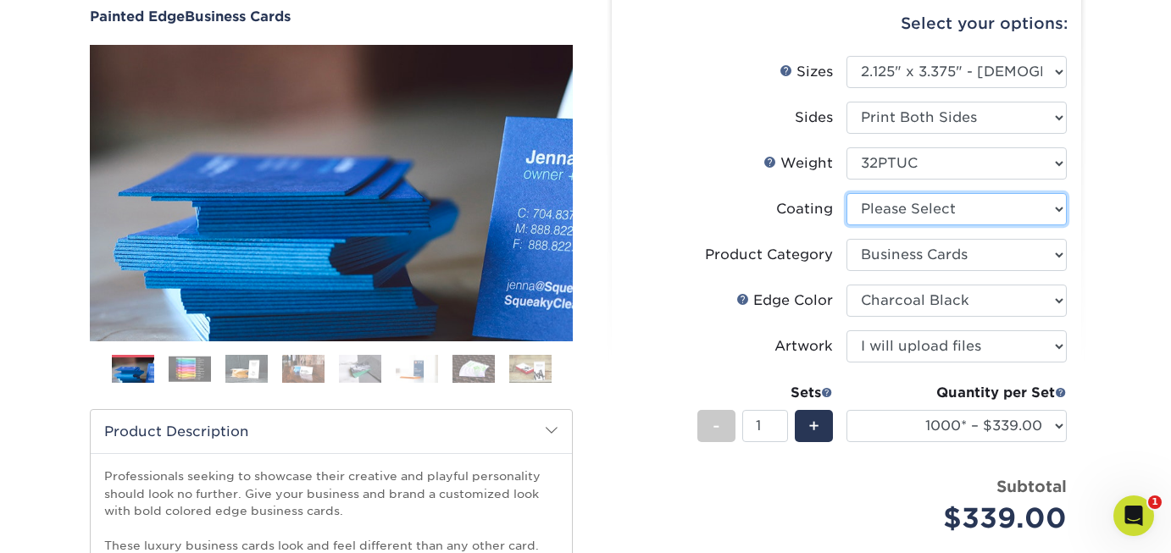
select select "3e7618de-abca-4bda-9f97-8b9129e913d8"
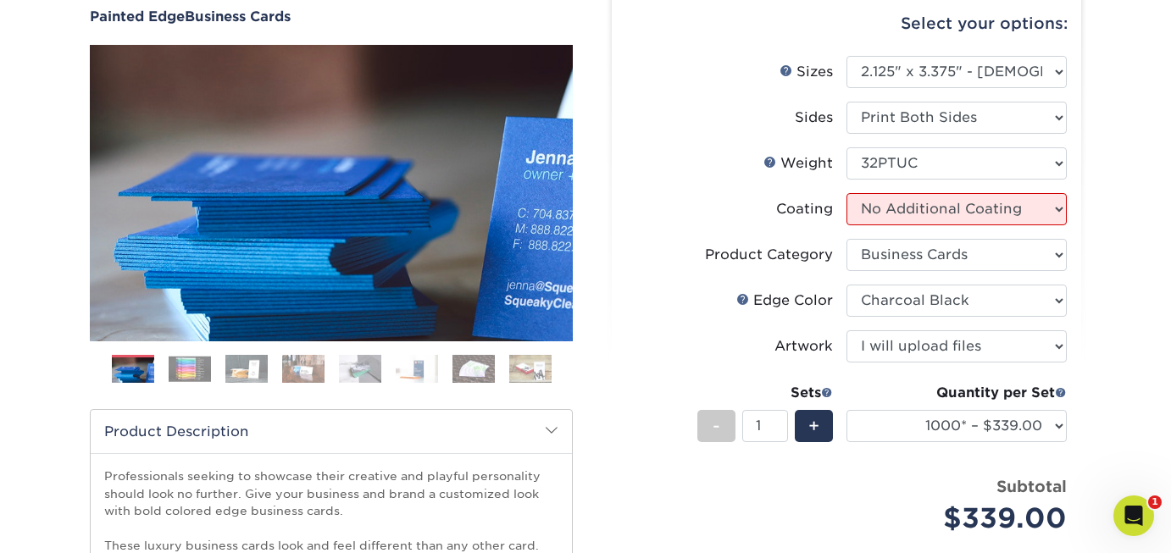
select select "-1"
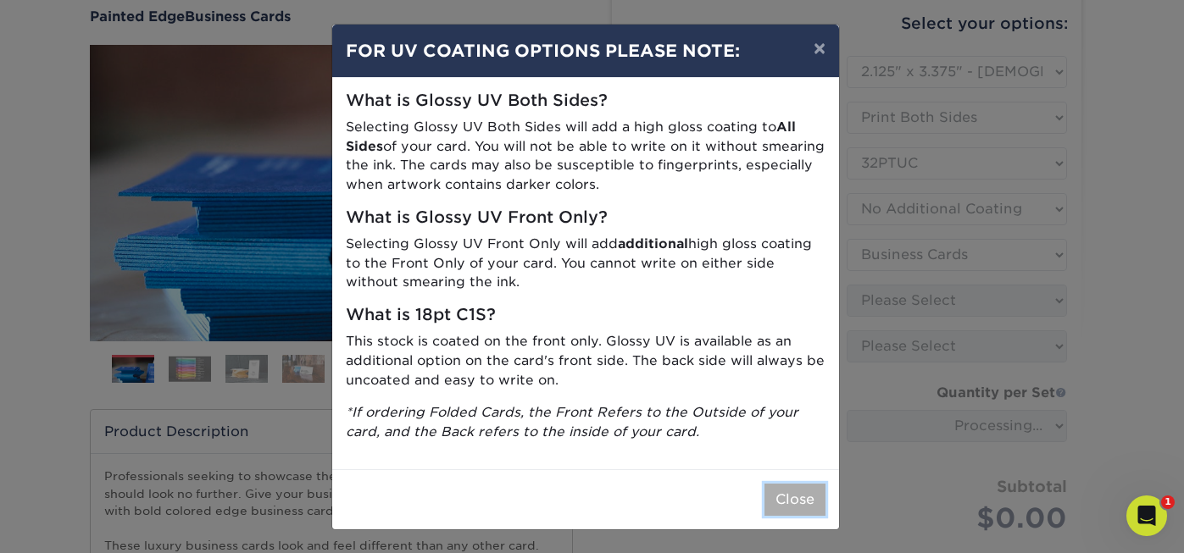
click at [790, 501] on button "Close" at bounding box center [795, 500] width 61 height 32
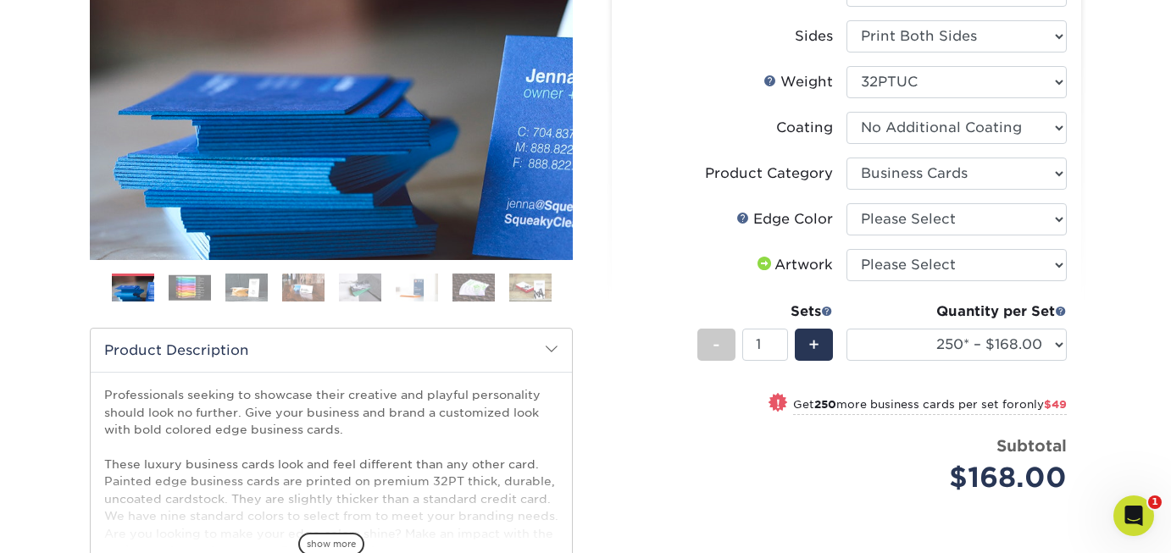
scroll to position [258, 0]
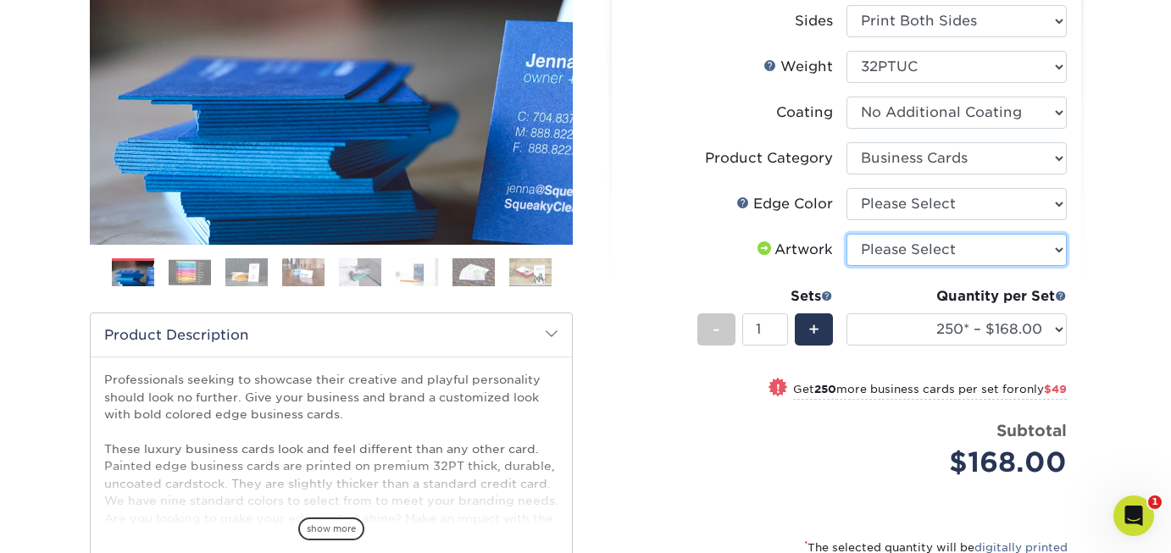
click at [1061, 248] on select "Please Select I will upload files I need a design - $100" at bounding box center [957, 250] width 220 height 32
select select "upload"
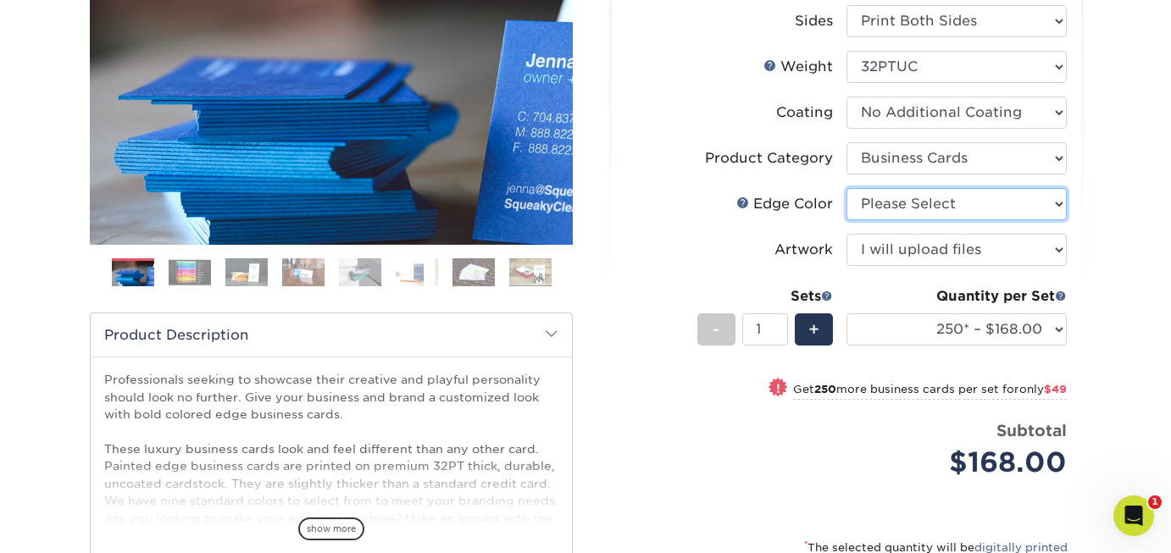
click at [1057, 203] on select "Please Select Charcoal Black Brown Blue Pearlescent Blue Pearlescent Gold Pearl…" at bounding box center [957, 204] width 220 height 32
select select "34794e23-ba15-445e-813c-341542a5462f"
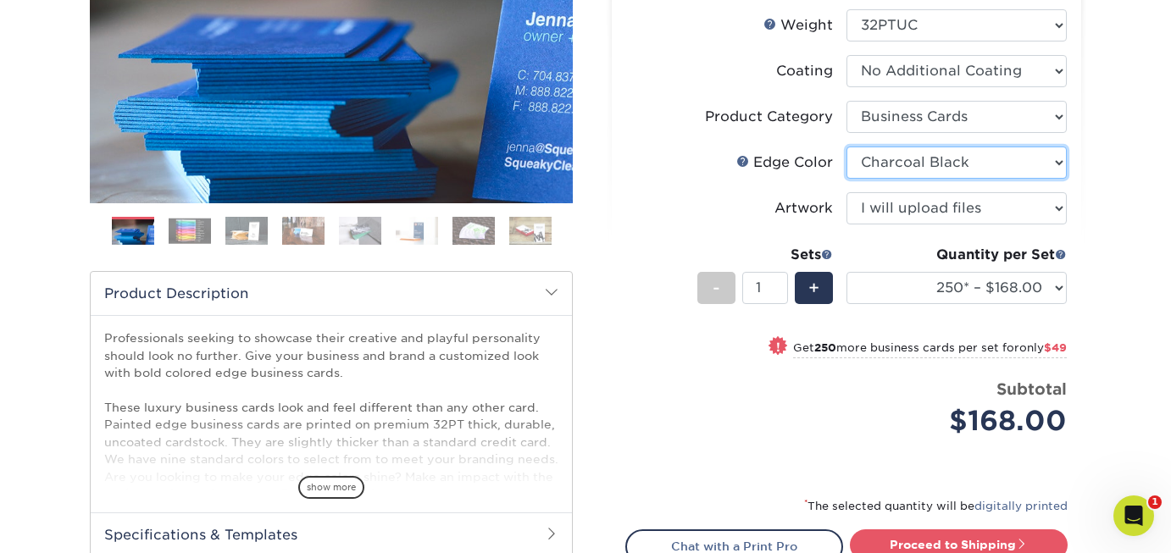
scroll to position [340, 0]
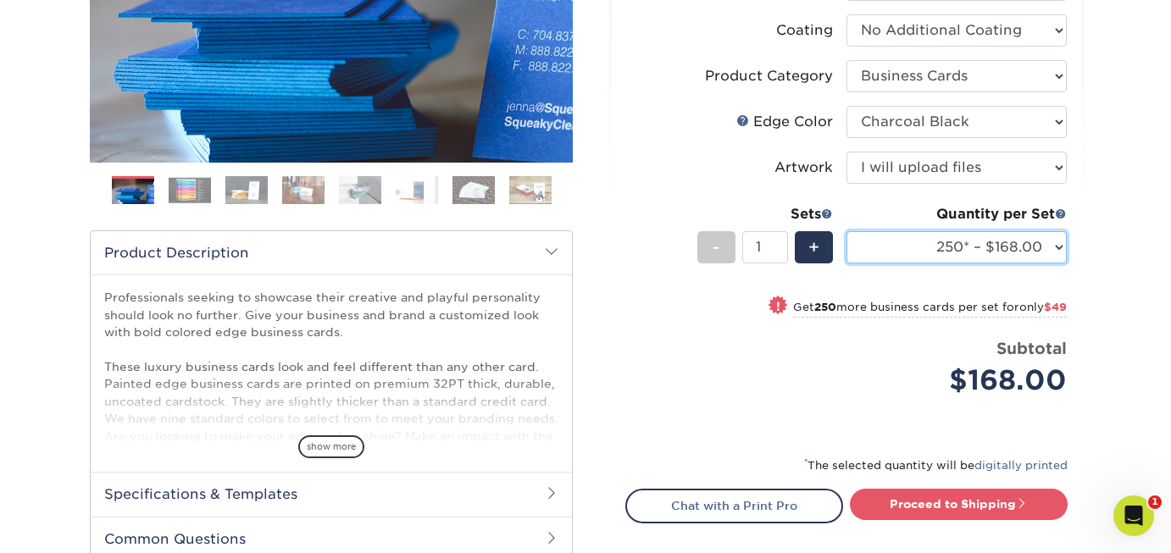
click at [1061, 250] on select "250* – $168.00 500* – $217.00 1000* – $339.00" at bounding box center [957, 247] width 220 height 32
select select "1000* – $339.00"
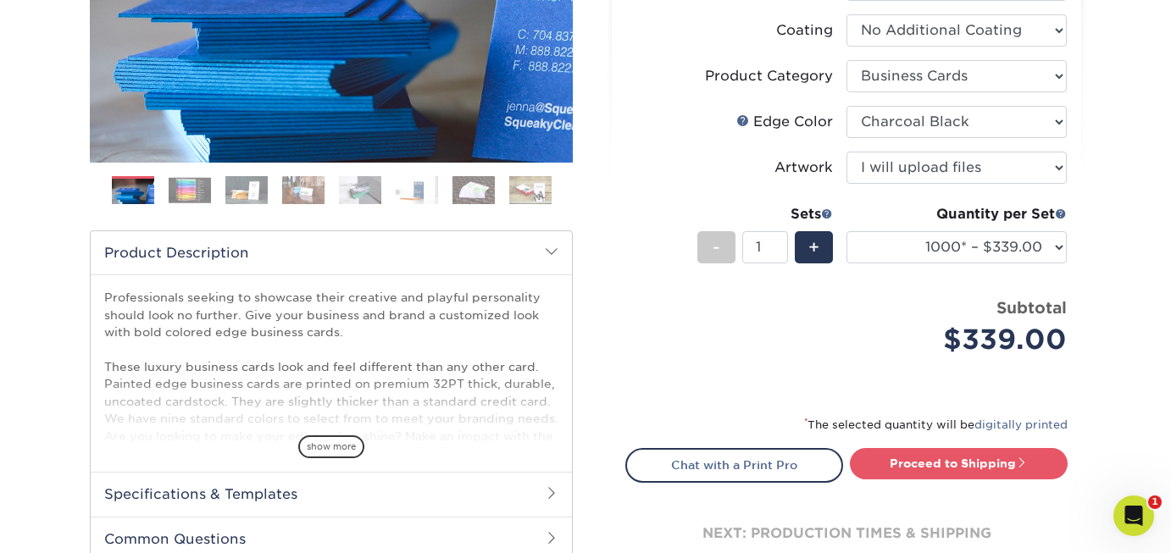
drag, startPoint x: 1171, startPoint y: 293, endPoint x: 1171, endPoint y: 319, distance: 25.4
click at [1171, 319] on div "Products Business Cards Painted Edge Business Cards Previous Next" at bounding box center [585, 221] width 1171 height 905
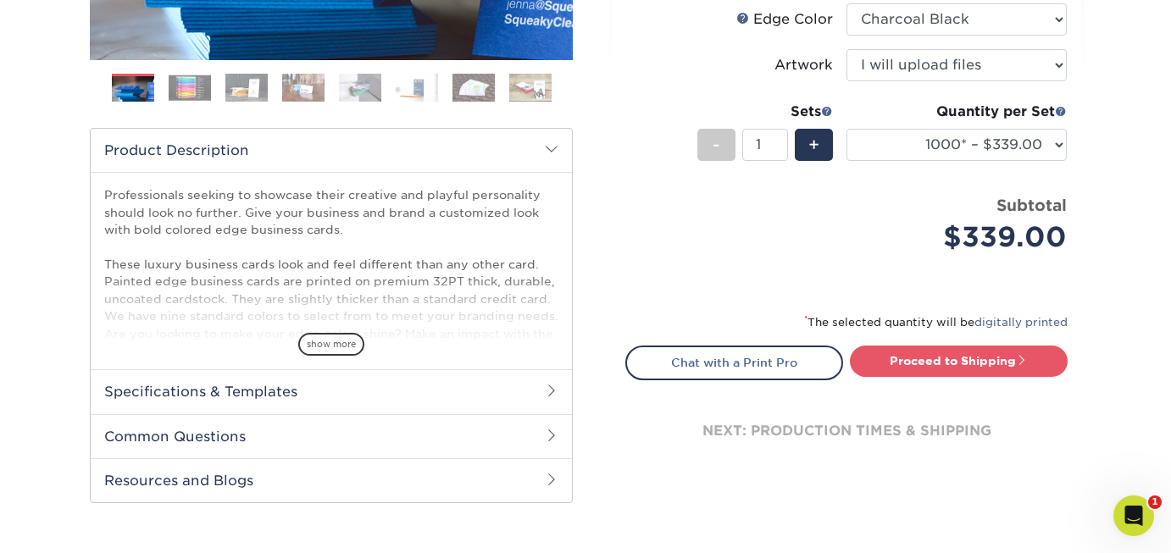
scroll to position [442, 0]
click at [959, 366] on link "Proceed to Shipping" at bounding box center [959, 362] width 218 height 31
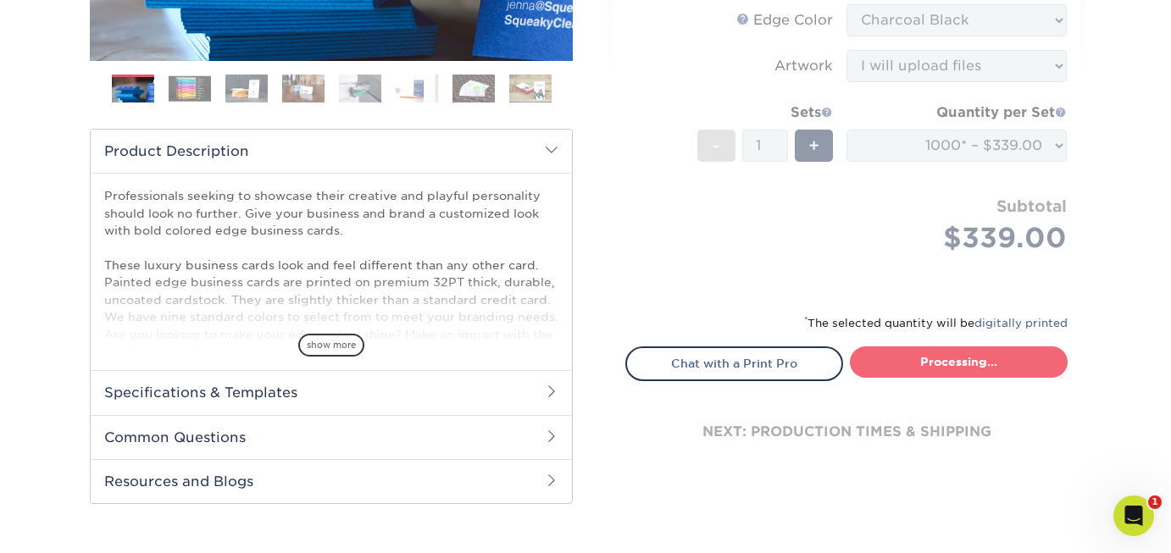
select select "afb3feae-6310-47dc-a317-36c9b6cccbf1"
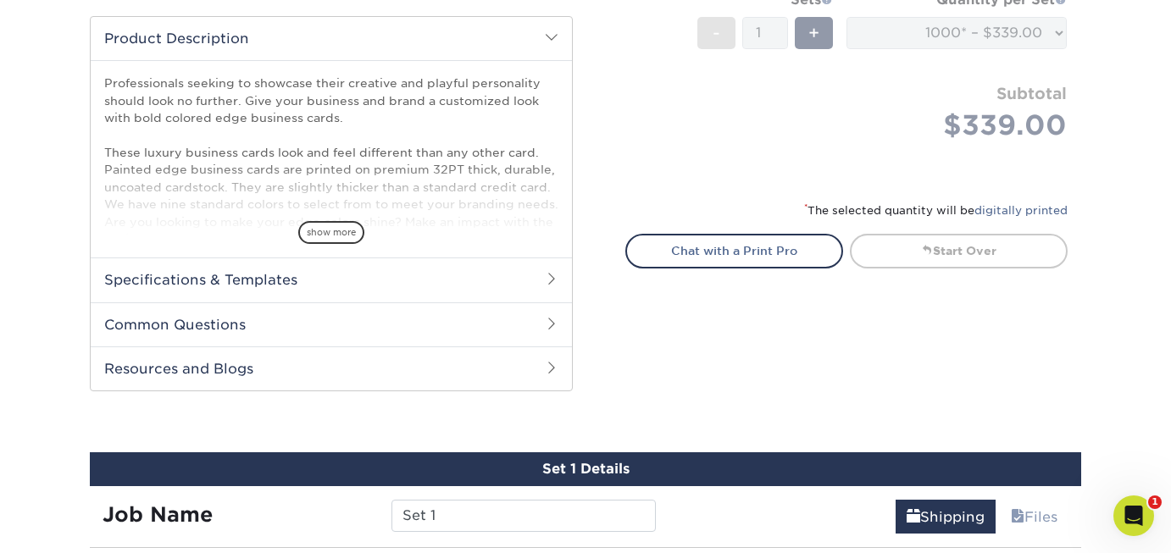
scroll to position [514, 0]
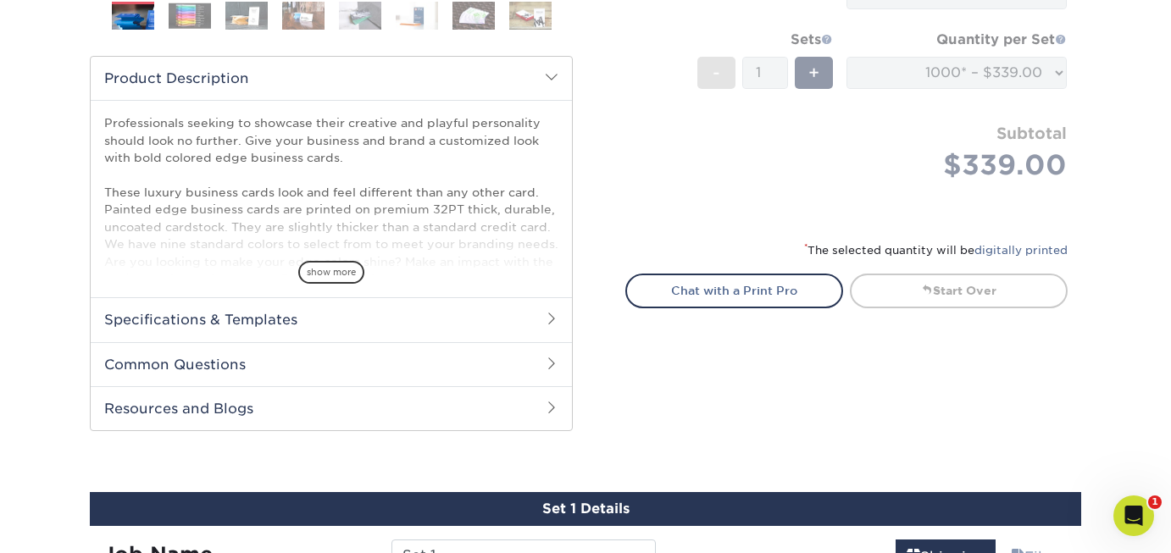
click at [550, 321] on span at bounding box center [552, 319] width 14 height 14
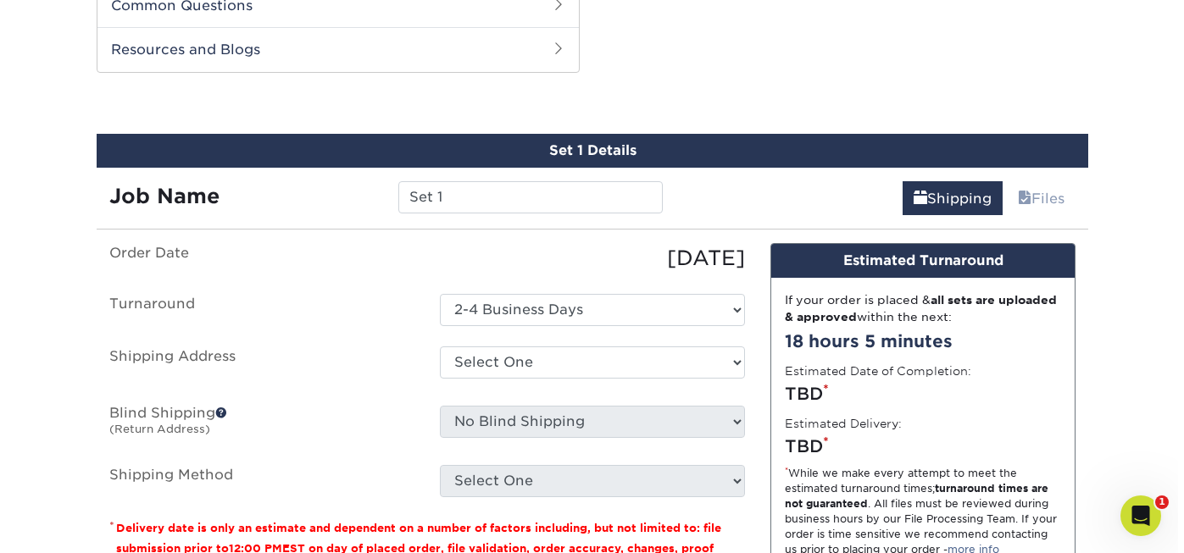
scroll to position [1406, 0]
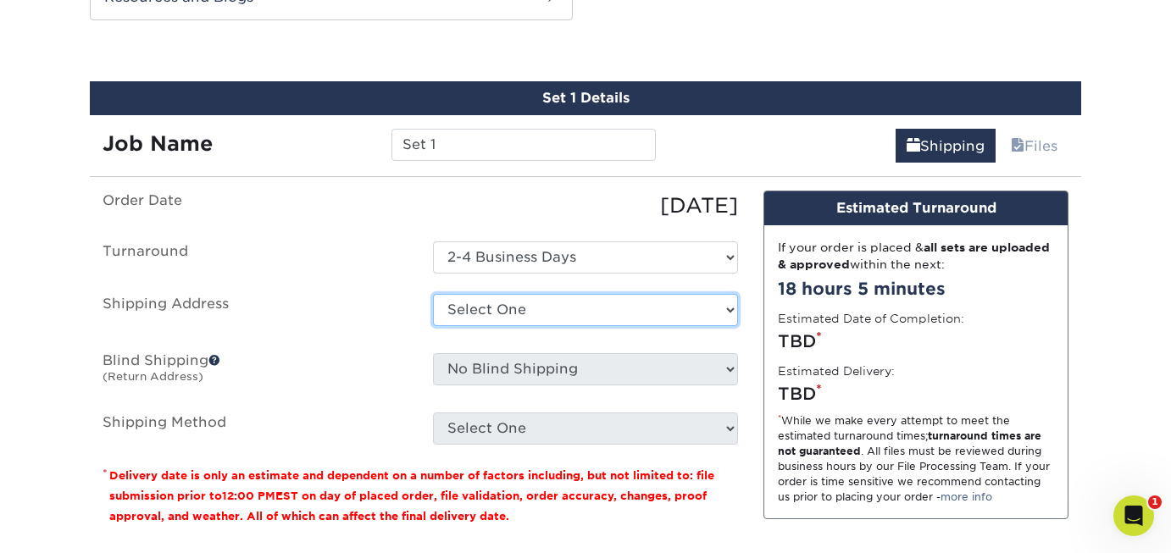
click at [729, 309] on select "Select One + Add New Address" at bounding box center [585, 310] width 305 height 32
select select "newaddress"
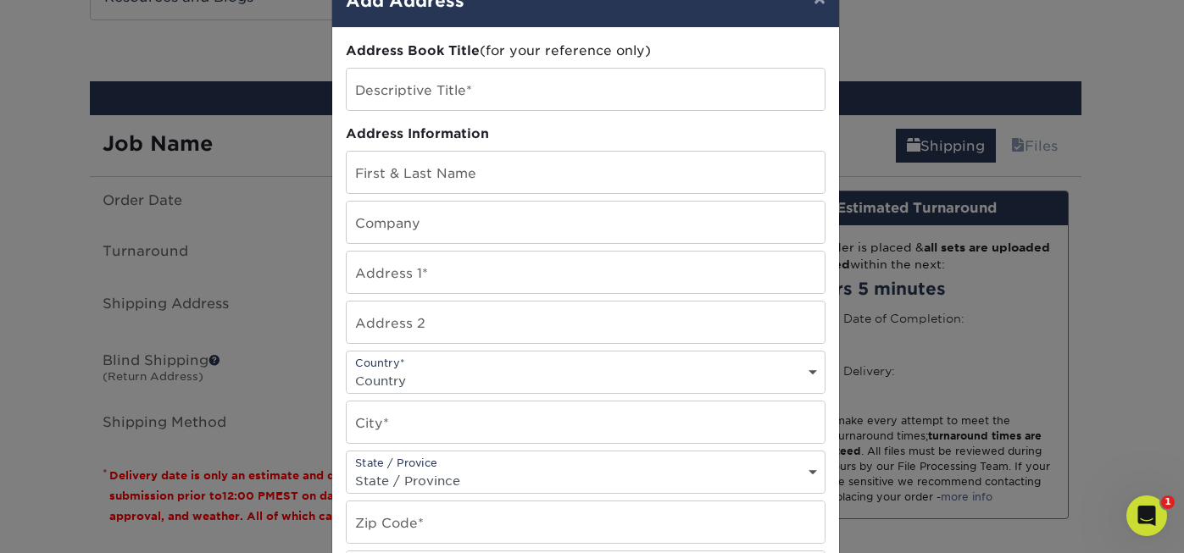
scroll to position [52, 0]
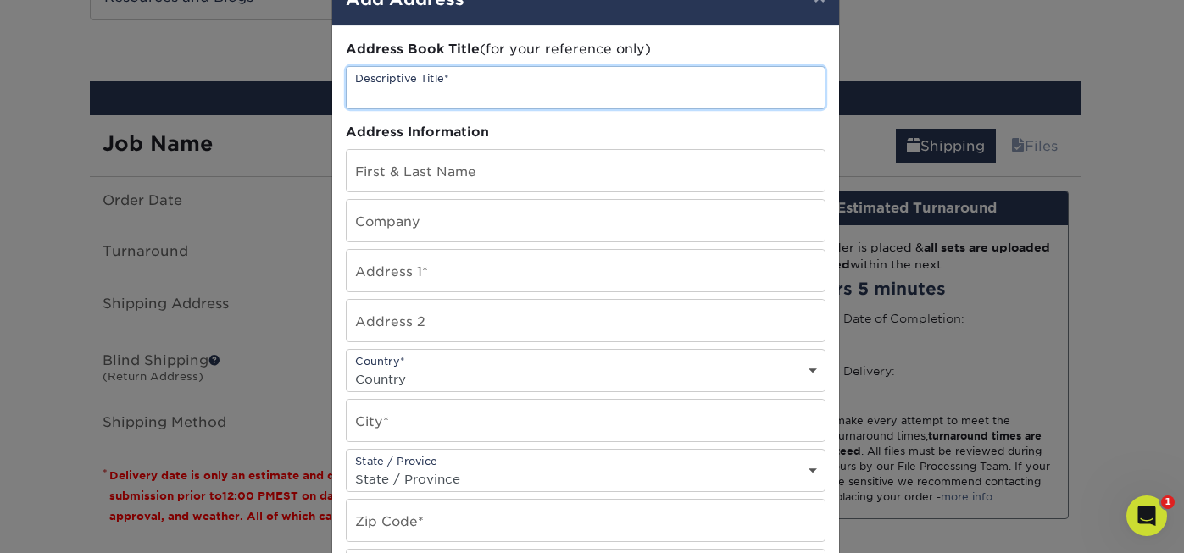
click at [454, 91] on input "text" at bounding box center [586, 88] width 478 height 42
type input "Business Cards"
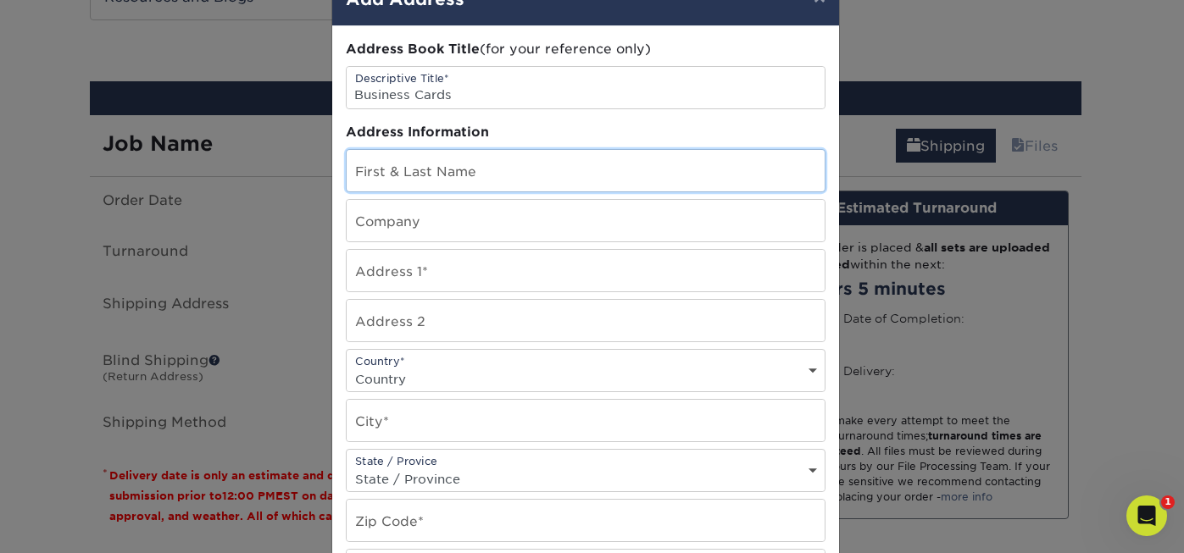
click at [480, 174] on input "text" at bounding box center [586, 171] width 478 height 42
click at [520, 186] on input "text" at bounding box center [586, 171] width 478 height 42
type input "Oliver Kellman"
click at [661, 230] on input "text" at bounding box center [586, 221] width 478 height 42
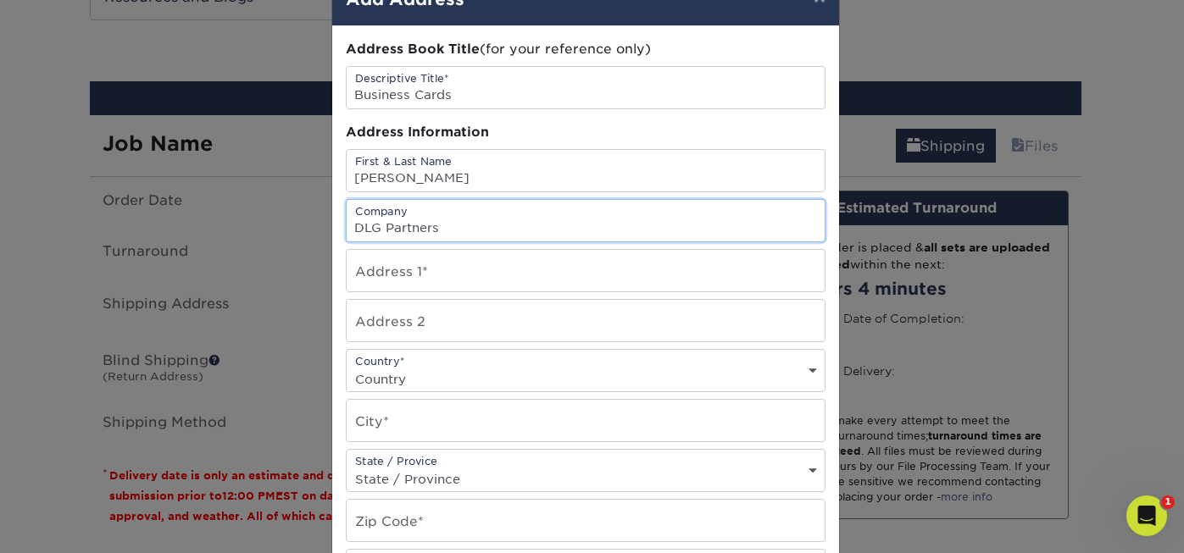
type input "DLG Partners"
click at [700, 275] on input "text" at bounding box center [586, 271] width 478 height 42
paste input "1930 18th Street NW #1025"
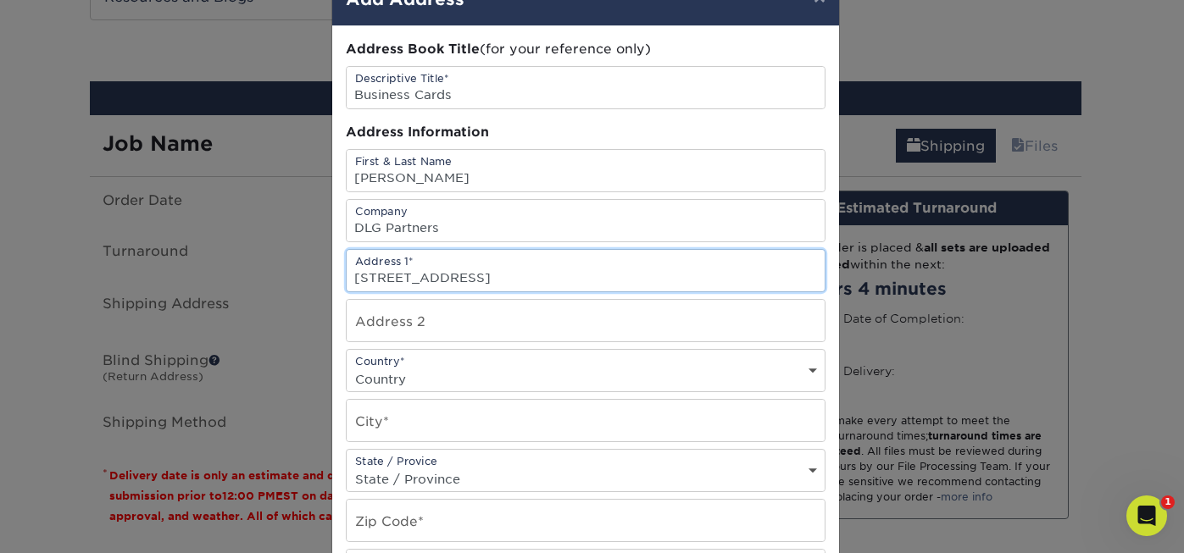
type input "1930 18th Street NW #1025"
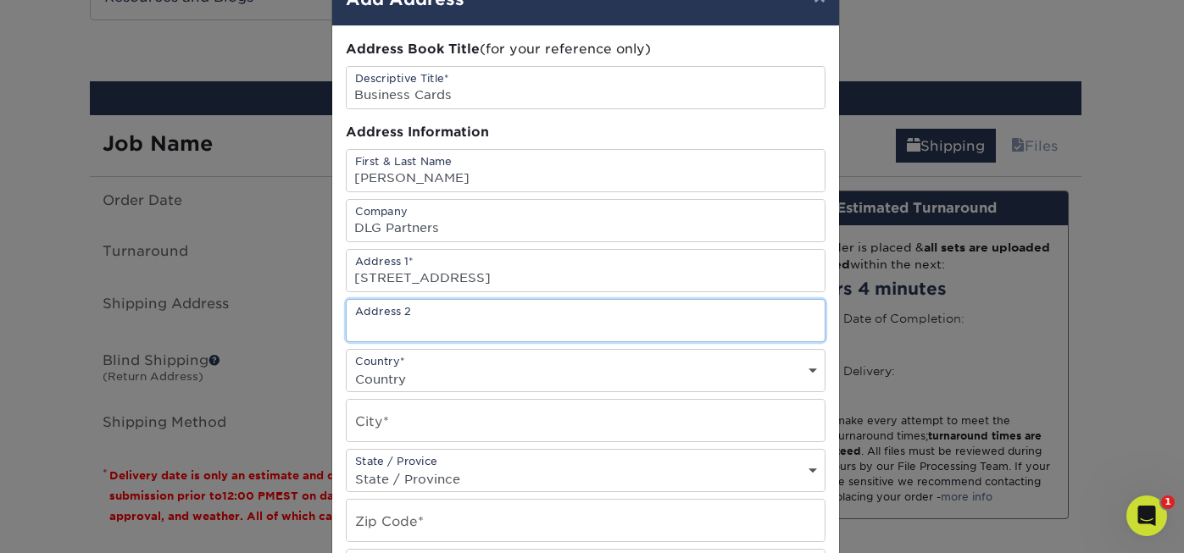
click at [459, 328] on input "text" at bounding box center [586, 321] width 478 height 42
type input "s"
type input "#1025"
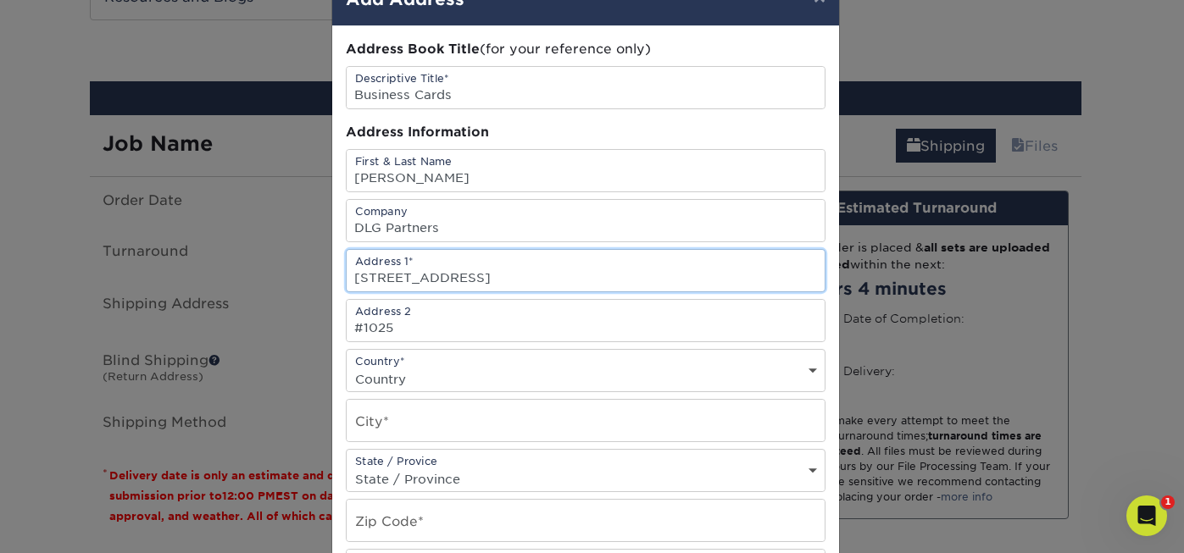
click at [557, 278] on input "1930 18th Street NW #1025" at bounding box center [586, 271] width 478 height 42
click at [676, 262] on input "1930 18th Street NW" at bounding box center [586, 271] width 478 height 42
type input "1930 18th Street NW"
click at [803, 372] on select "Country United States Canada ----------------------------- Afghanistan Albania …" at bounding box center [586, 379] width 478 height 25
select select "US"
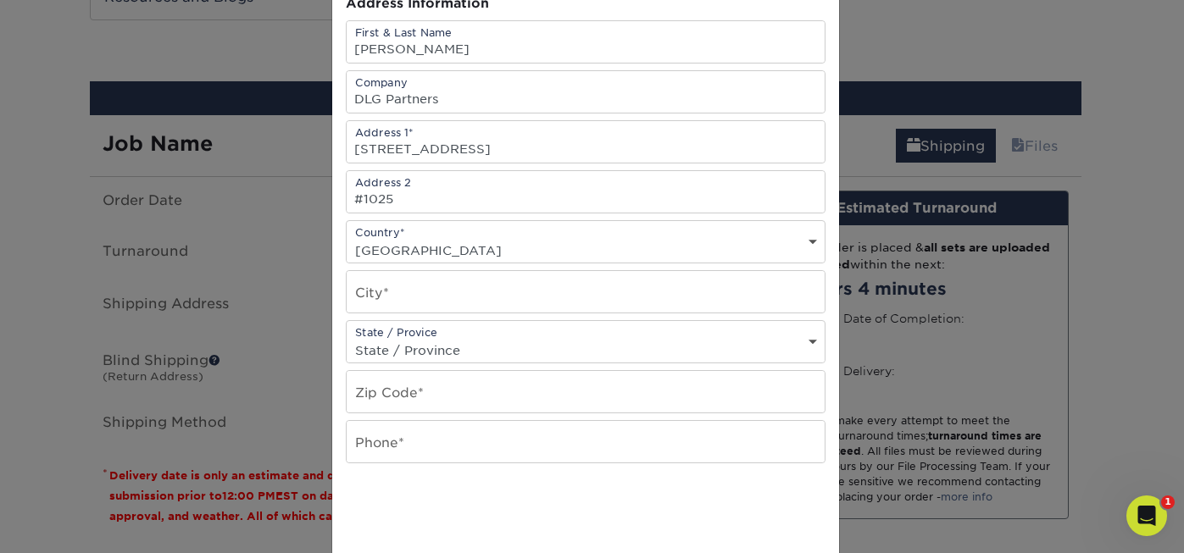
scroll to position [230, 0]
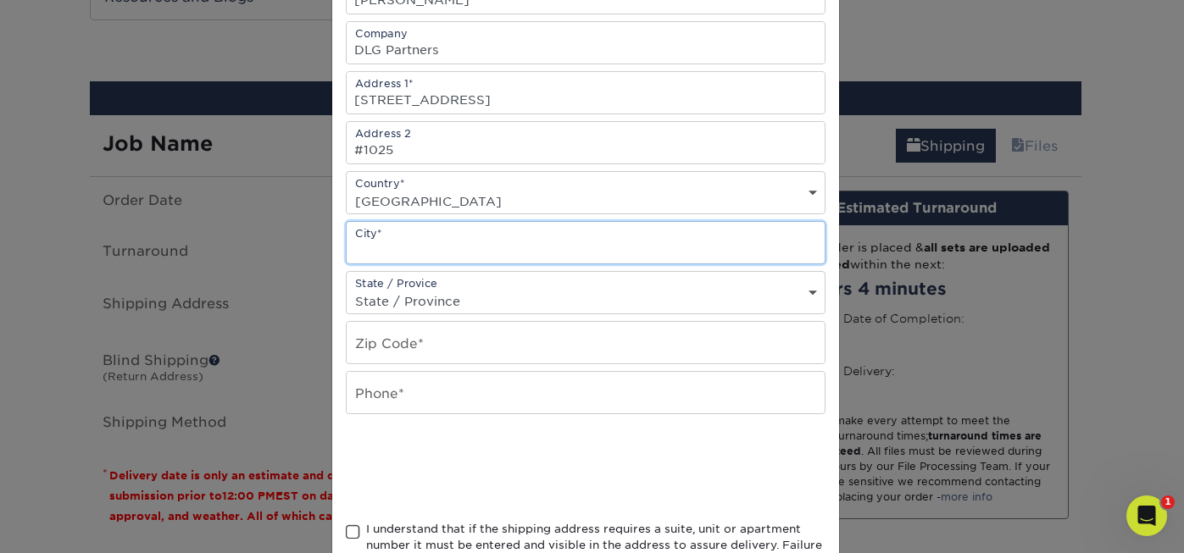
click at [485, 245] on input "text" at bounding box center [586, 243] width 478 height 42
type input "Washington"
click at [807, 292] on select "State / Province Alabama Alaska Arizona Arkansas California Colorado Connecticu…" at bounding box center [586, 301] width 478 height 25
select select "DC"
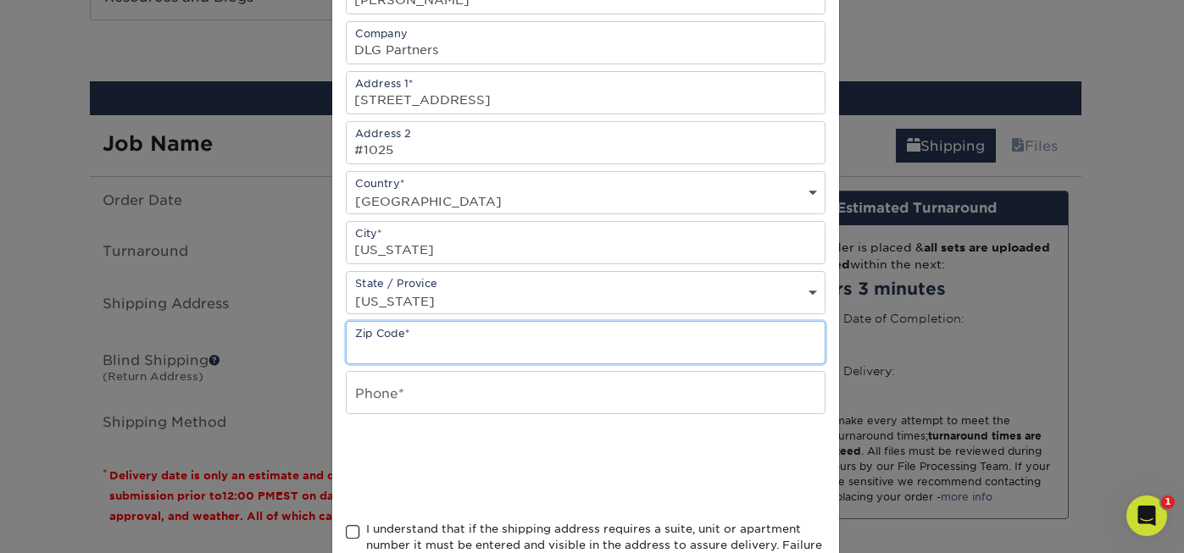
click at [612, 332] on input "text" at bounding box center [586, 343] width 478 height 42
type input "20009"
click at [689, 387] on input "text" at bounding box center [586, 393] width 478 height 42
type input "7027227780"
click at [725, 475] on div at bounding box center [586, 468] width 480 height 66
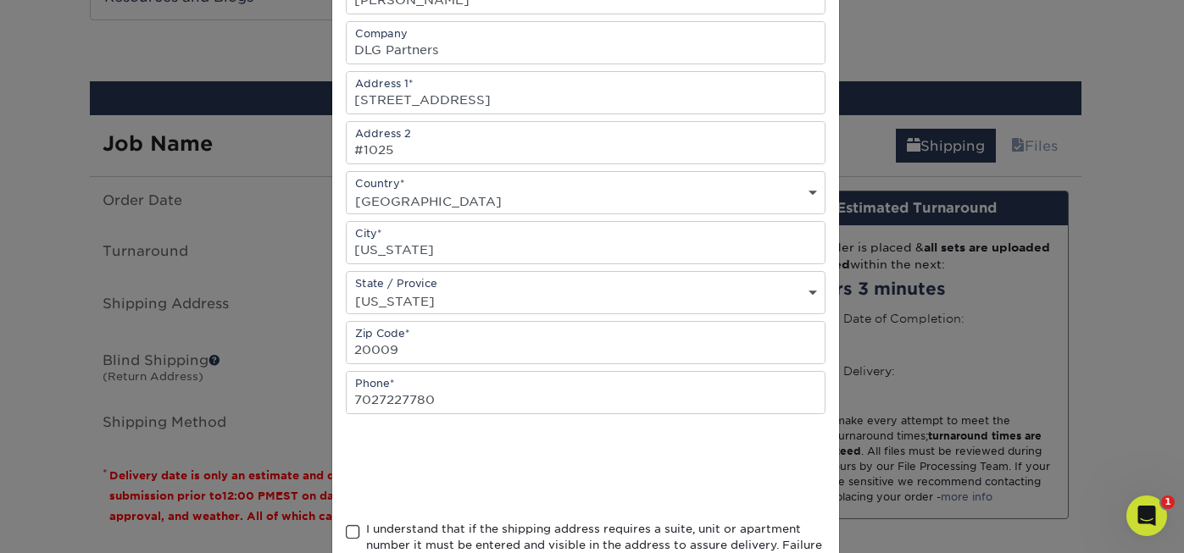
scroll to position [365, 0]
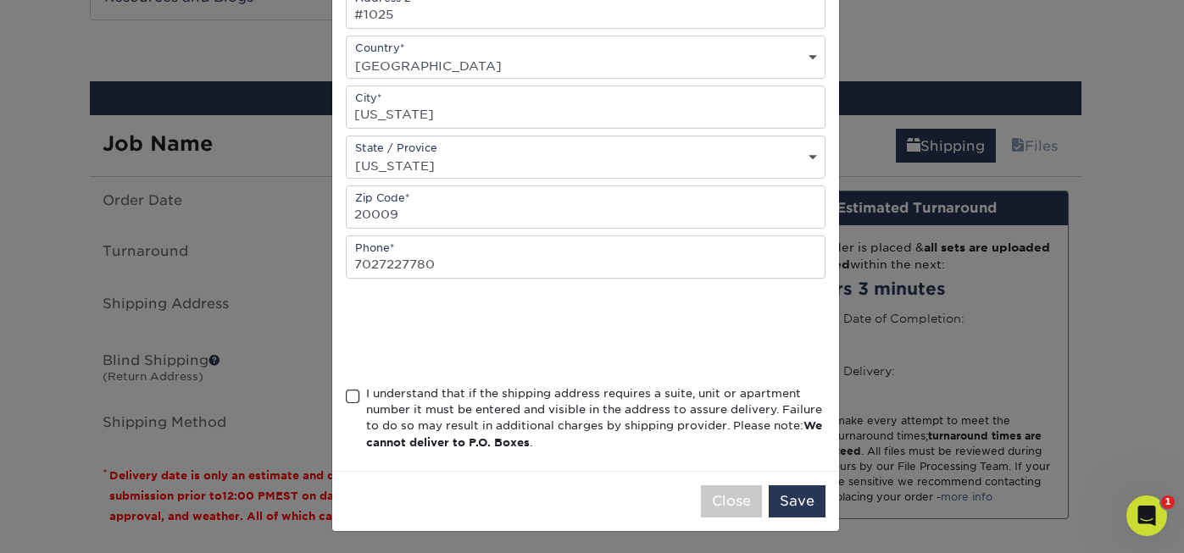
click at [348, 393] on span at bounding box center [353, 397] width 14 height 16
click at [0, 0] on input "I understand that if the shipping address requires a suite, unit or apartment n…" at bounding box center [0, 0] width 0 height 0
click at [793, 494] on button "Save" at bounding box center [797, 502] width 57 height 32
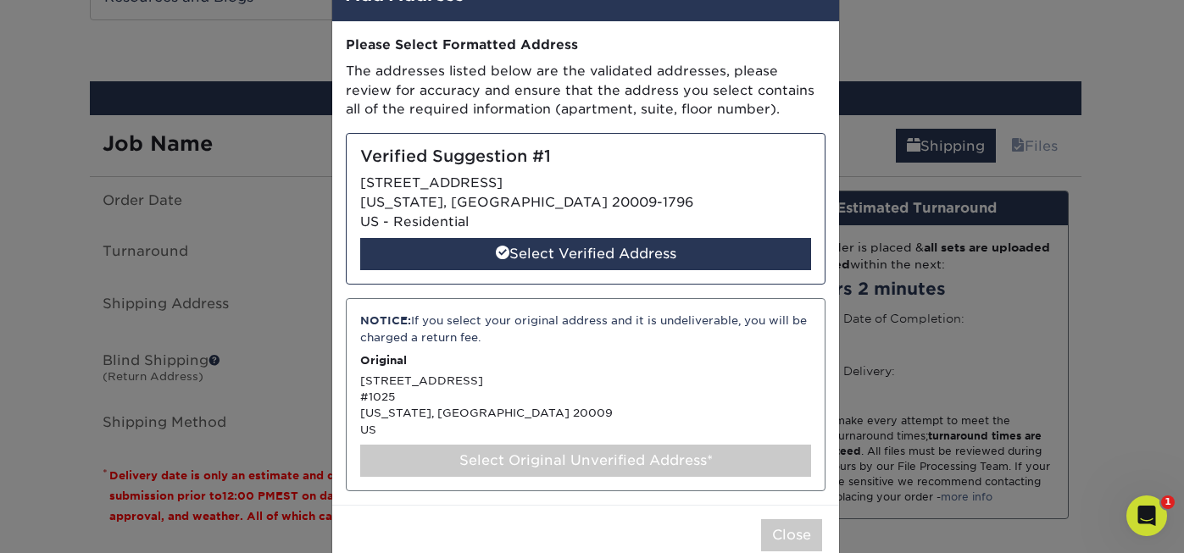
scroll to position [92, 0]
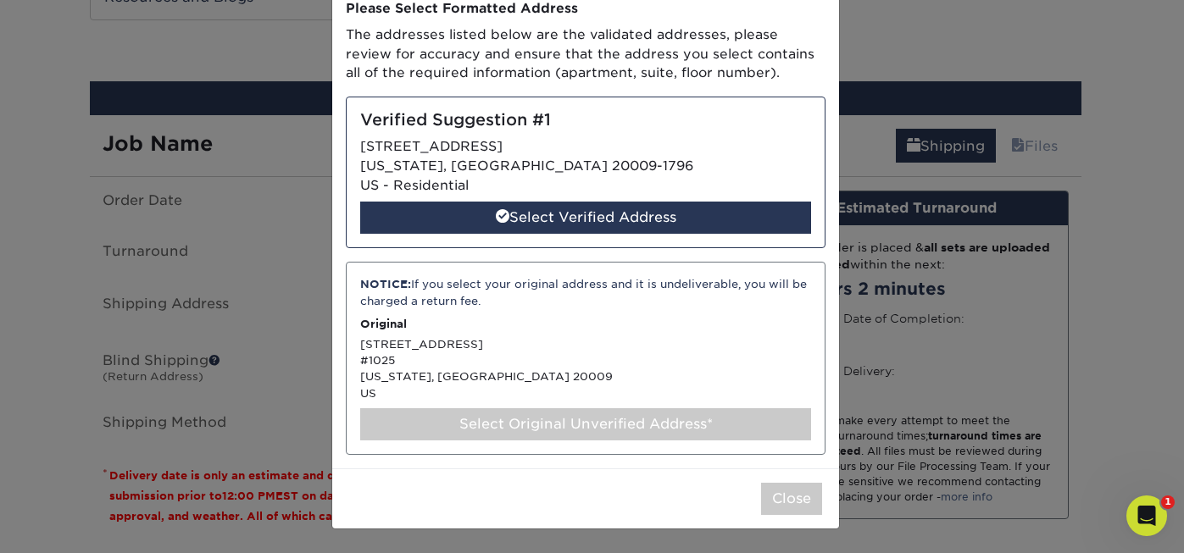
click at [498, 421] on div "Select Original Unverified Address*" at bounding box center [585, 425] width 451 height 32
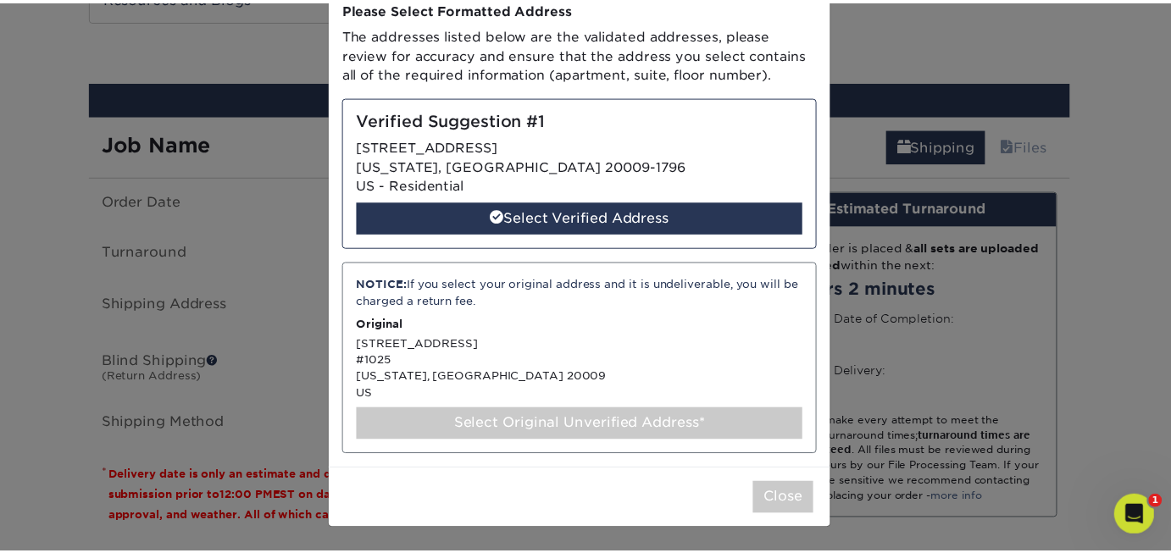
scroll to position [0, 0]
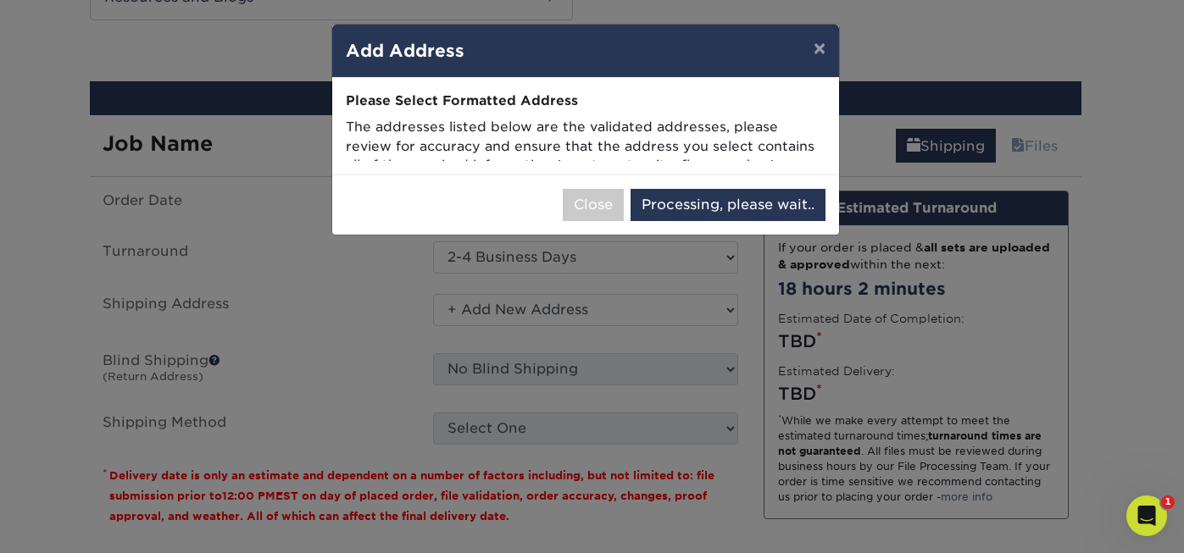
select select "286778"
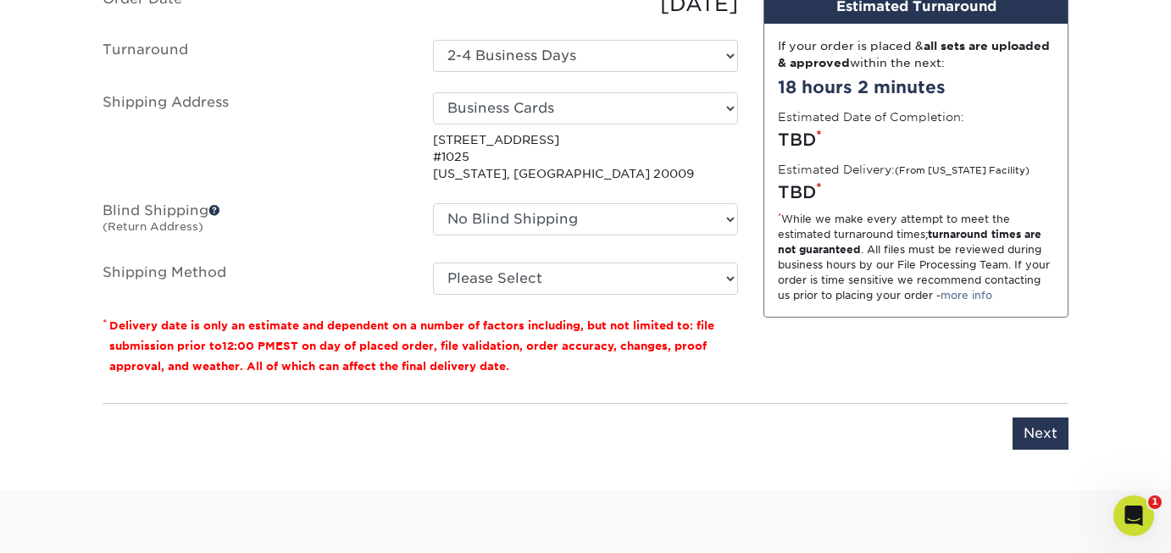
scroll to position [1612, 0]
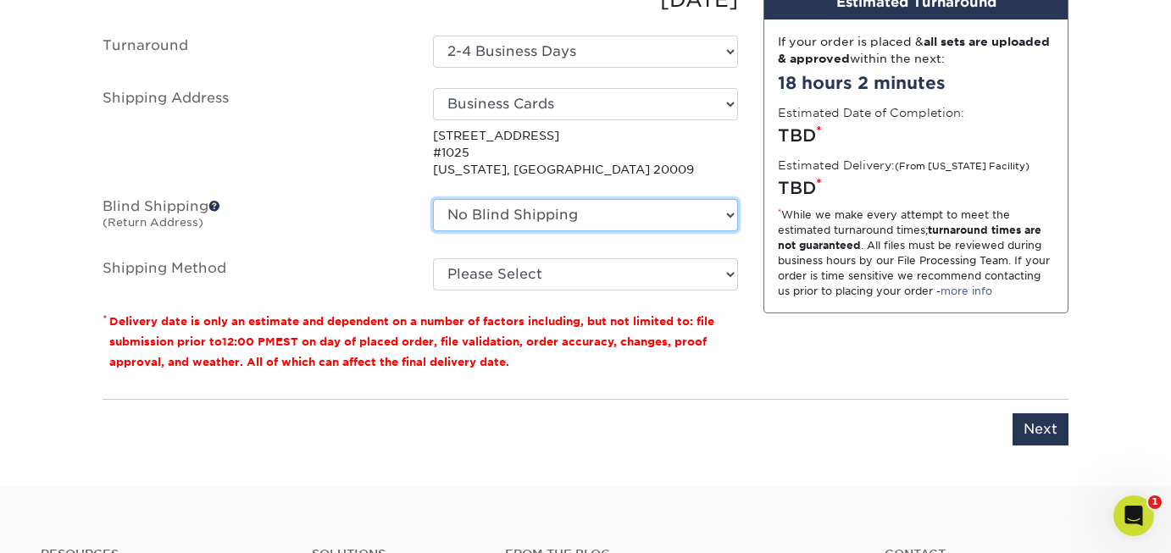
click at [731, 212] on select "No Blind Shipping + Add New Address" at bounding box center [585, 215] width 305 height 32
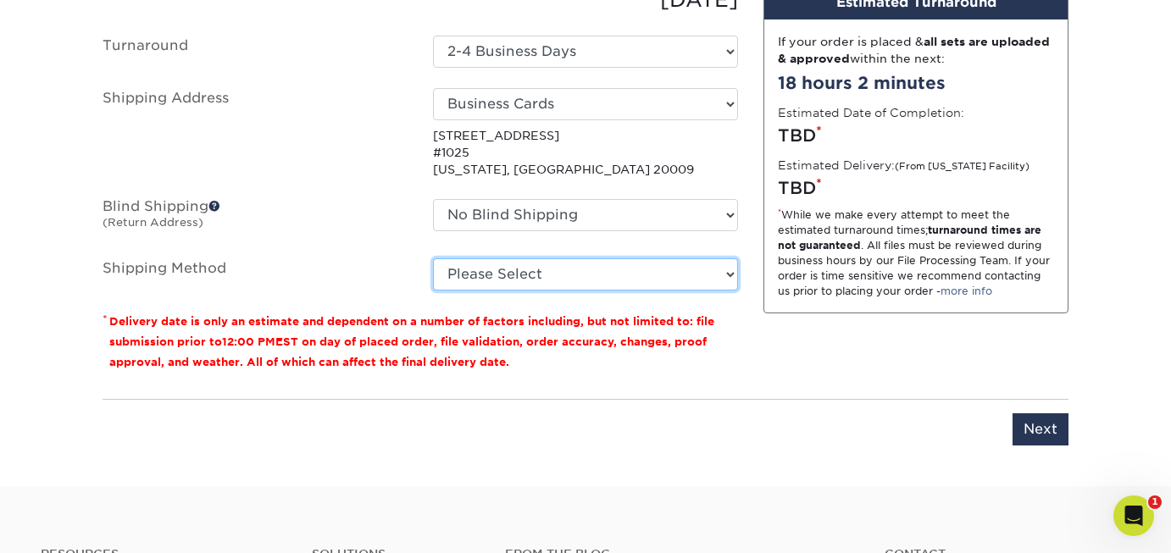
click at [729, 277] on select "Please Select Ground Shipping (+$8.96) 3 Day Shipping Service (+$19.43) 2 Day A…" at bounding box center [585, 275] width 305 height 32
select select "13"
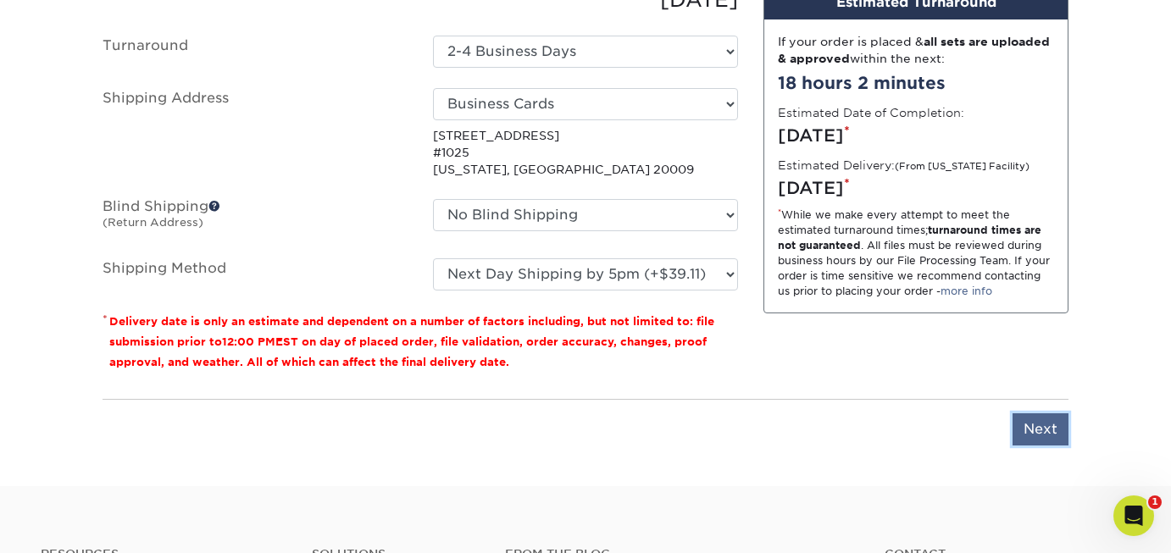
click at [1043, 426] on input "Next" at bounding box center [1041, 430] width 56 height 32
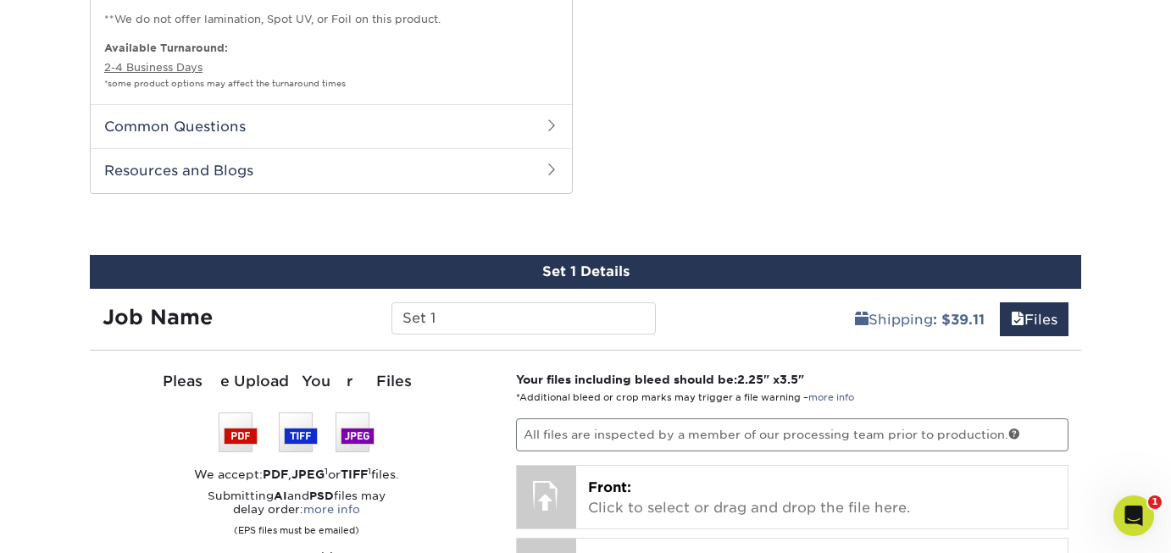
scroll to position [1416, 0]
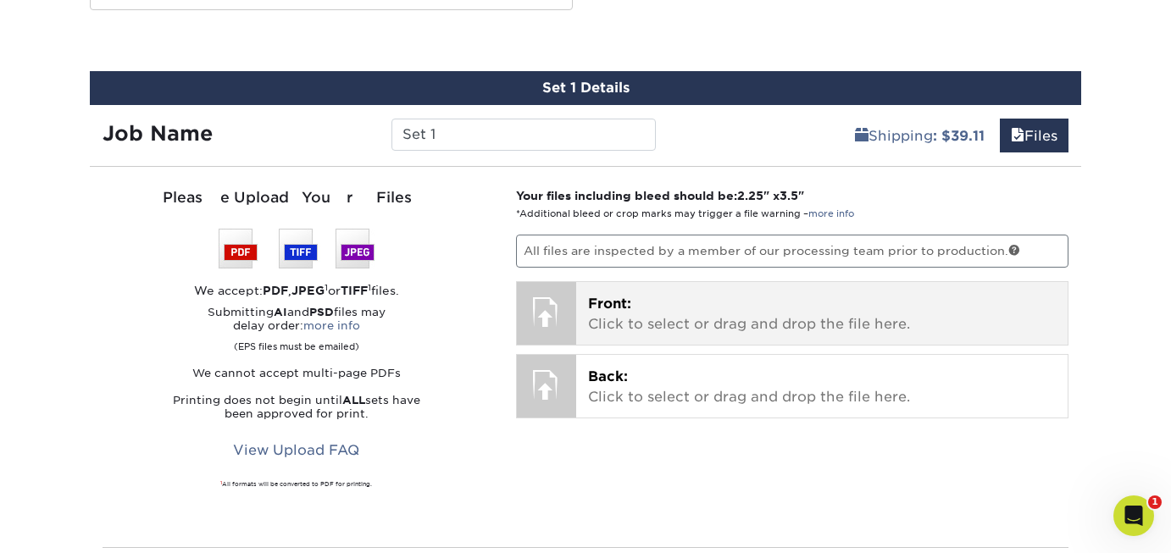
click at [787, 310] on p "Front: Click to select or drag and drop the file here." at bounding box center [822, 314] width 469 height 41
click at [665, 311] on p "Front: Click to select or drag and drop the file here." at bounding box center [822, 314] width 469 height 41
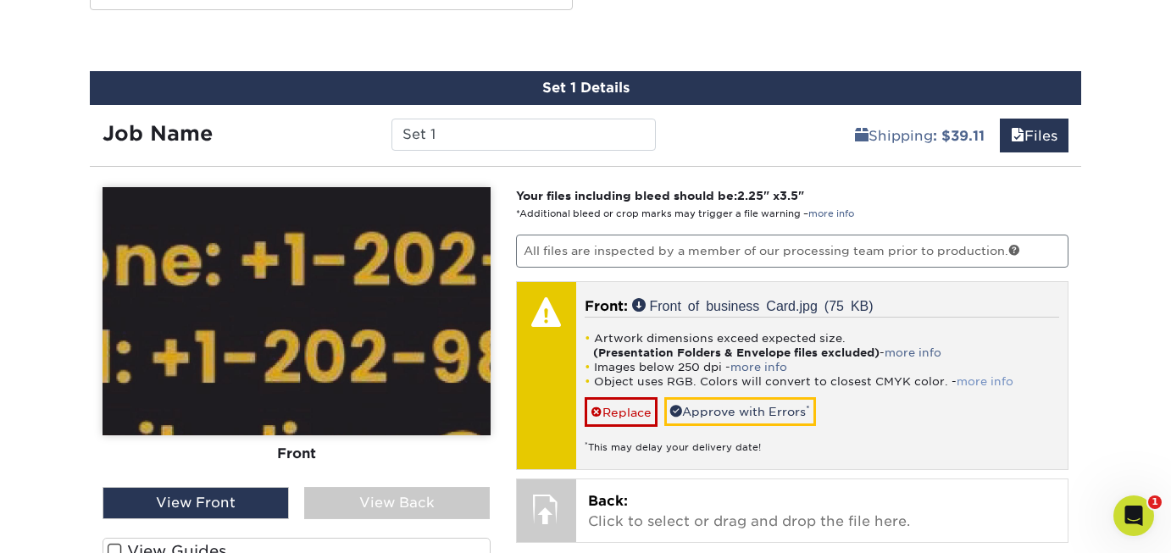
click at [976, 381] on link "more info" at bounding box center [985, 381] width 57 height 13
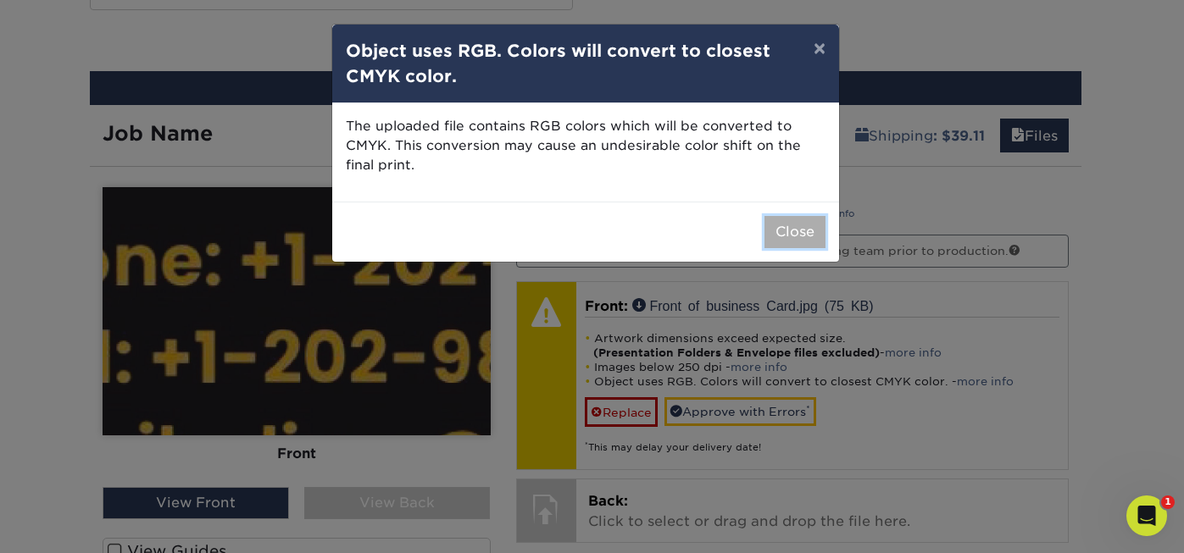
click at [794, 228] on button "Close" at bounding box center [795, 232] width 61 height 32
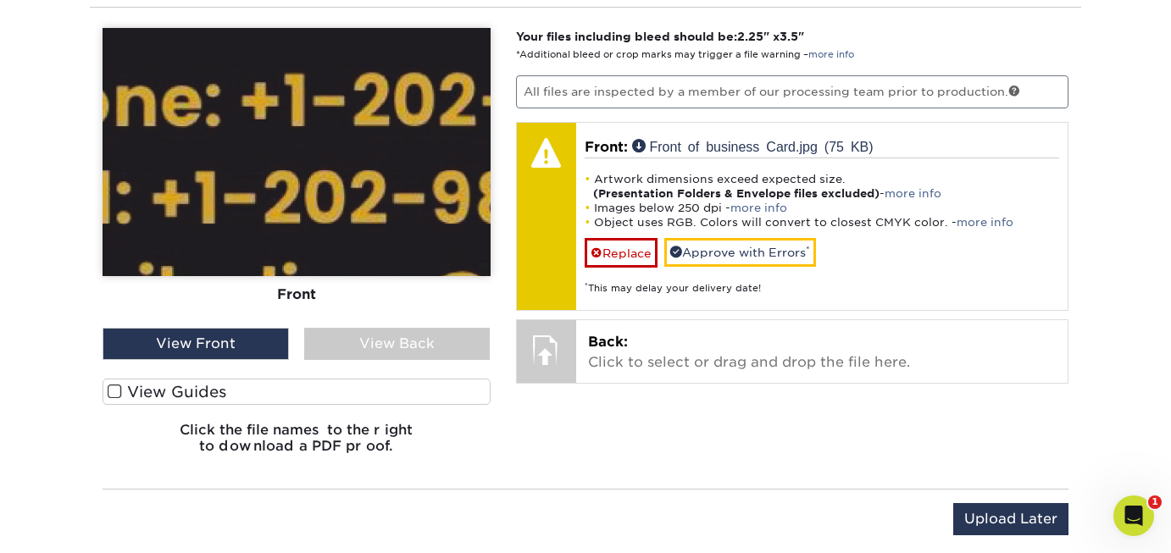
scroll to position [1547, 0]
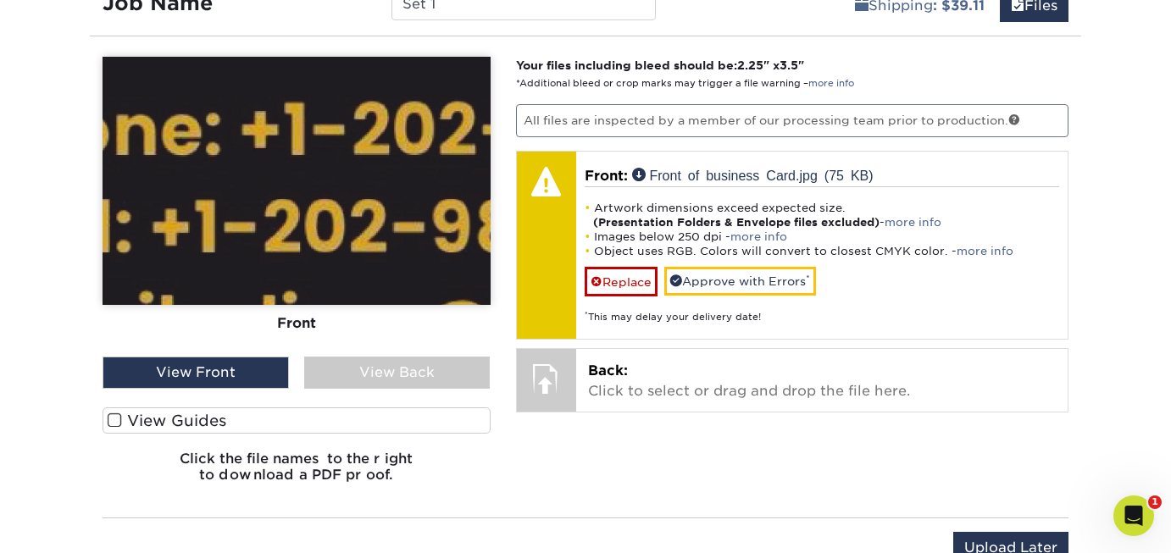
click at [114, 417] on span at bounding box center [115, 421] width 14 height 16
click at [0, 0] on input "View Guides" at bounding box center [0, 0] width 0 height 0
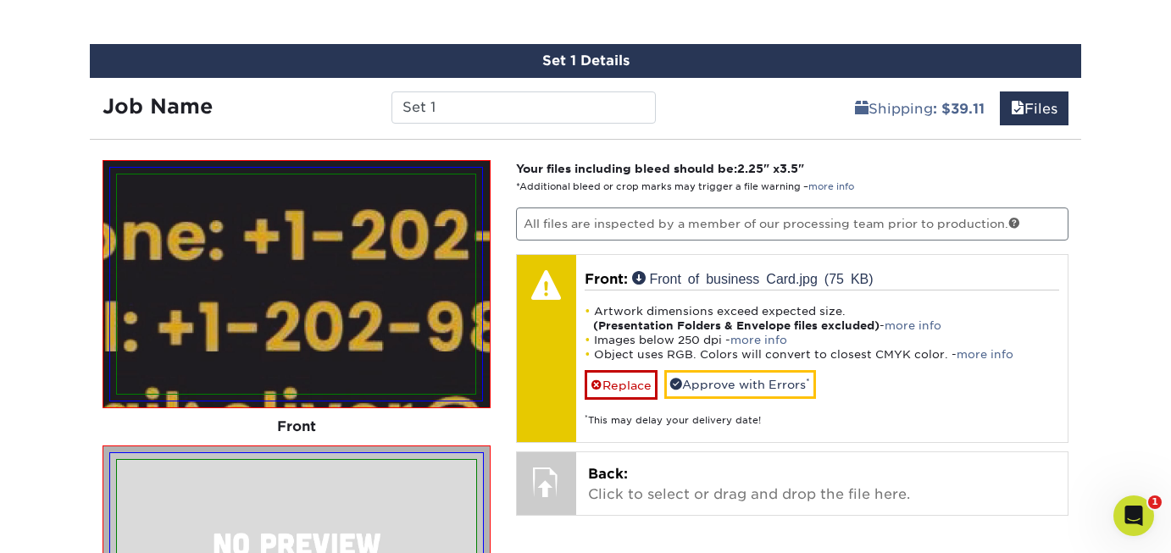
scroll to position [1432, 0]
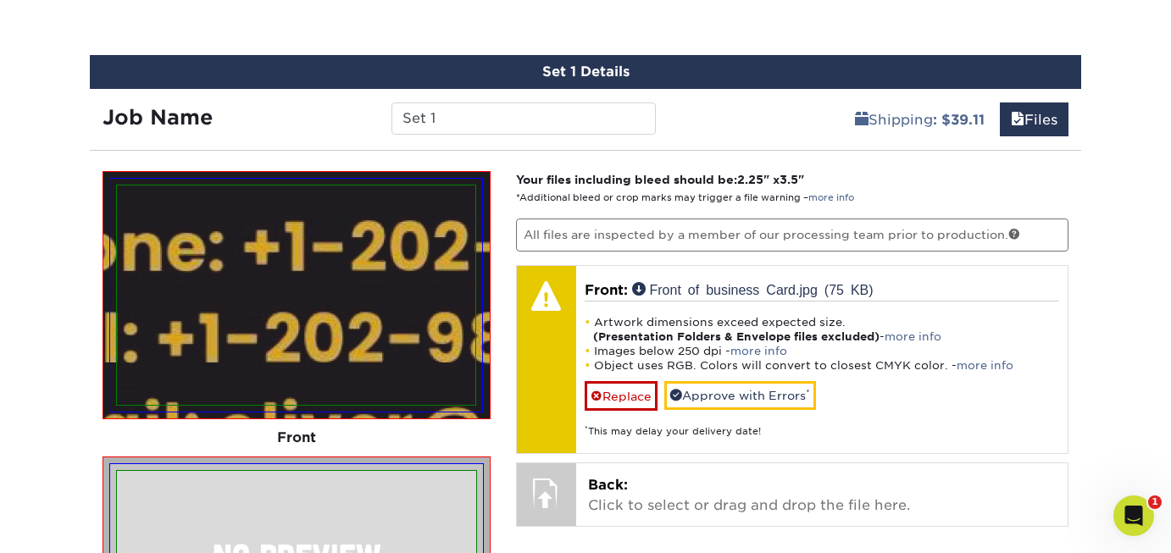
click at [333, 333] on img at bounding box center [296, 296] width 359 height 220
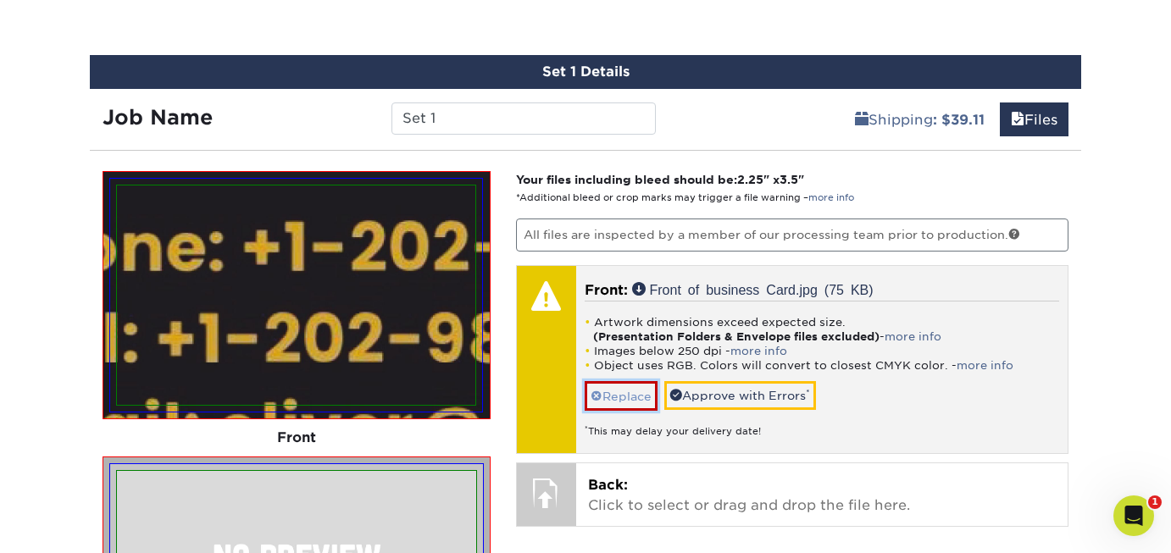
click at [596, 395] on span at bounding box center [597, 397] width 12 height 14
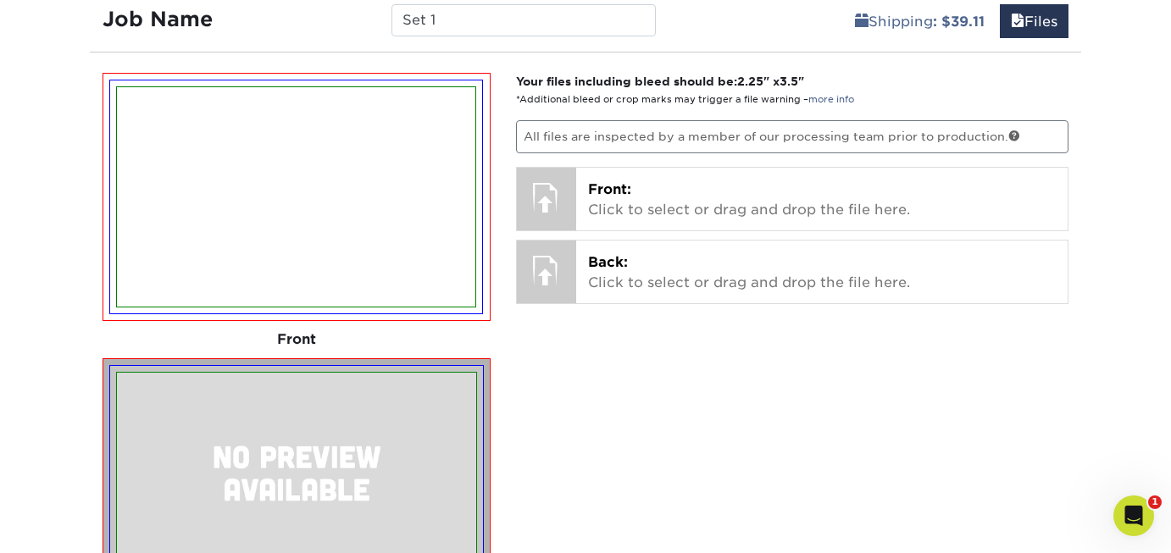
scroll to position [1498, 0]
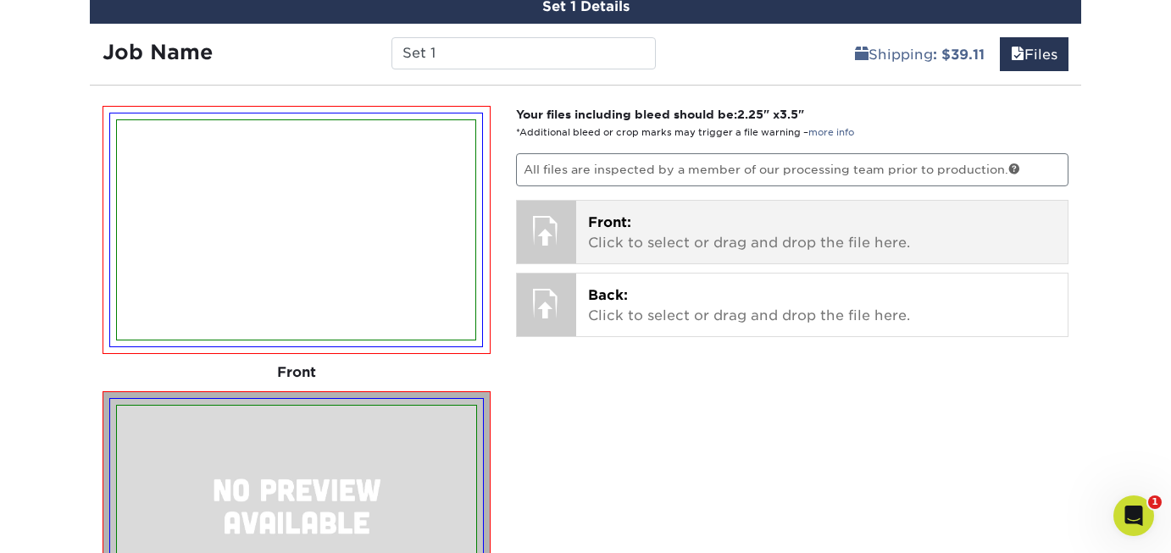
click at [691, 236] on p "Front: Click to select or drag and drop the file here." at bounding box center [822, 233] width 469 height 41
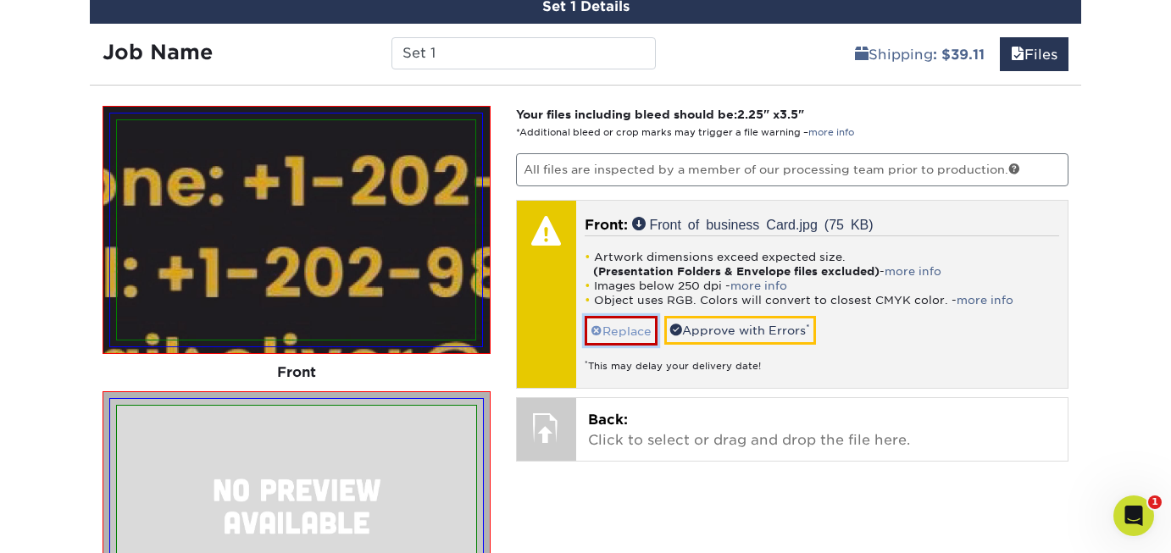
click at [597, 329] on span at bounding box center [597, 332] width 12 height 14
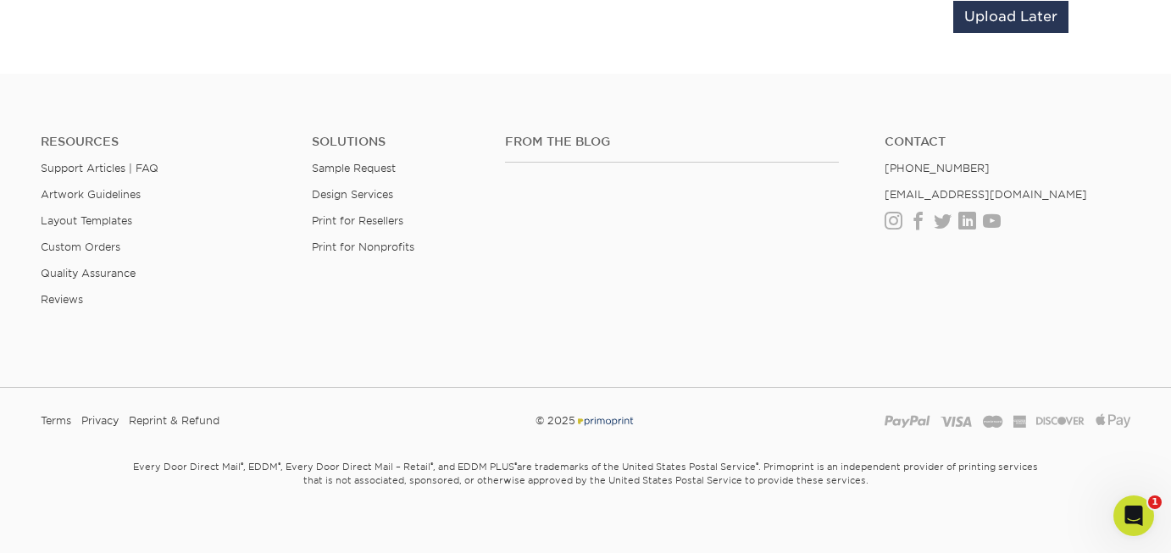
scroll to position [2353, 0]
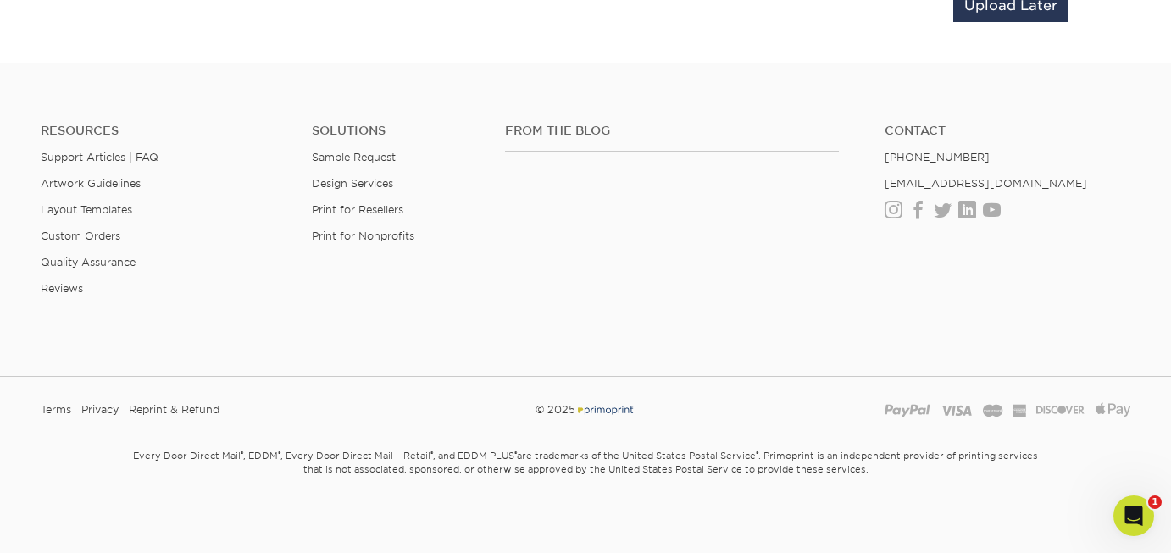
click at [1004, 304] on div "From the Blog Contact (888) 822-5815 info@primoprint.com Instagram Facebook Twi…" at bounding box center [817, 223] width 651 height 199
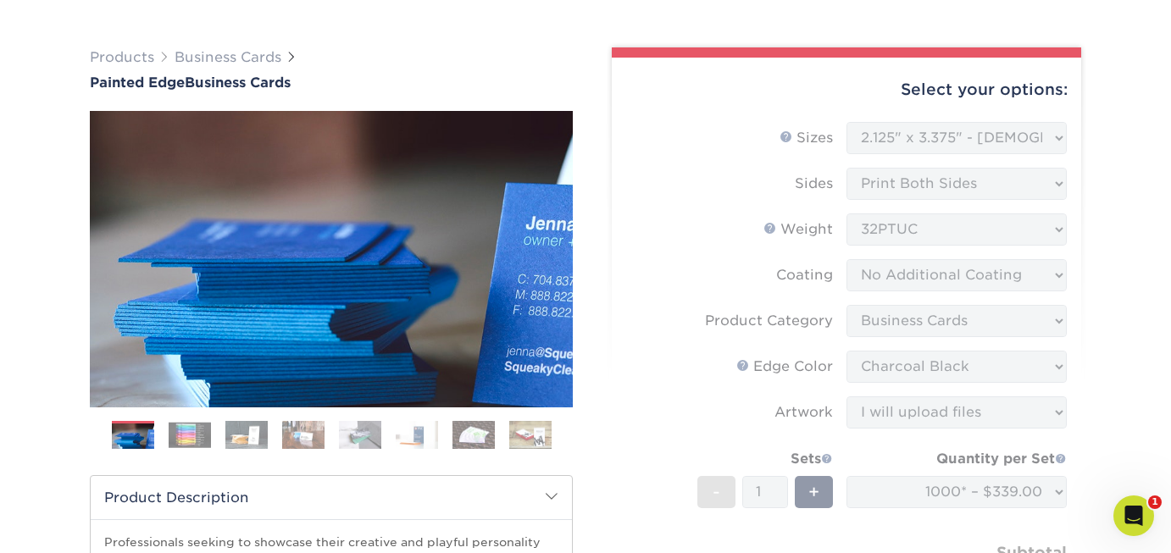
scroll to position [113, 0]
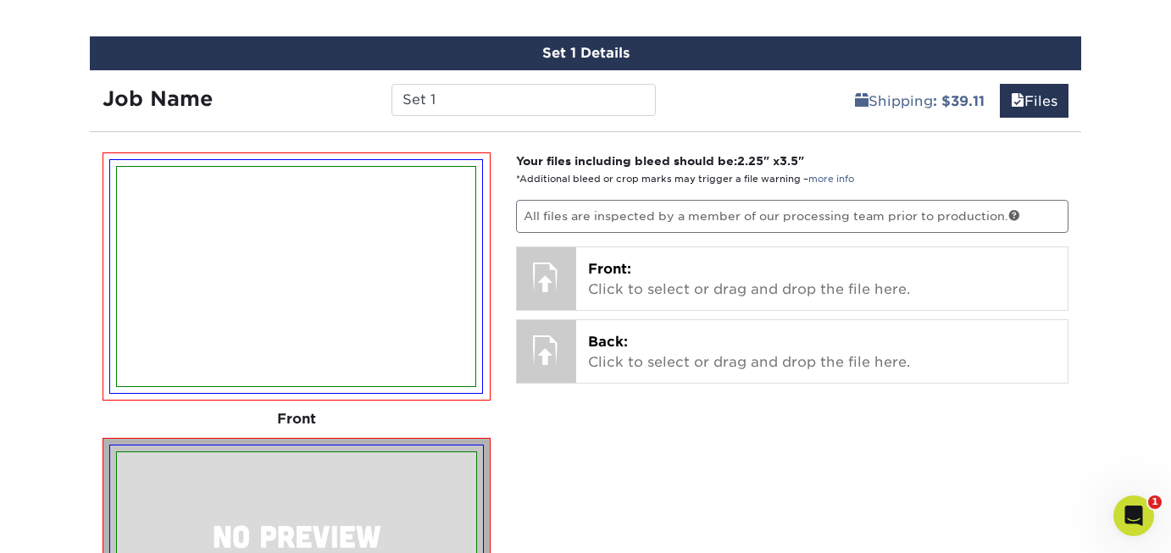
scroll to position [1433, 0]
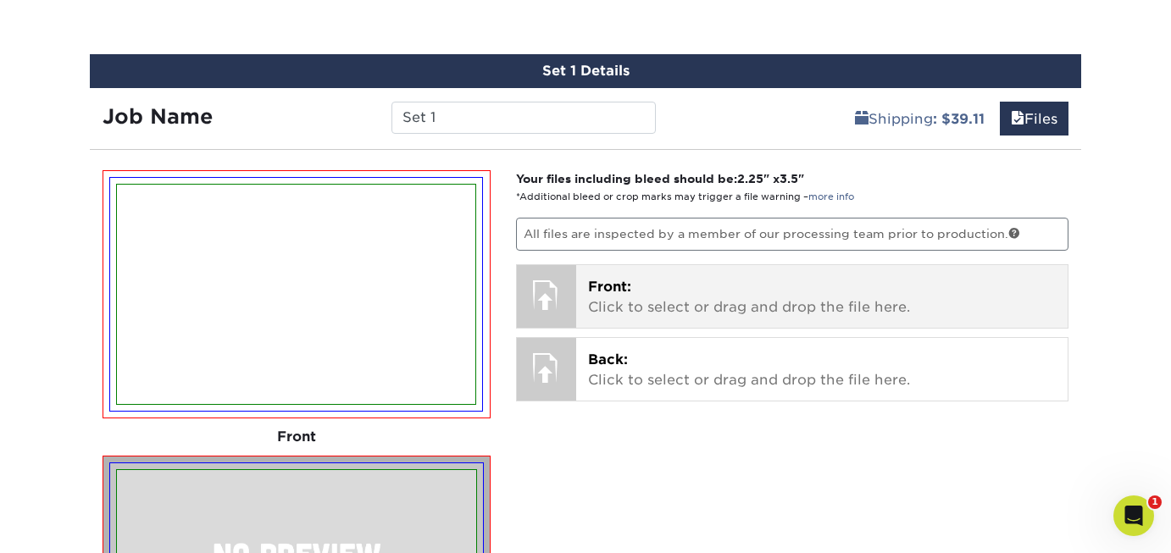
click at [728, 302] on p "Front: Click to select or drag and drop the file here." at bounding box center [822, 297] width 469 height 41
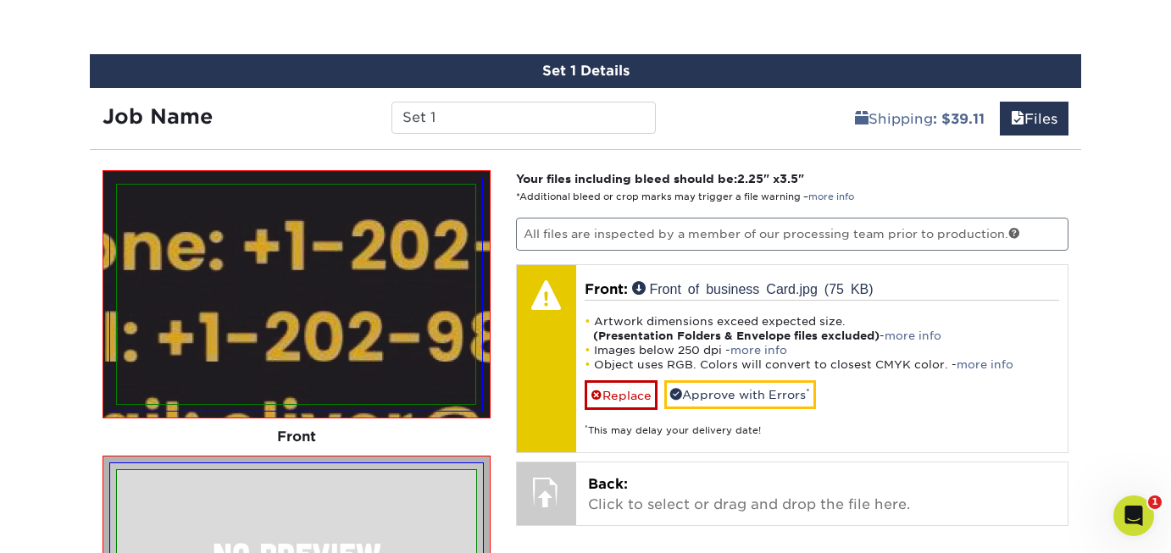
click at [314, 253] on img at bounding box center [296, 295] width 359 height 220
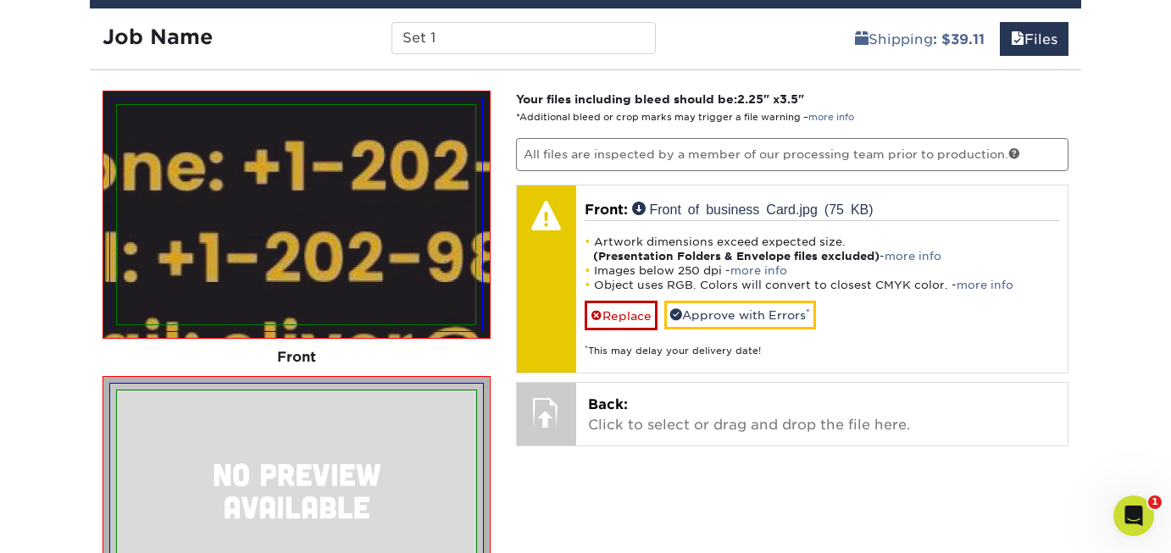
scroll to position [1515, 0]
